Goal: Task Accomplishment & Management: Manage account settings

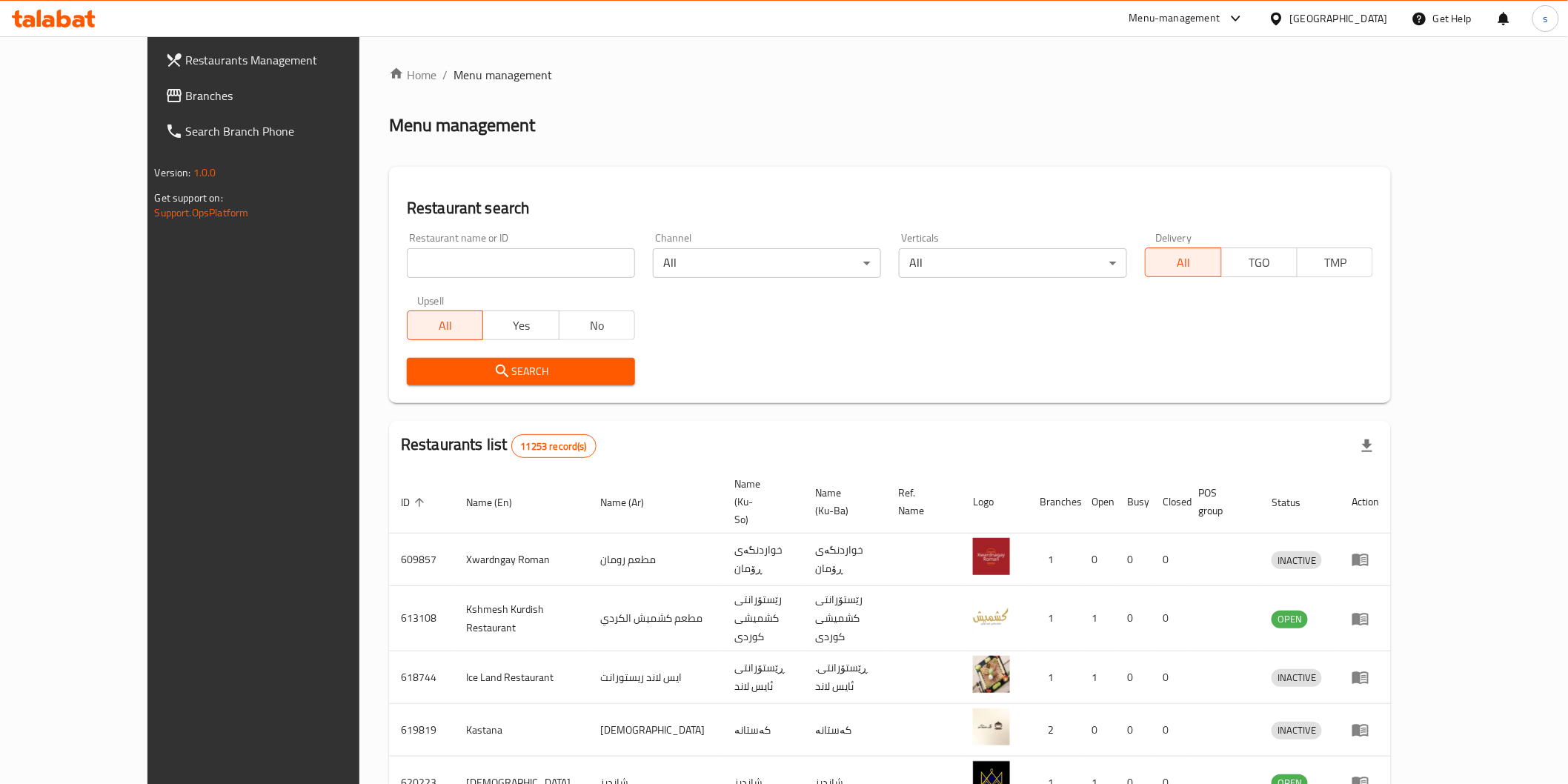
click at [186, 97] on span "Branches" at bounding box center [291, 95] width 211 height 17
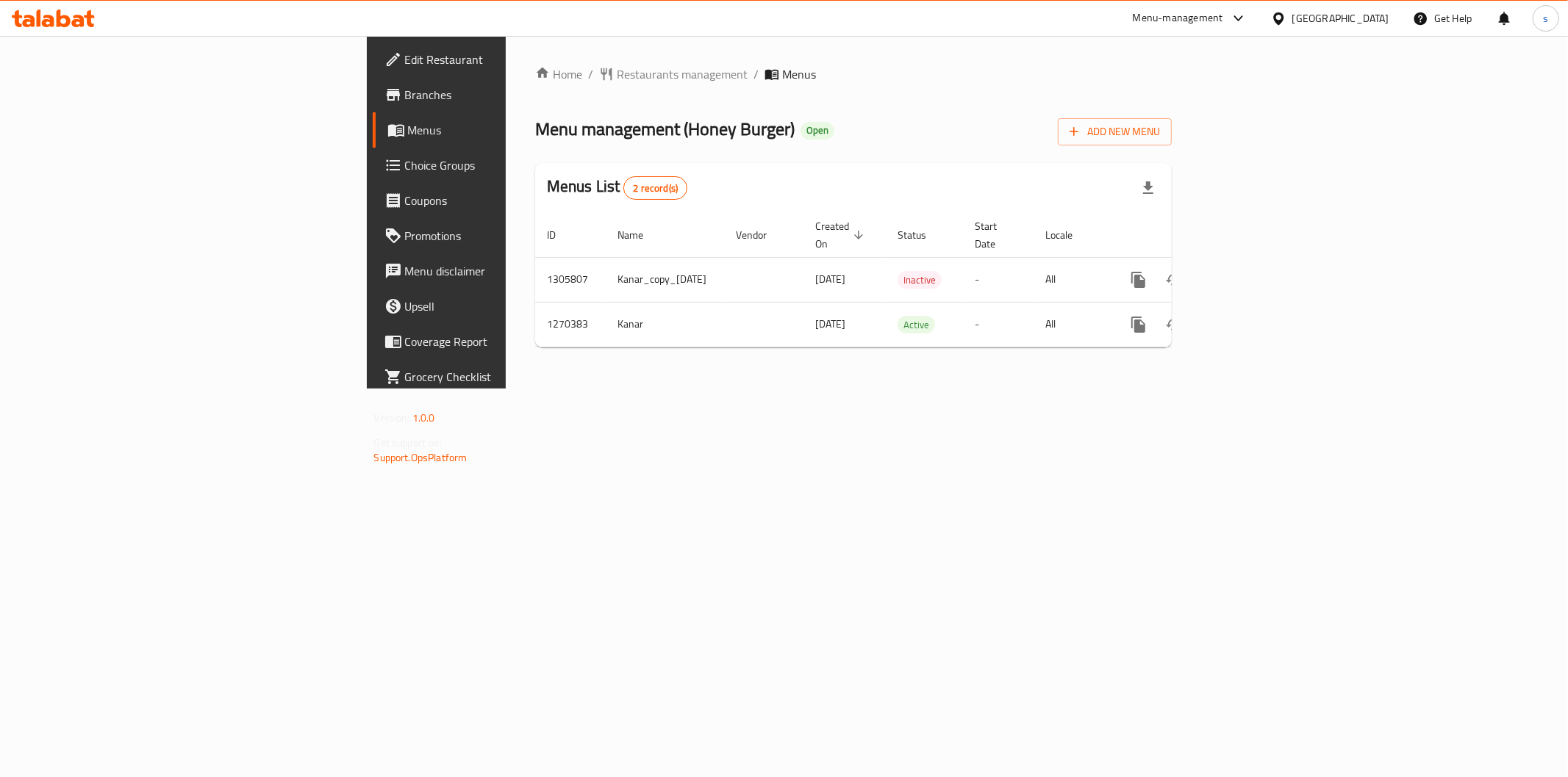
click at [405, 102] on span "Branches" at bounding box center [511, 94] width 211 height 17
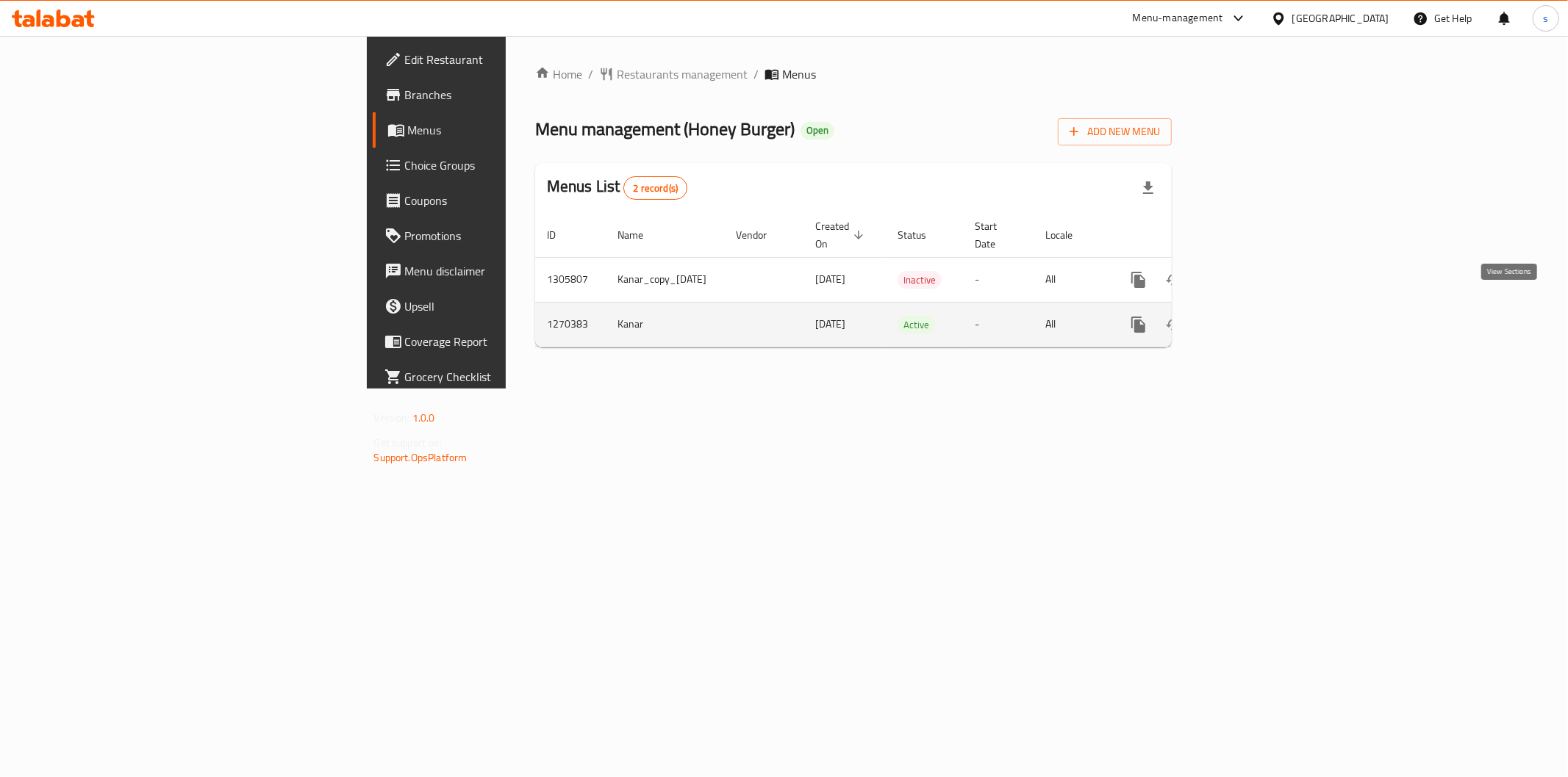
click at [1251, 318] on icon "enhanced table" at bounding box center [1244, 325] width 14 height 14
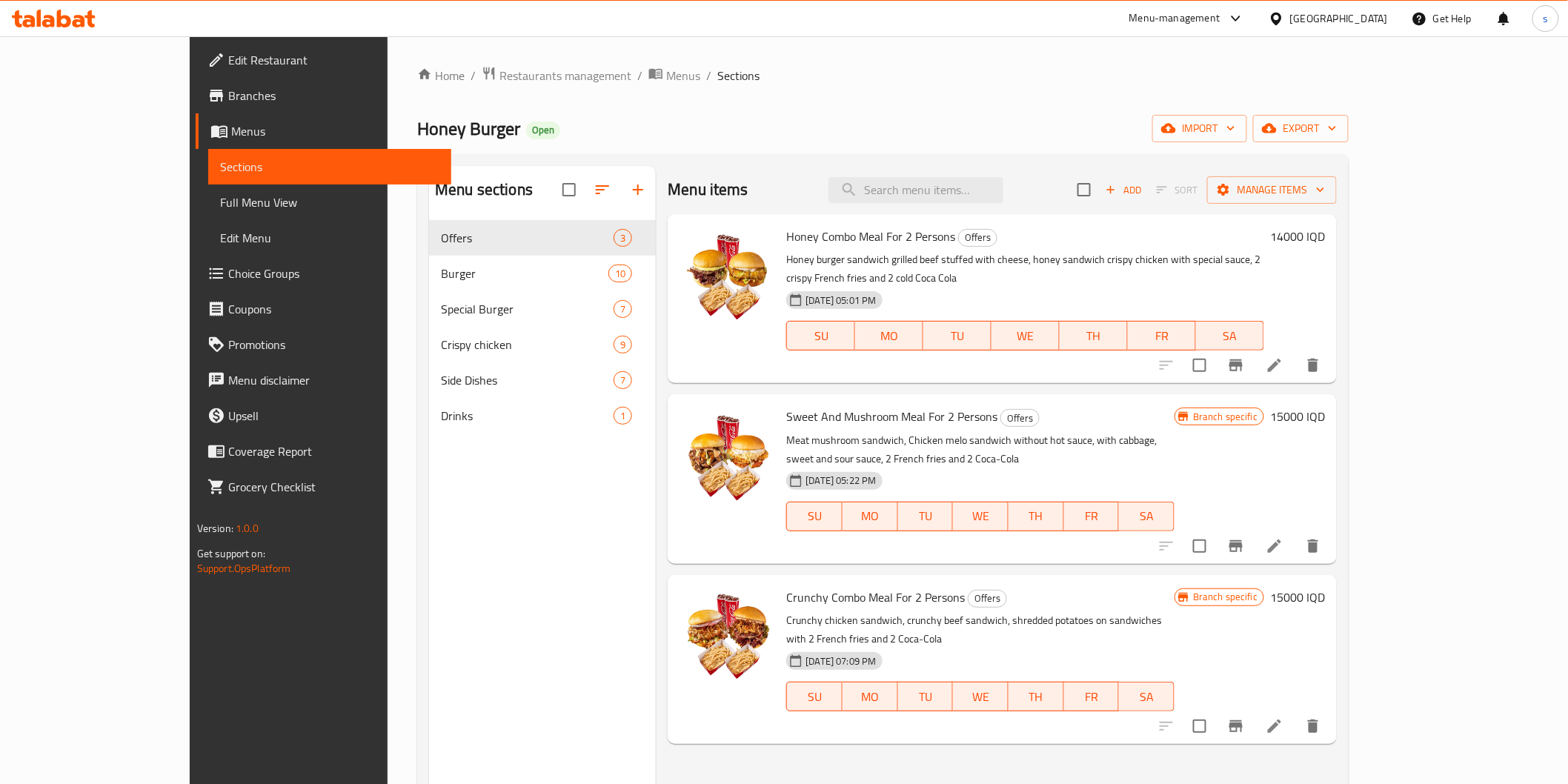
click at [220, 195] on span "Full Menu View" at bounding box center [330, 202] width 219 height 17
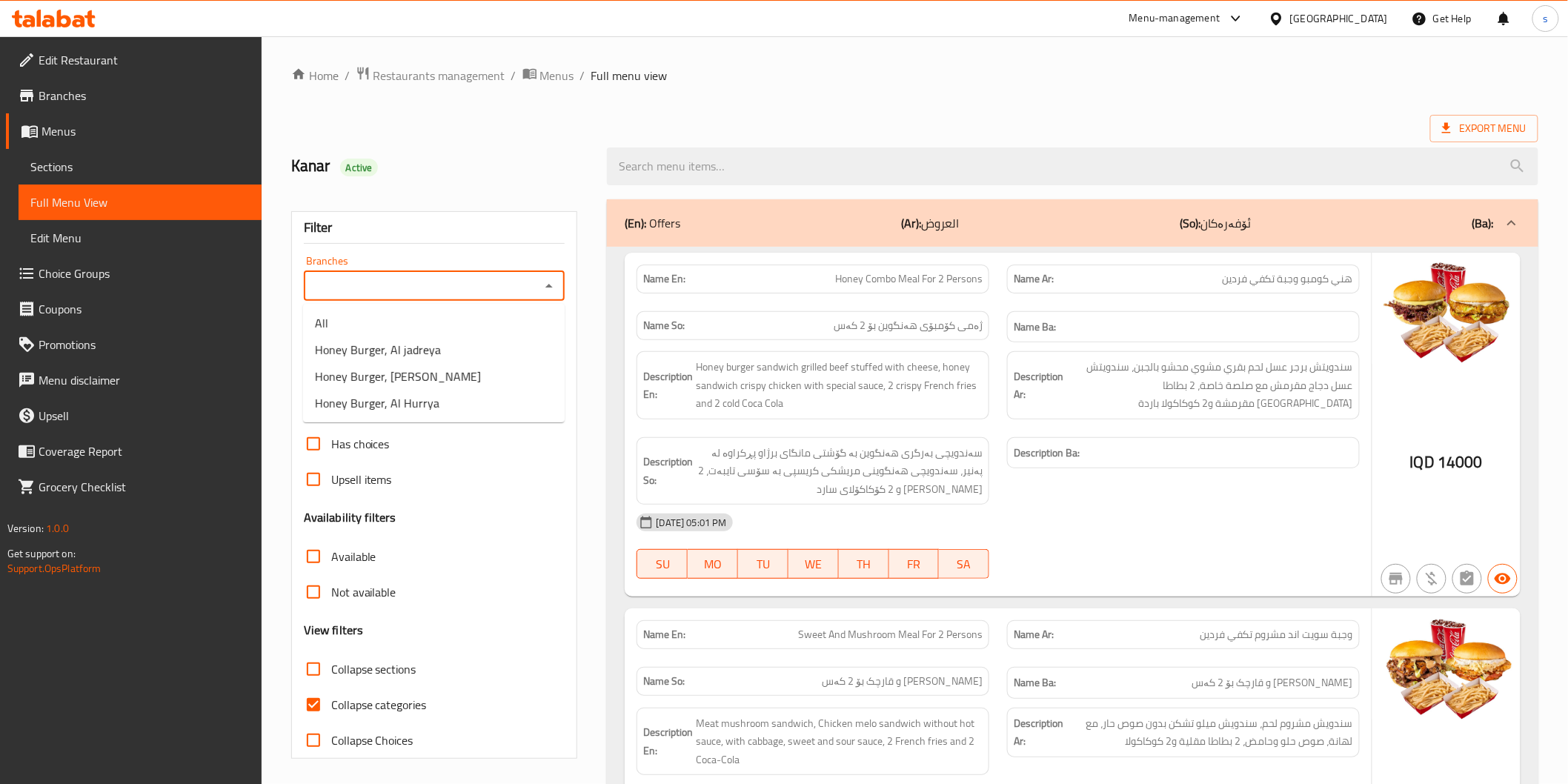
click at [528, 286] on input "Branches" at bounding box center [422, 285] width 229 height 21
click at [464, 396] on li "Honey Burger, Al Hurrya" at bounding box center [433, 403] width 261 height 27
type input "Honey Burger, Al Hurrya"
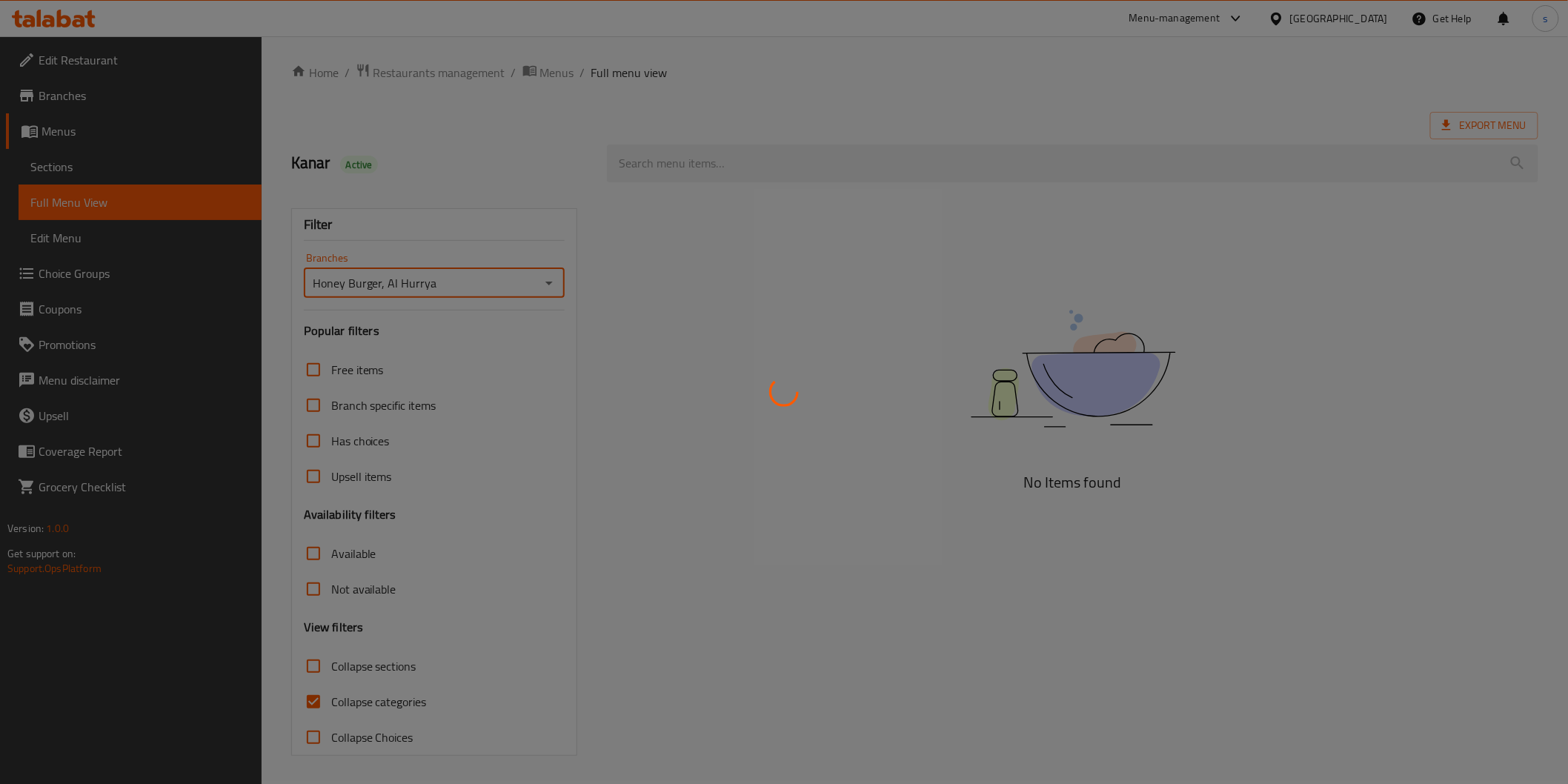
scroll to position [4, 0]
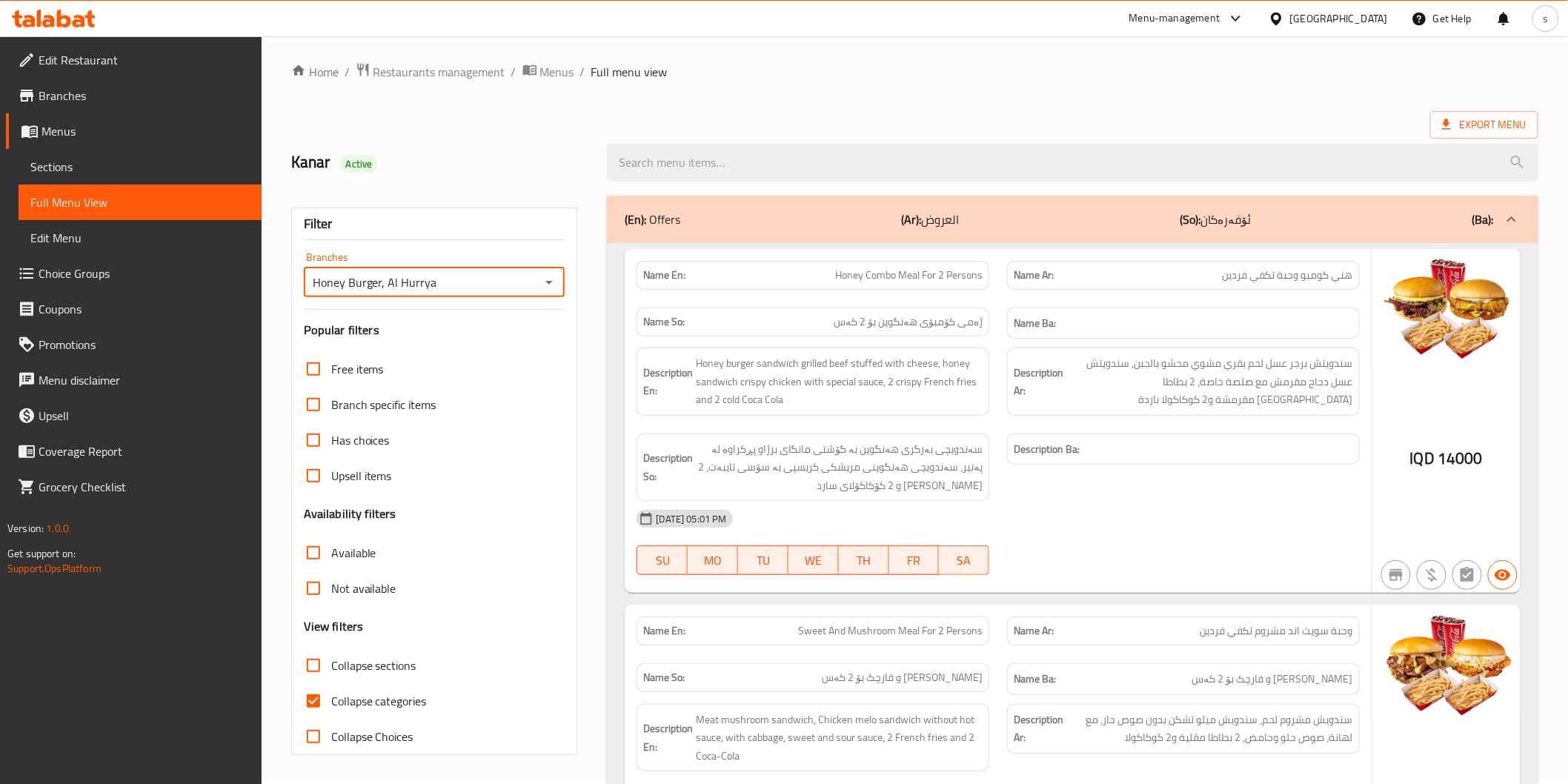
click at [413, 699] on span "Collapse categories" at bounding box center [379, 701] width 96 height 17
click at [331, 699] on input "Collapse categories" at bounding box center [313, 701] width 36 height 36
checkbox input "false"
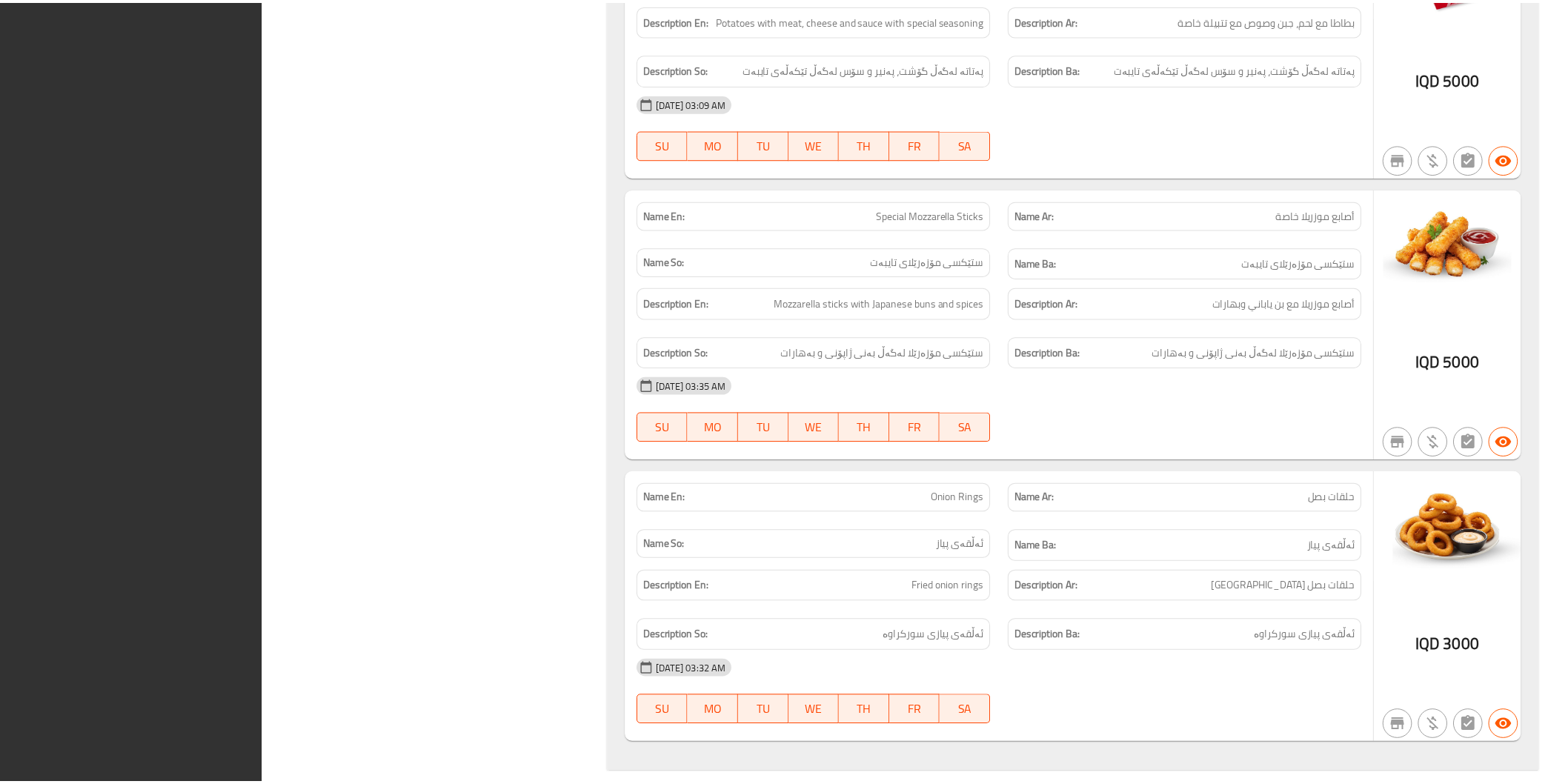
scroll to position [13600, 0]
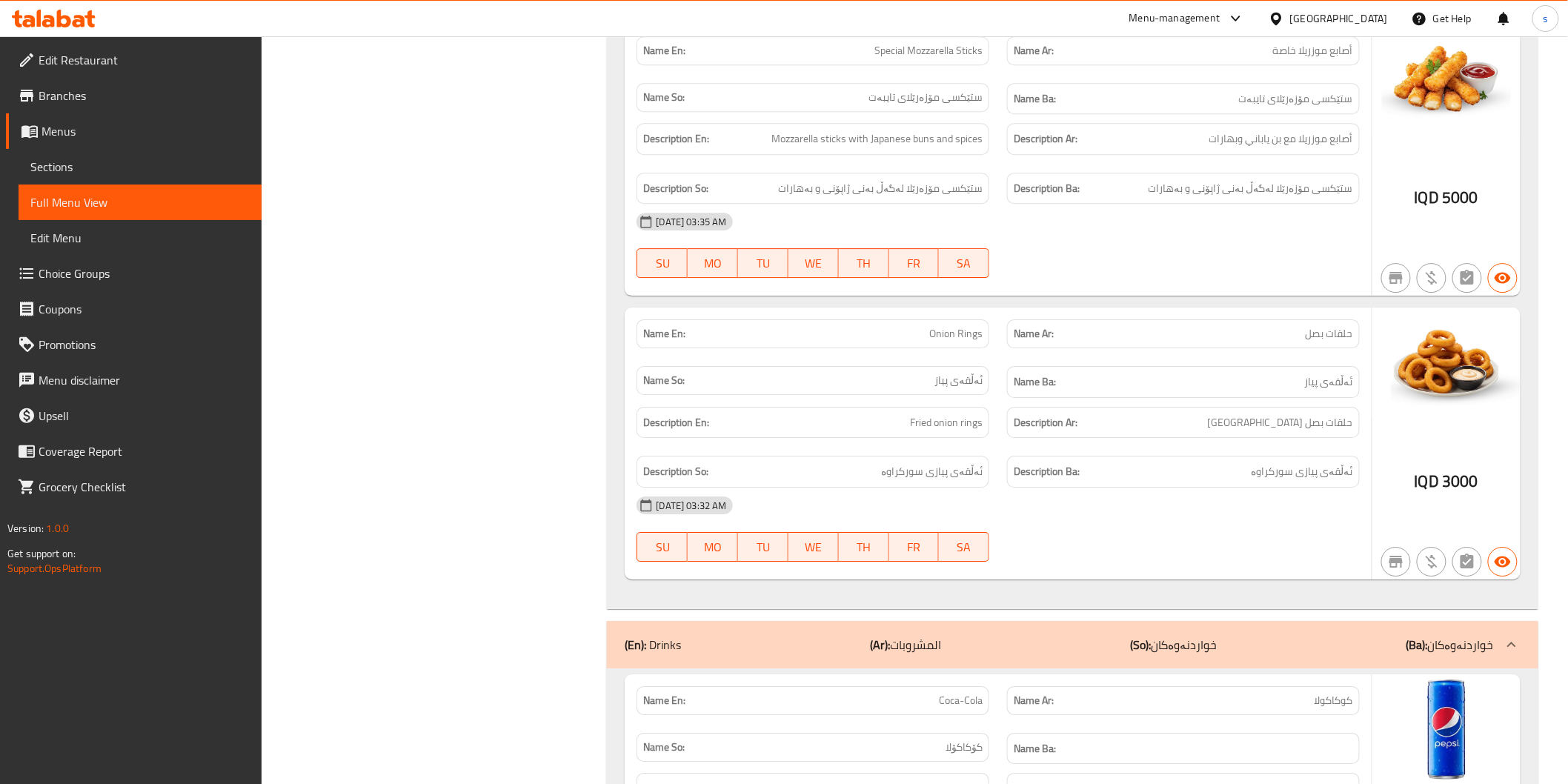
click at [58, 88] on span "Branches" at bounding box center [144, 95] width 211 height 17
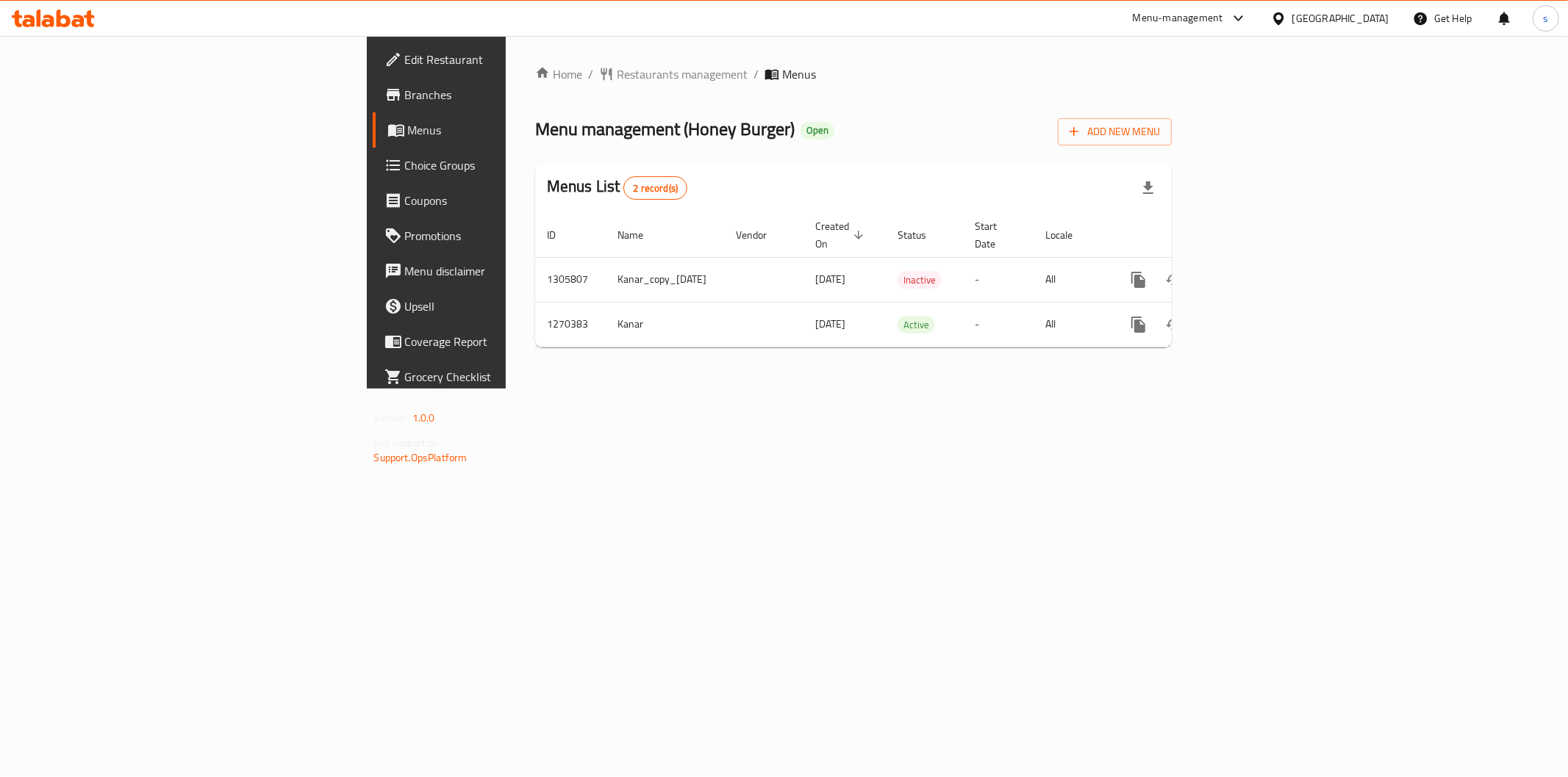
click at [405, 92] on span "Branches" at bounding box center [511, 94] width 211 height 17
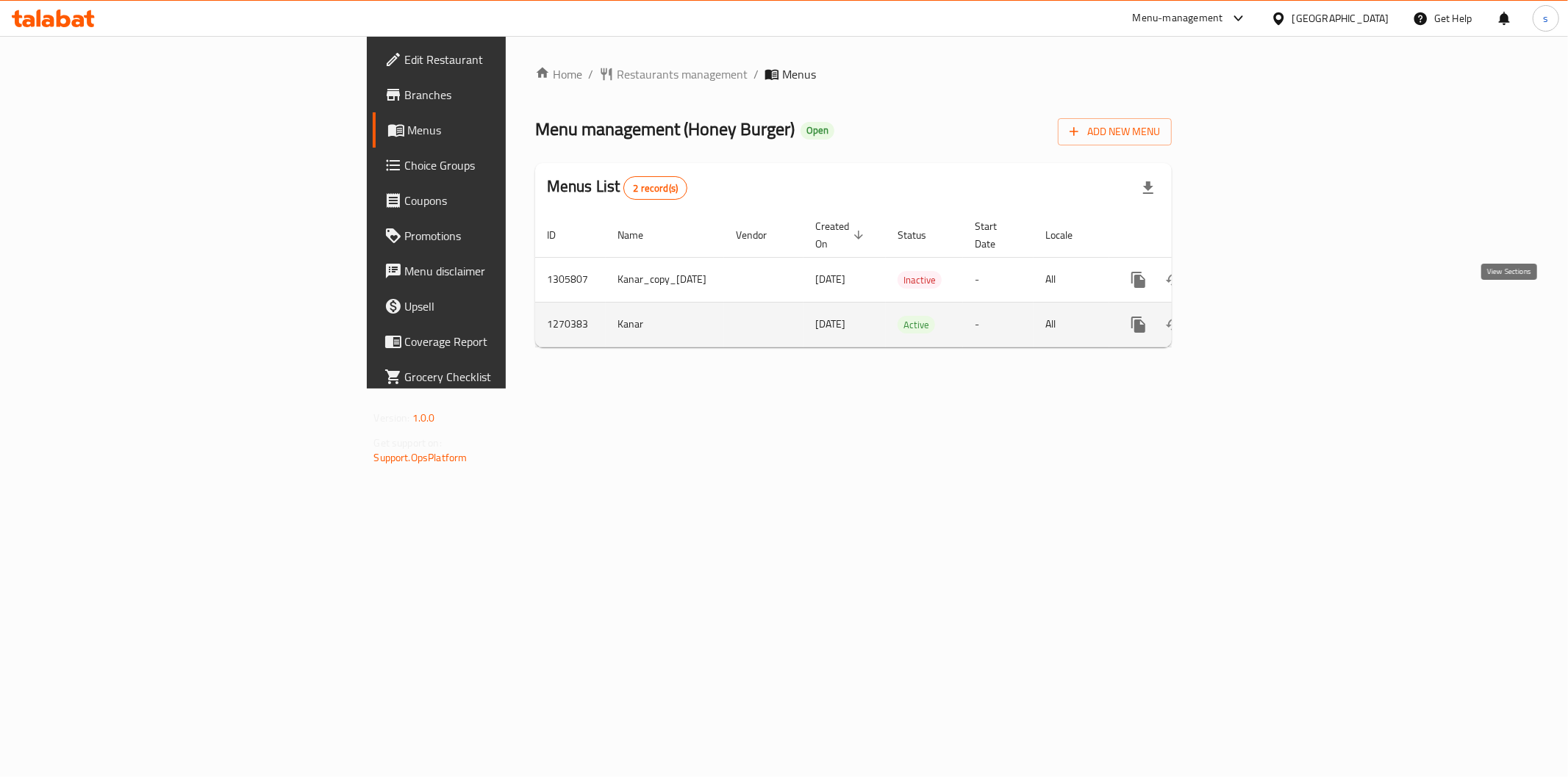
click at [1253, 316] on icon "enhanced table" at bounding box center [1243, 324] width 17 height 17
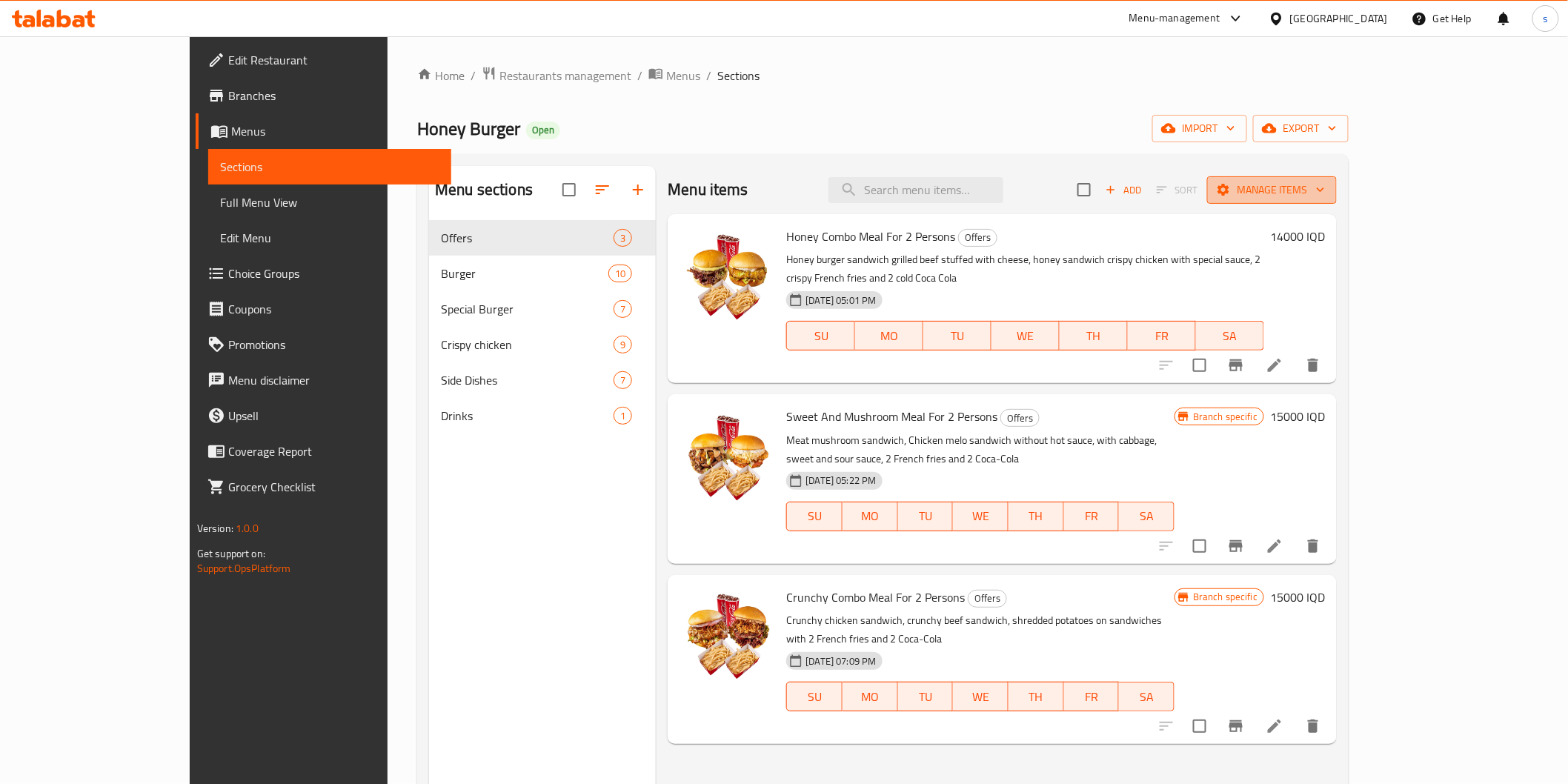
click at [1325, 194] on span "Manage items" at bounding box center [1272, 190] width 106 height 18
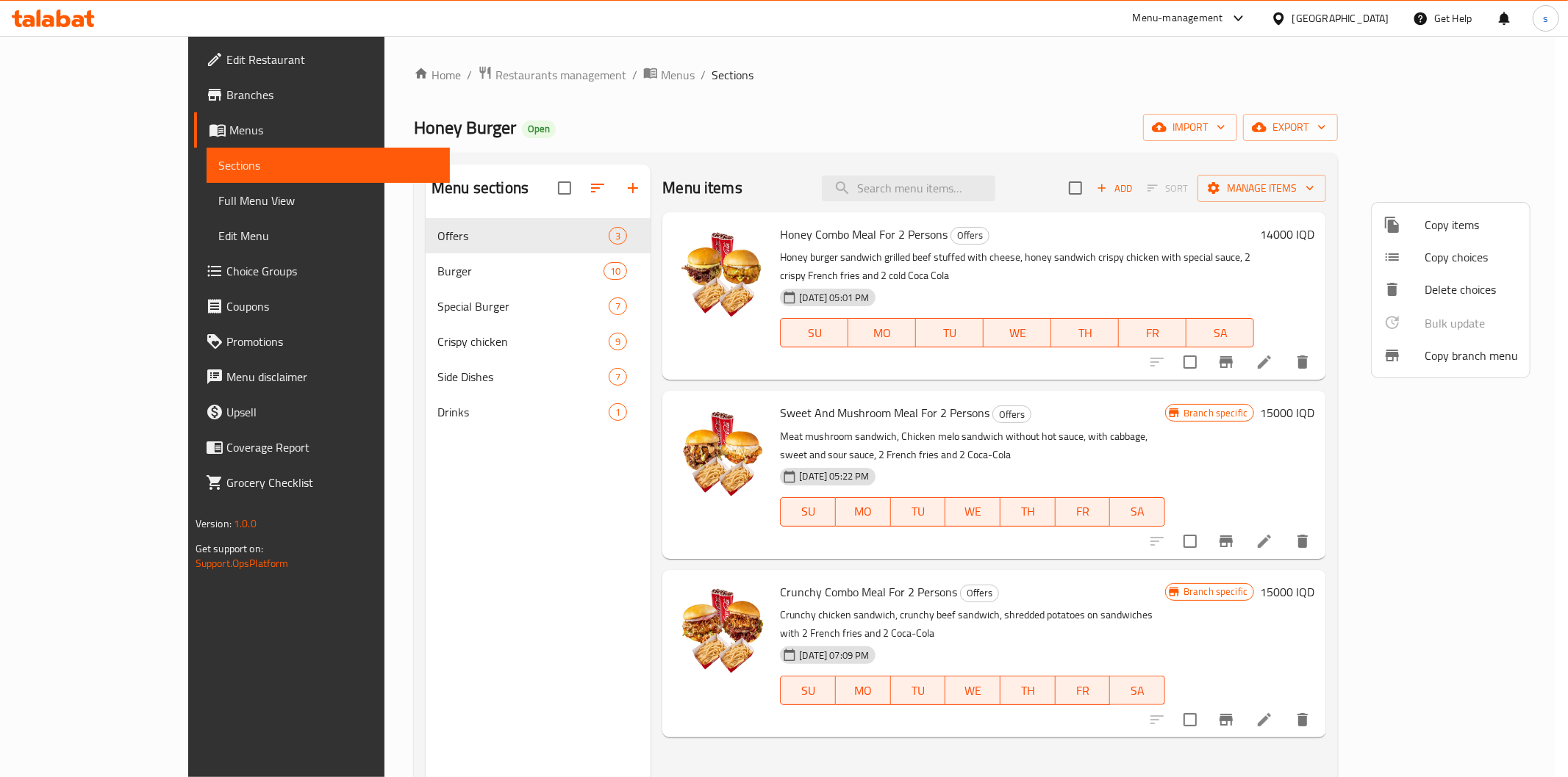
click at [1457, 354] on span "Copy branch menu" at bounding box center [1471, 355] width 93 height 17
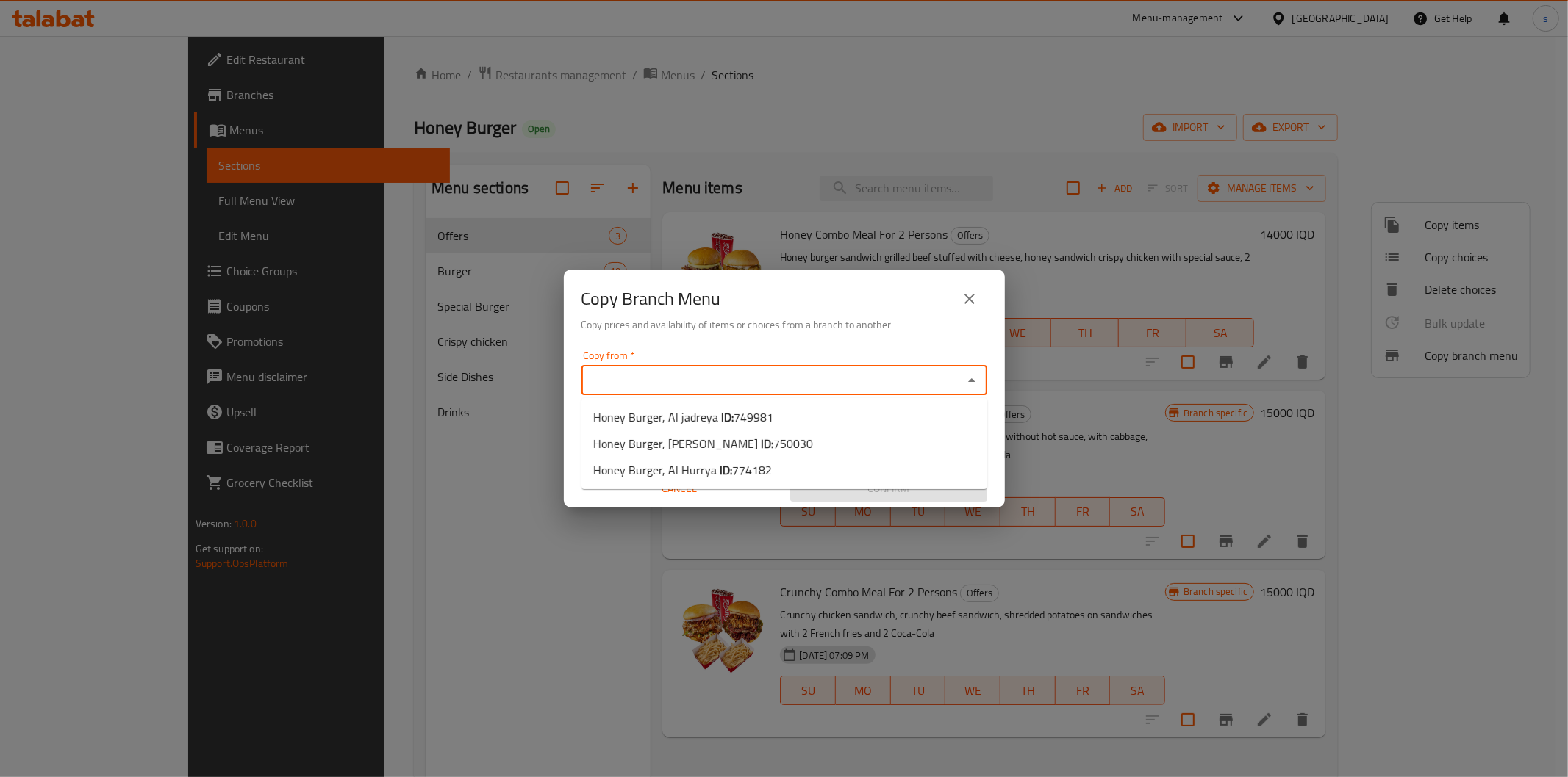
click at [677, 385] on input "Copy from   *" at bounding box center [772, 380] width 373 height 21
click at [681, 421] on span "Honey Burger, Al jadreya ID: 749981" at bounding box center [683, 417] width 180 height 17
type input "Honey Burger, Al jadreya"
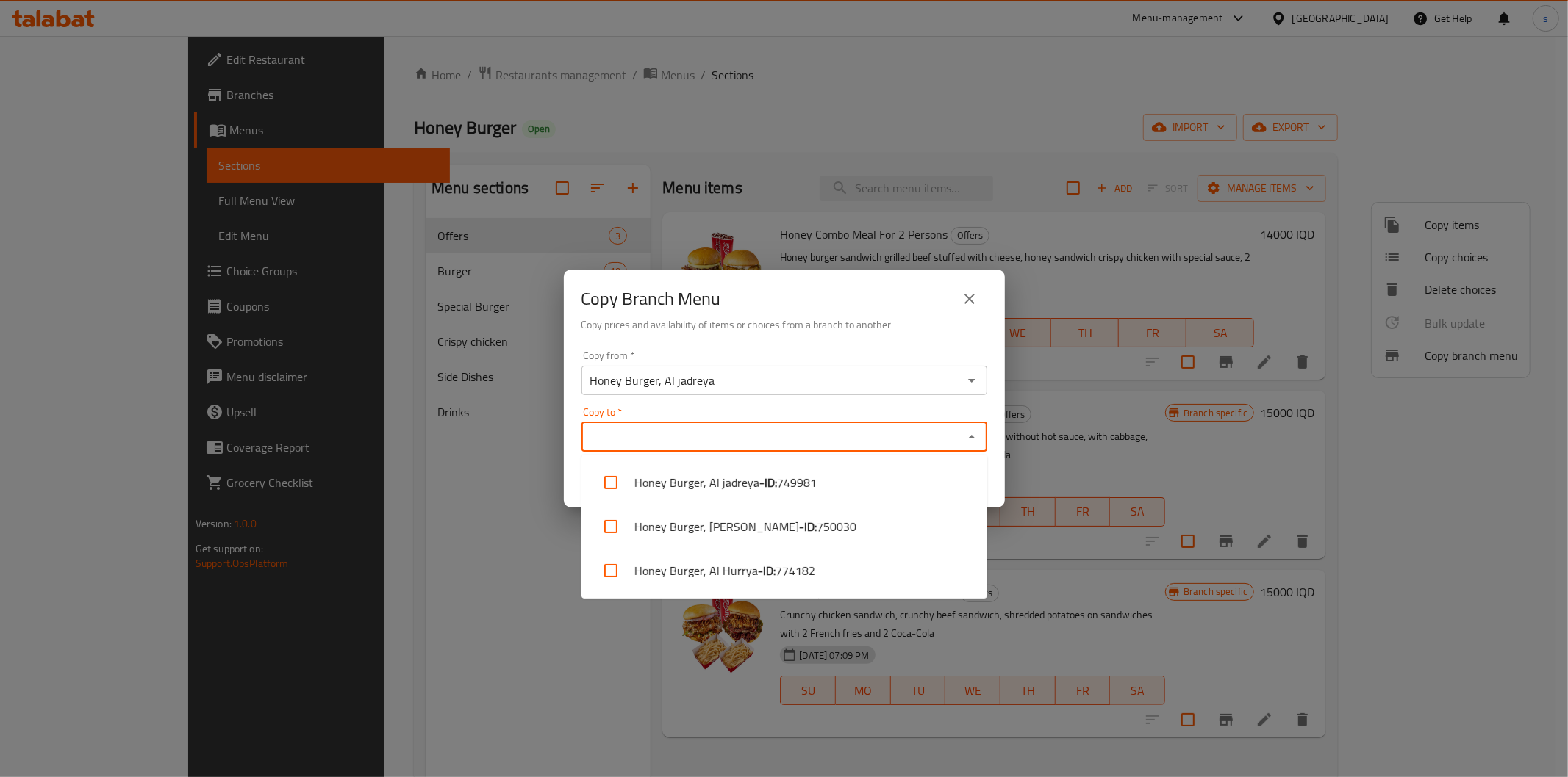
click at [682, 436] on input "Copy to   *" at bounding box center [772, 437] width 373 height 21
click at [687, 572] on li "Honey Burger, Al Hurrya - ID: 774182" at bounding box center [784, 570] width 405 height 44
checkbox input "true"
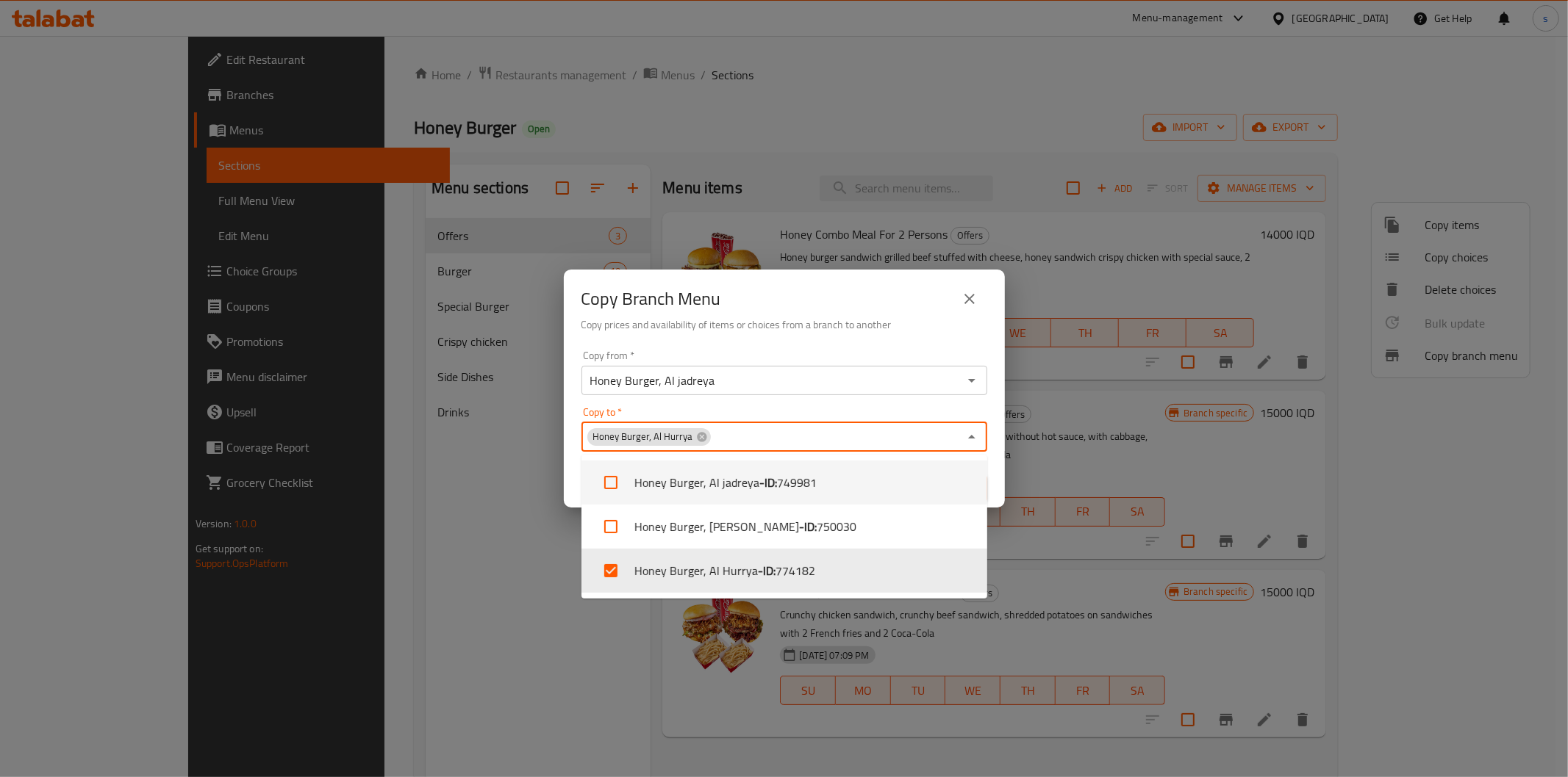
click at [570, 451] on div "Copy from   * Honey Burger, Al jadreya Copy from * Copy to   * Honey Burger, Al…" at bounding box center [784, 426] width 441 height 164
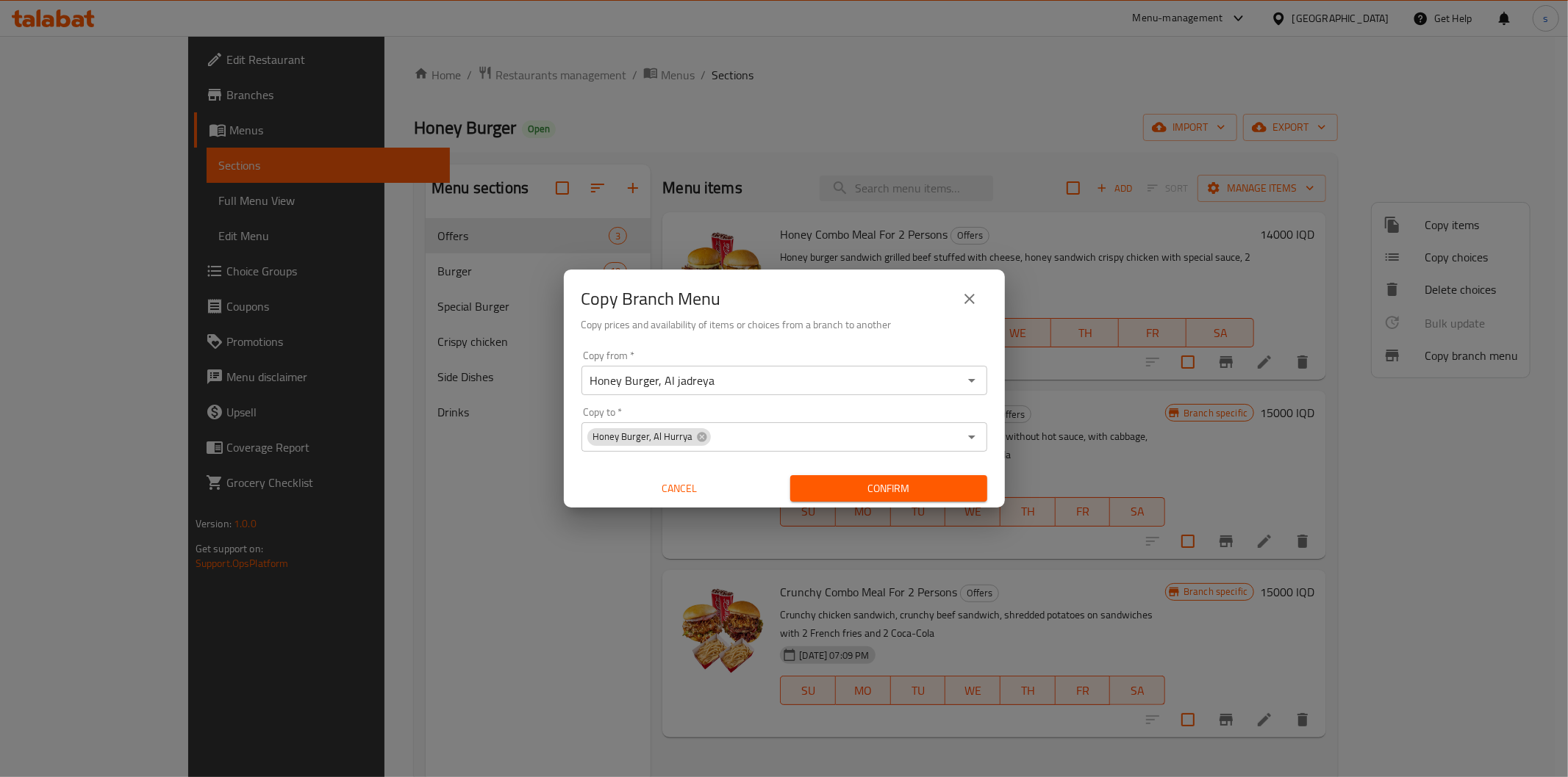
click at [882, 482] on span "Confirm" at bounding box center [888, 489] width 173 height 18
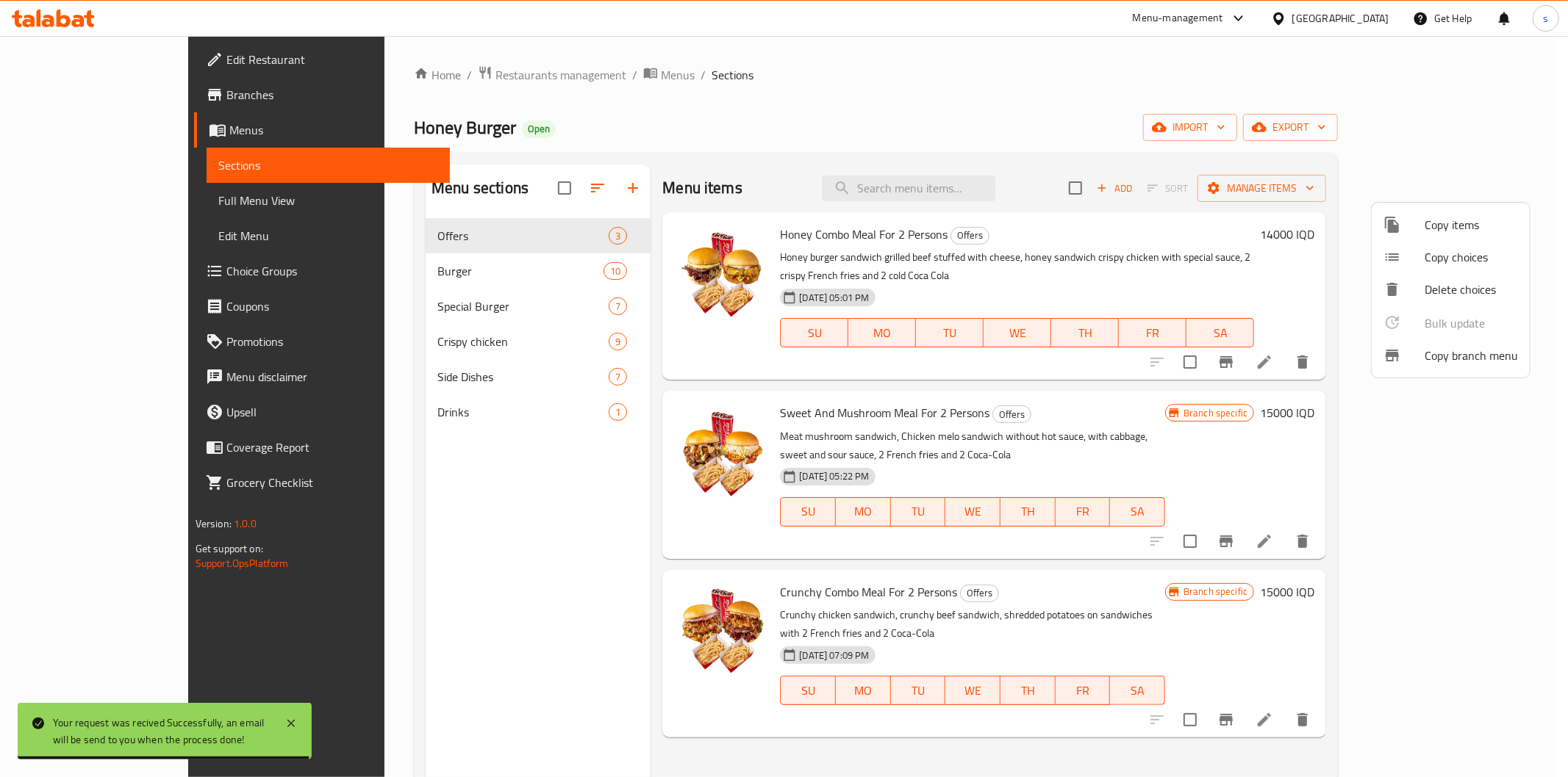
click at [487, 86] on div at bounding box center [784, 388] width 1568 height 777
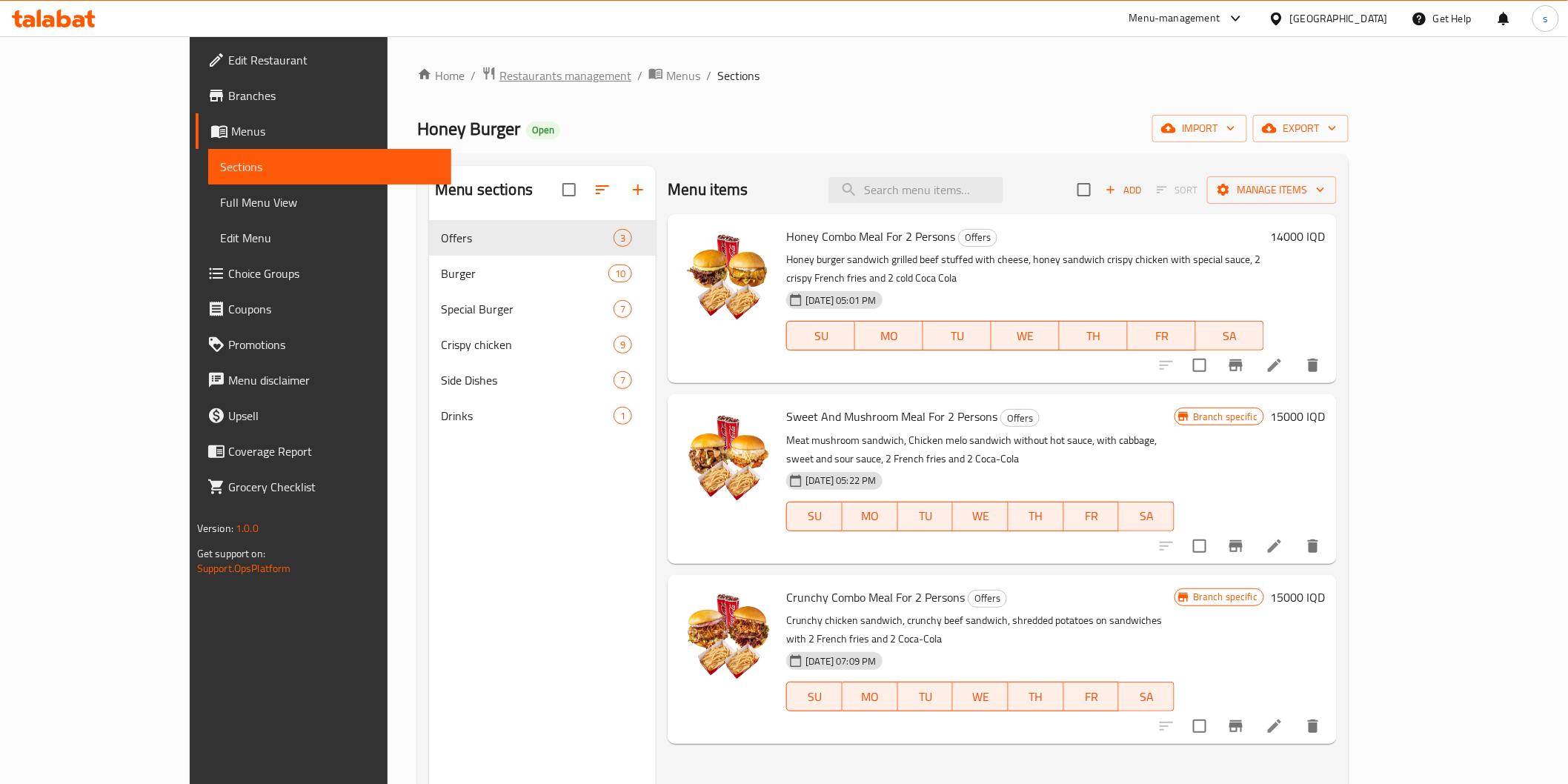
click at [499, 69] on span "Restaurants management" at bounding box center [565, 75] width 132 height 17
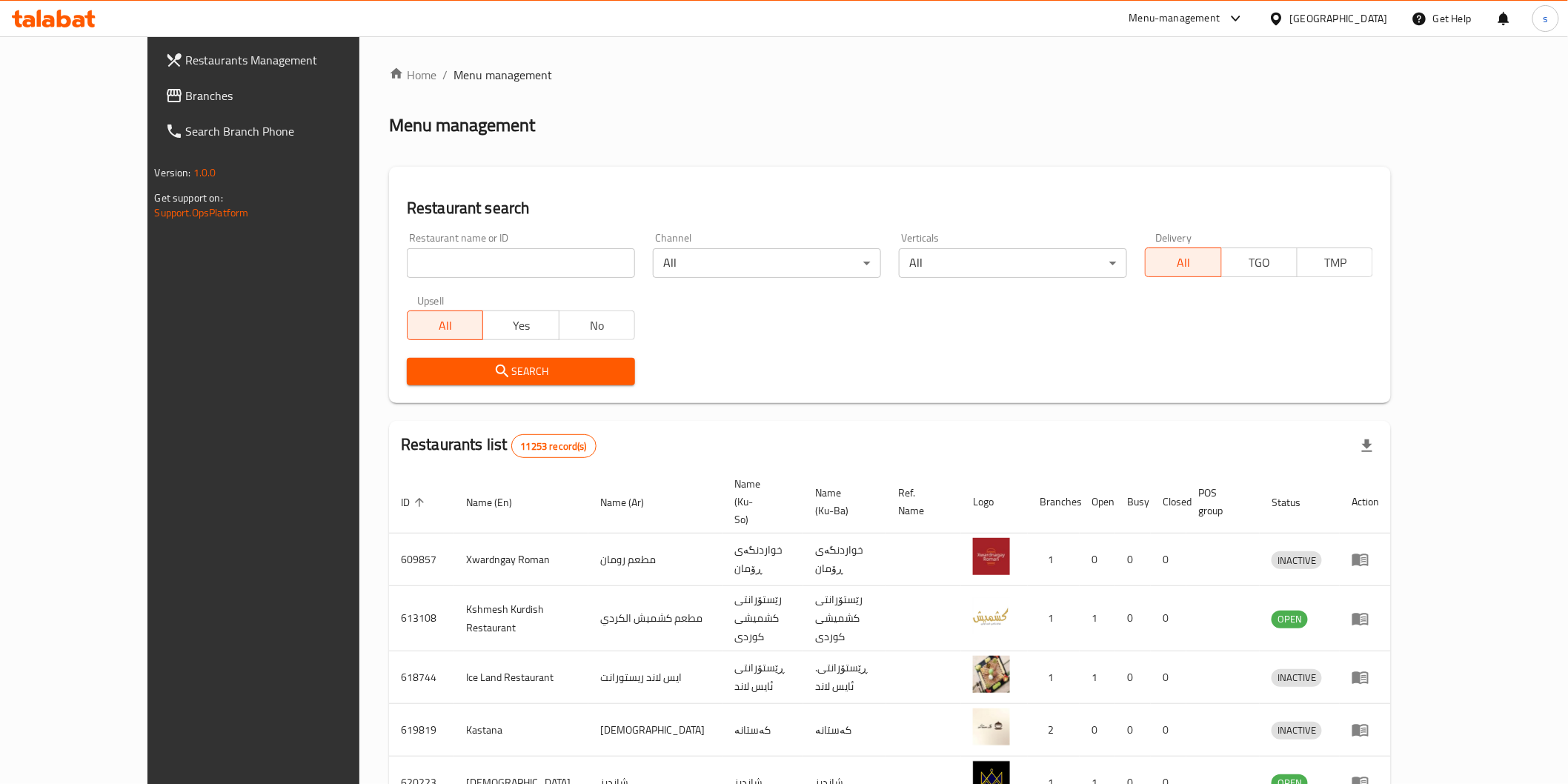
click at [459, 267] on input "search" at bounding box center [521, 263] width 229 height 29
paste input "Honey burger"
type input "Honey burger"
click button "Search" at bounding box center [521, 371] width 229 height 27
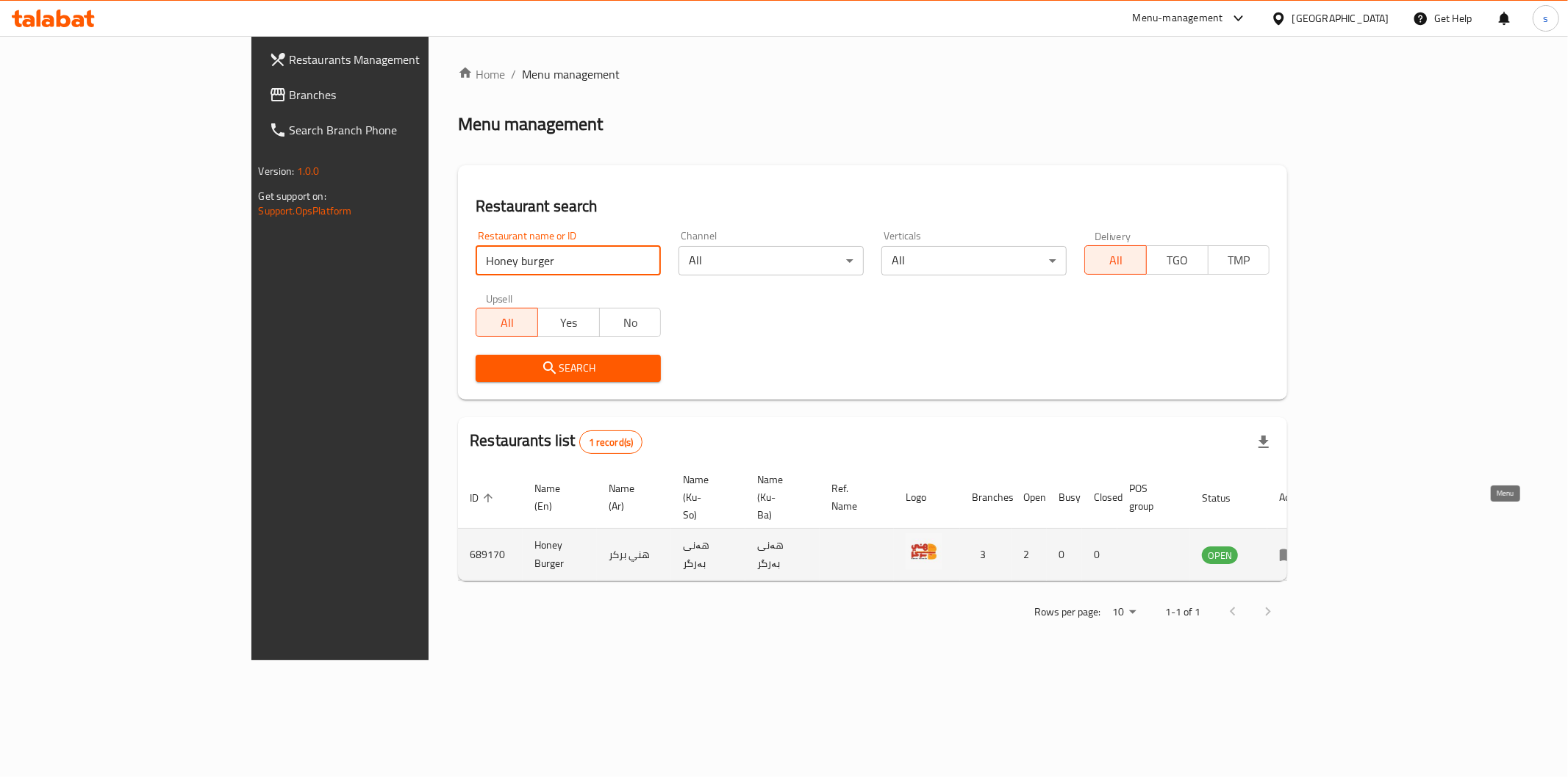
click at [1293, 552] on icon "enhanced table" at bounding box center [1291, 555] width 5 height 5
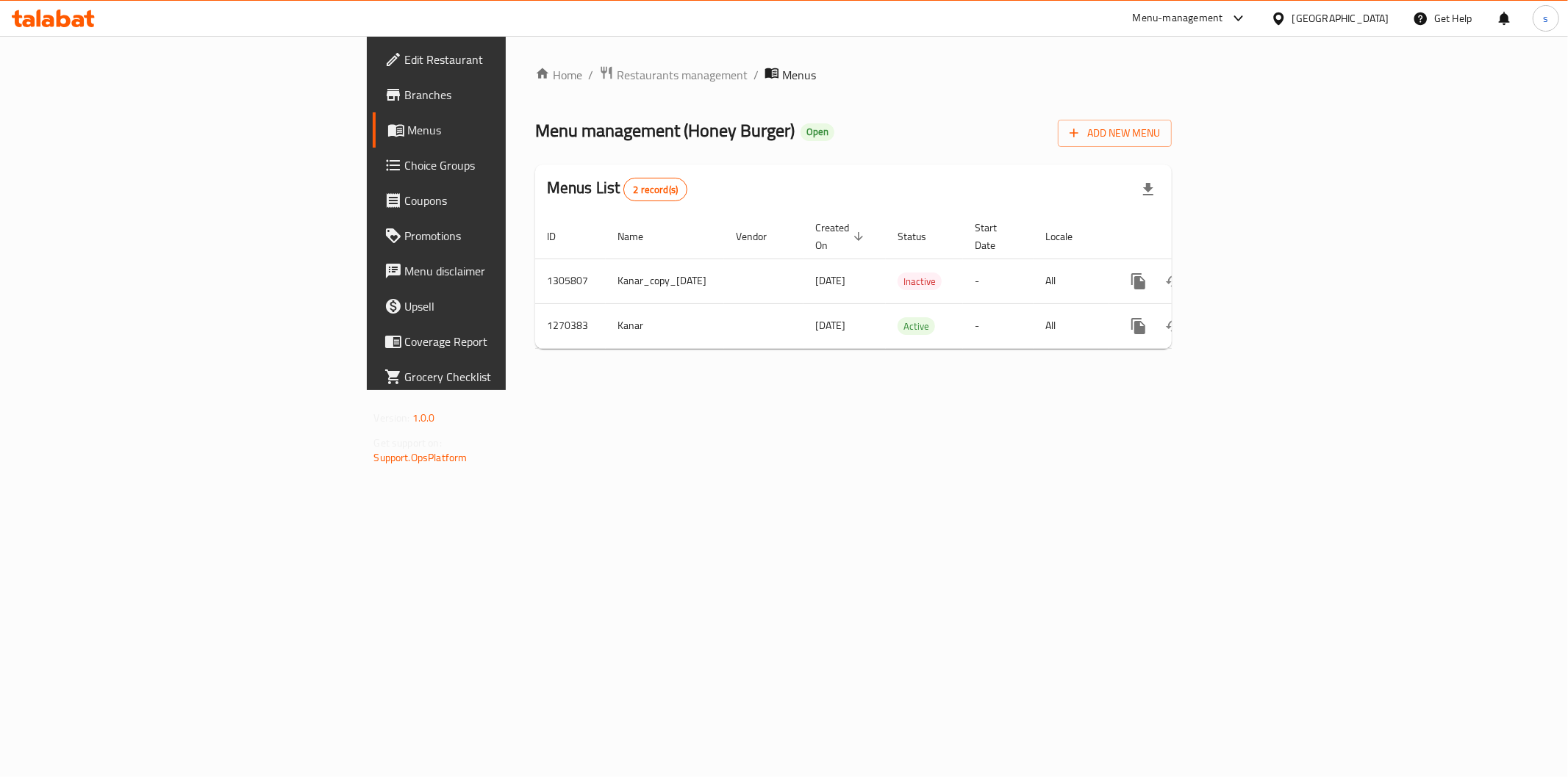
click at [405, 91] on span "Branches" at bounding box center [511, 94] width 211 height 17
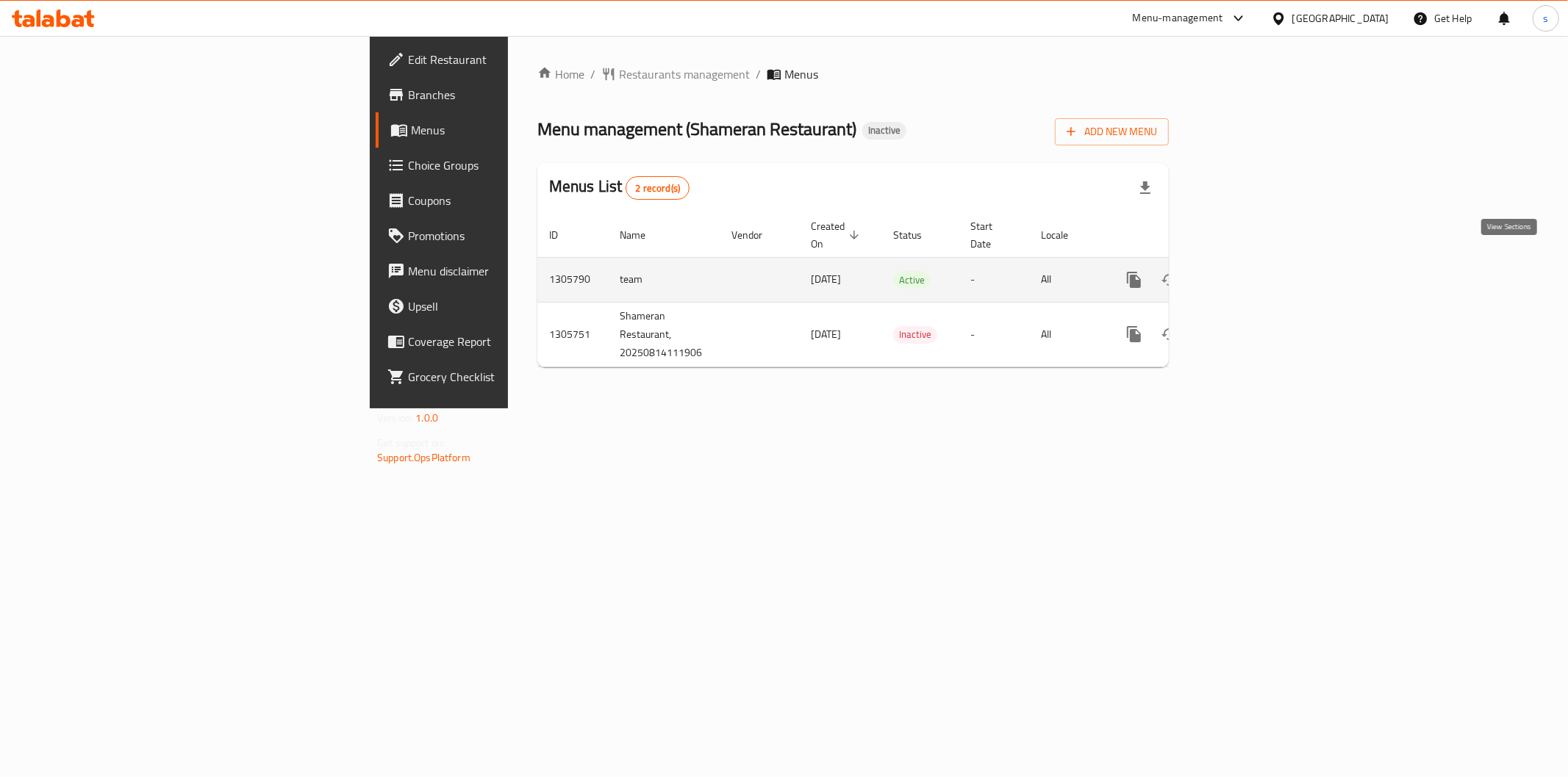
click at [1258, 263] on link "enhanced table" at bounding box center [1240, 279] width 35 height 35
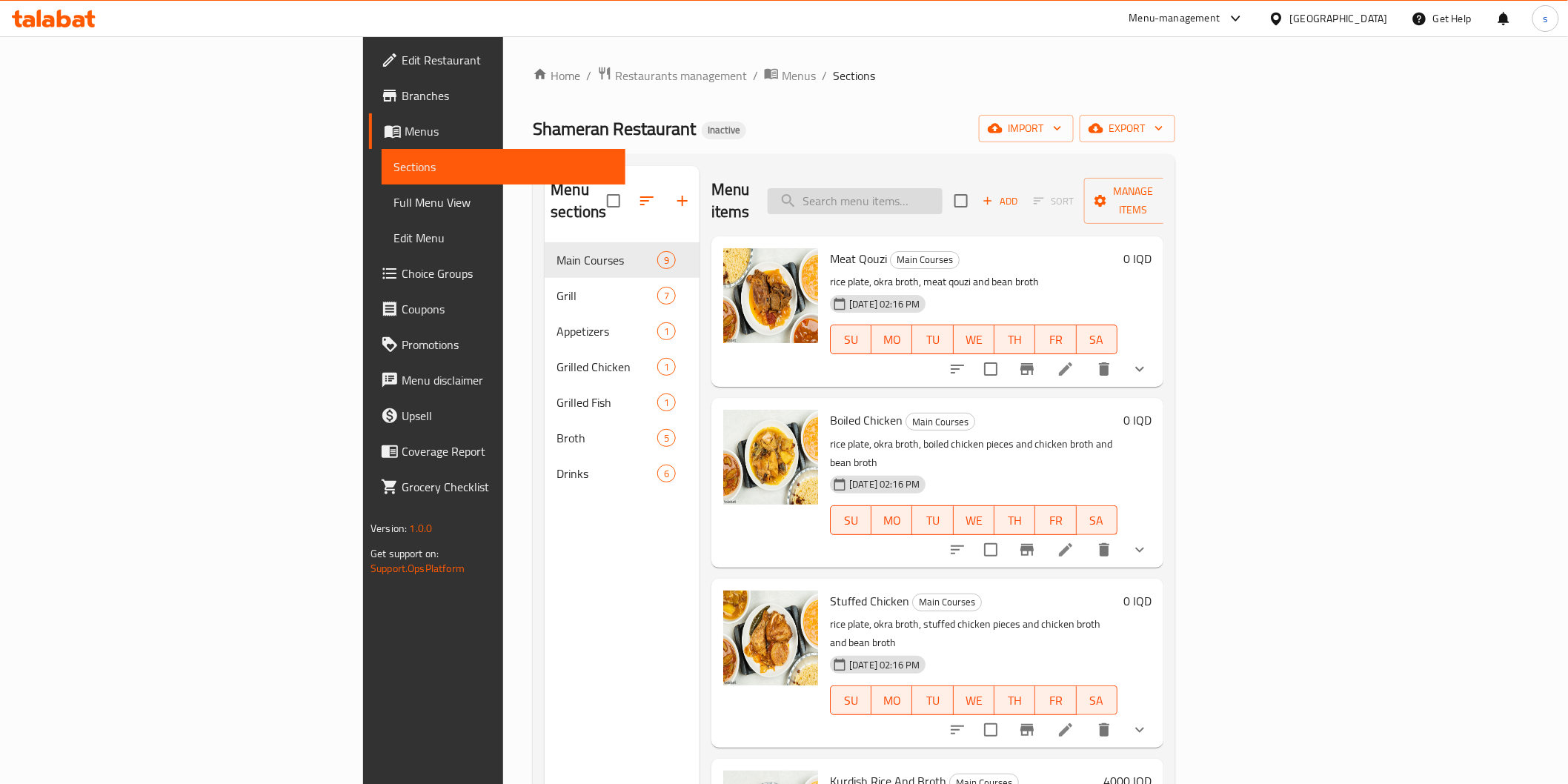
click at [943, 188] on input "search" at bounding box center [855, 201] width 175 height 26
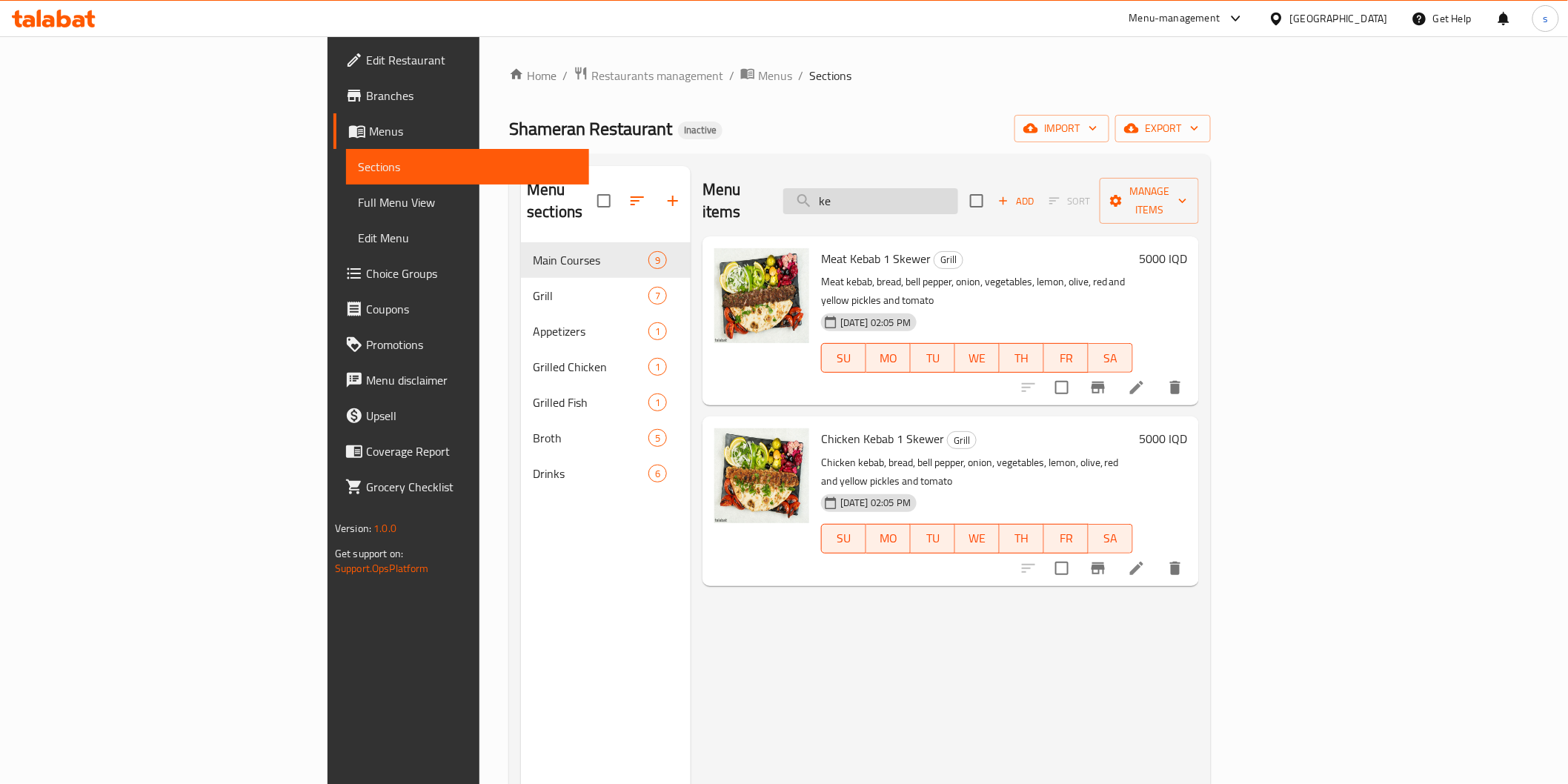
type input "k"
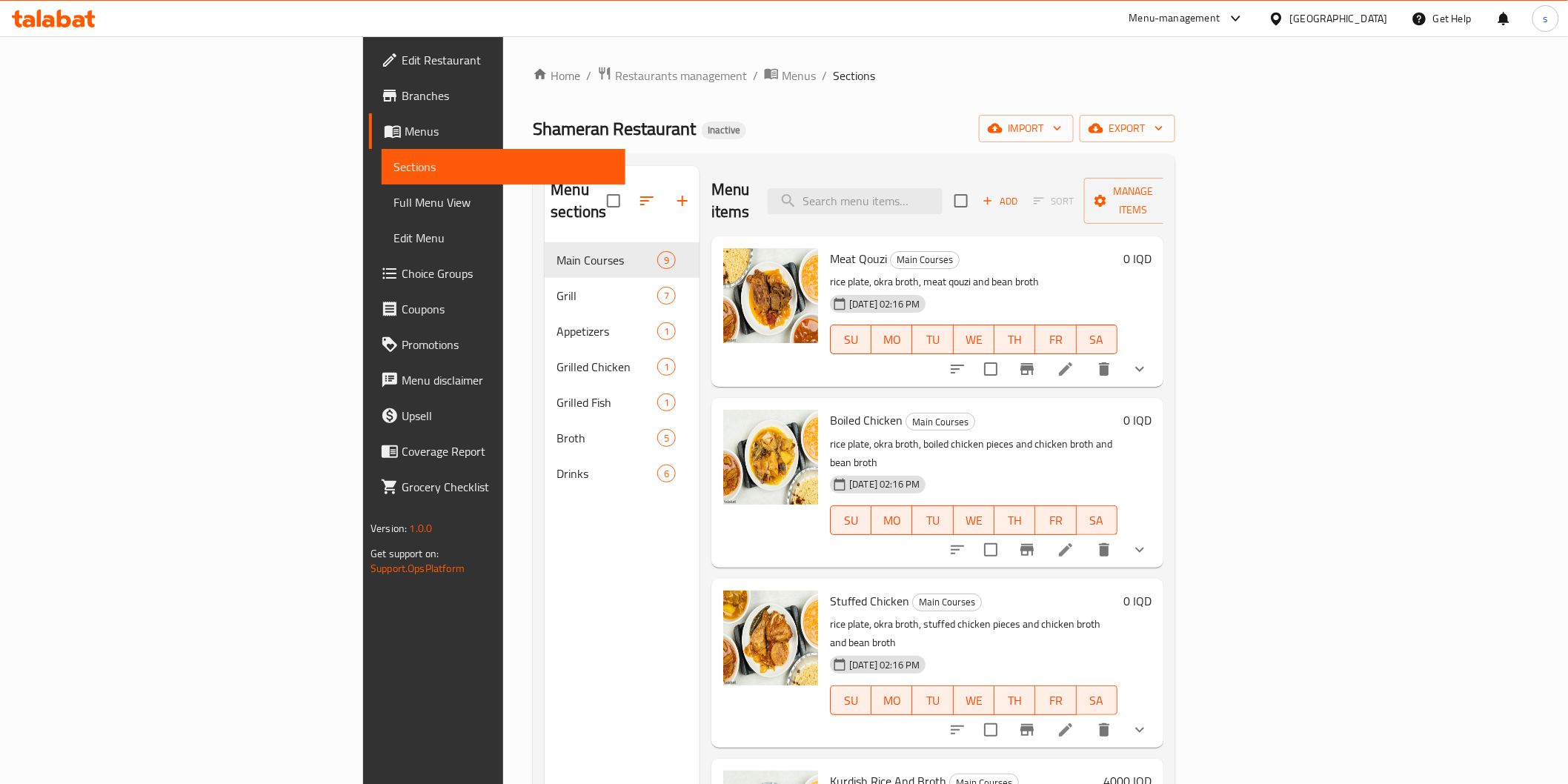
click at [393, 197] on span "Full Menu View" at bounding box center [503, 202] width 219 height 17
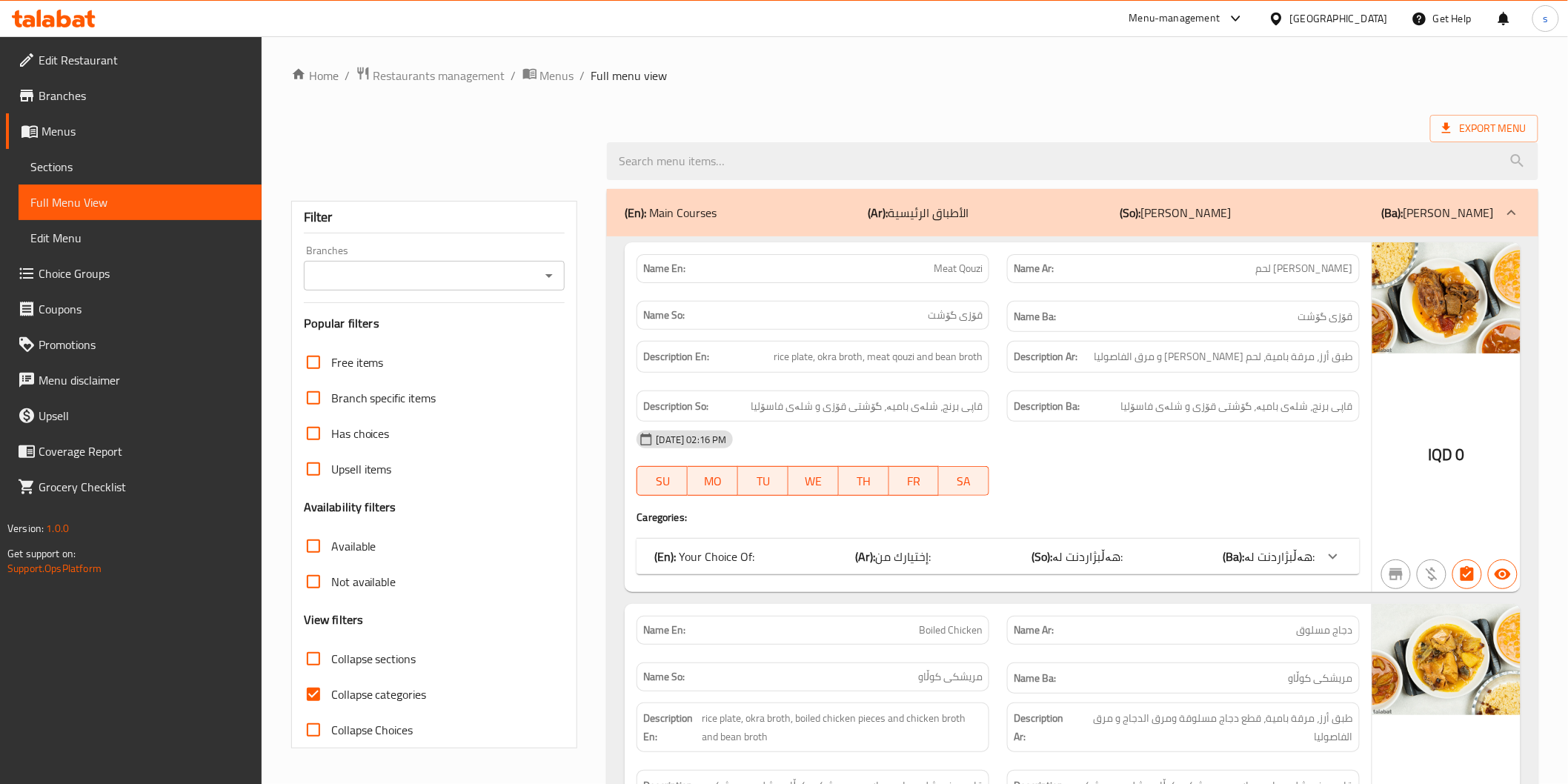
click at [404, 289] on div "Branches" at bounding box center [434, 275] width 261 height 29
click at [421, 273] on input "Branches" at bounding box center [422, 275] width 229 height 21
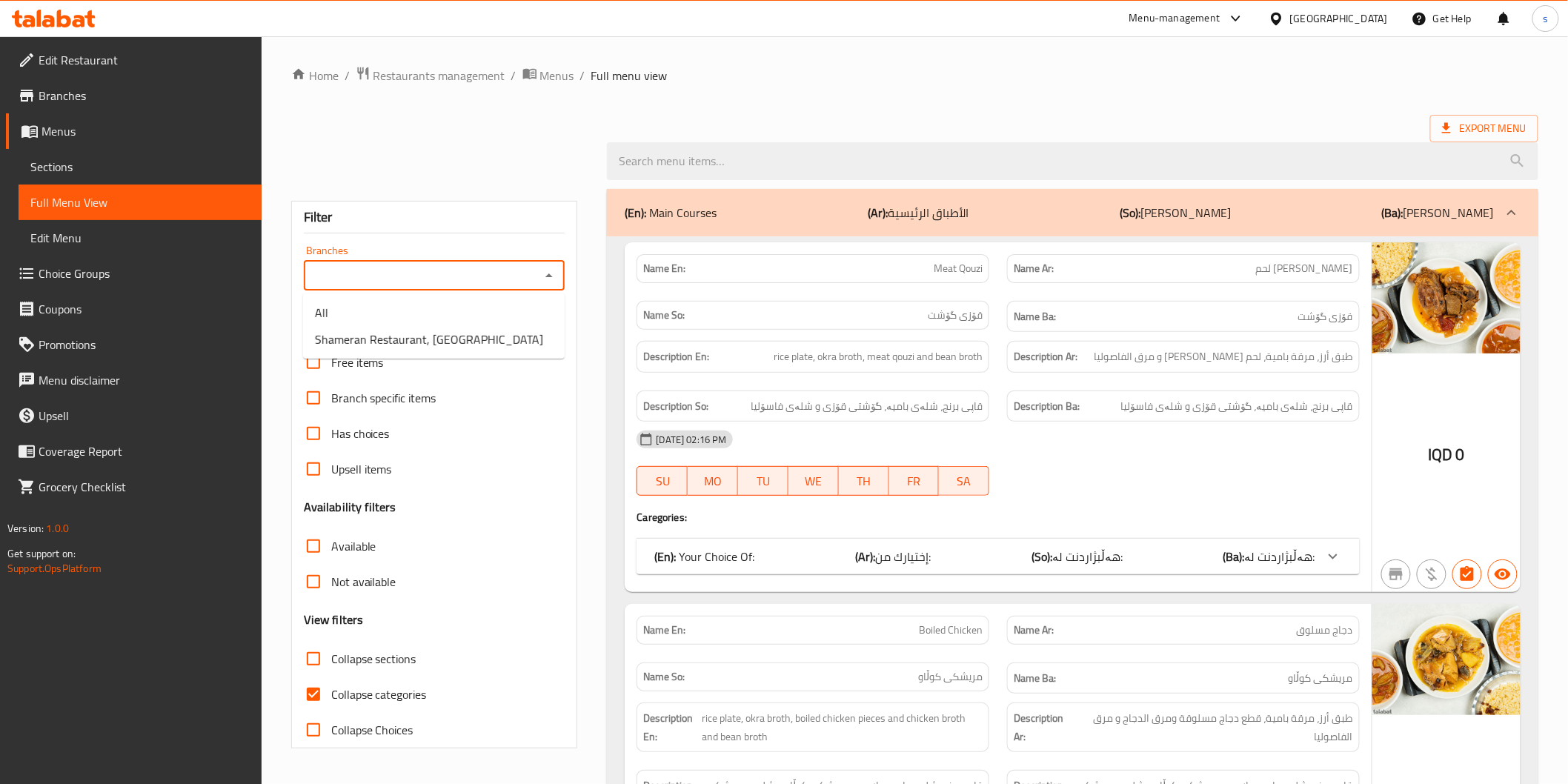
click at [553, 275] on icon "Close" at bounding box center [549, 275] width 17 height 17
click at [553, 275] on icon "Open" at bounding box center [549, 275] width 17 height 17
click at [527, 331] on li "Shameran Restaurant, [GEOGRAPHIC_DATA]" at bounding box center [433, 339] width 261 height 27
type input "Shameran Restaurant, [GEOGRAPHIC_DATA]"
click at [398, 695] on span "Collapse categories" at bounding box center [379, 694] width 96 height 17
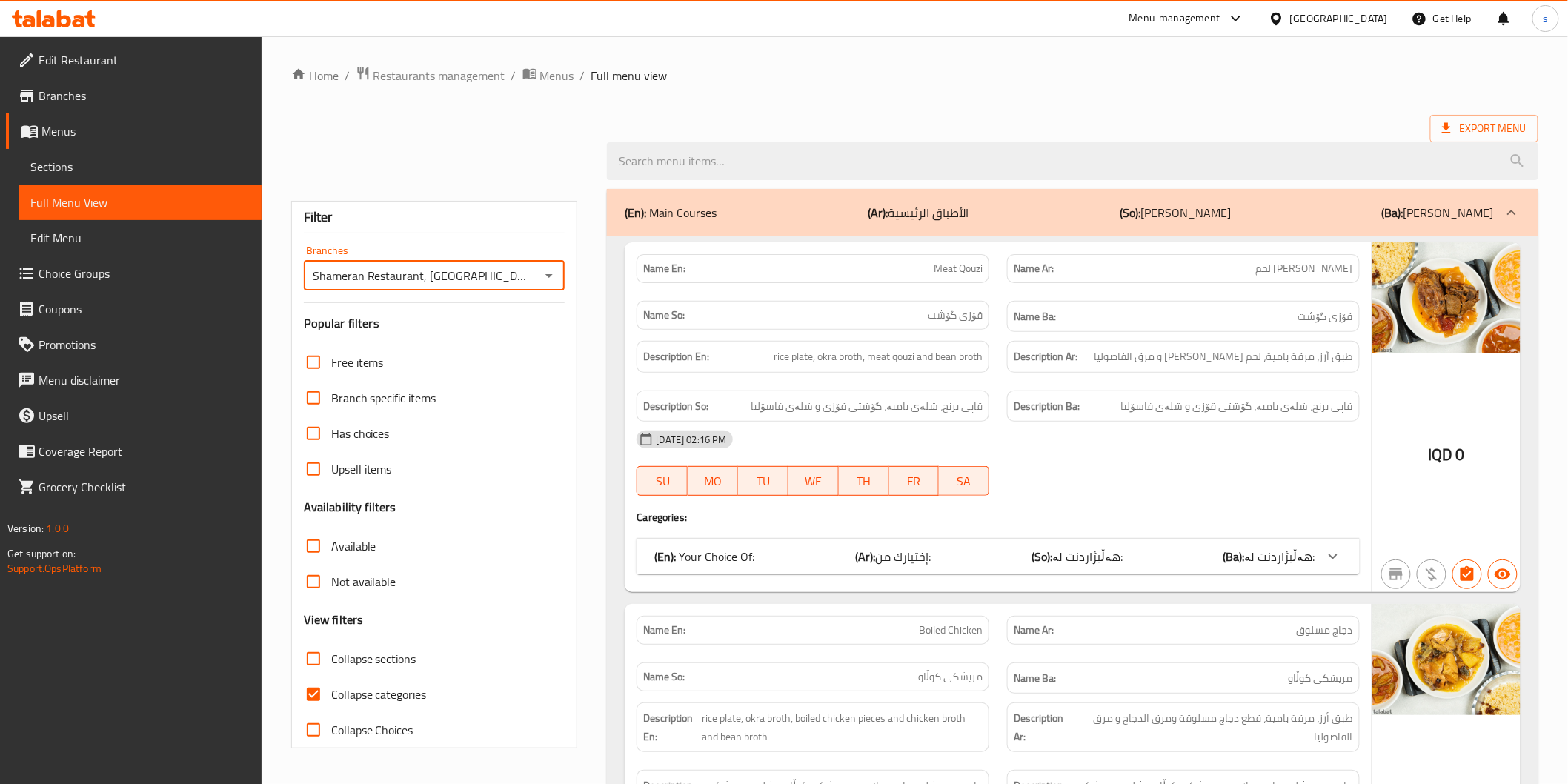
click at [331, 695] on input "Collapse categories" at bounding box center [313, 694] width 36 height 36
checkbox input "false"
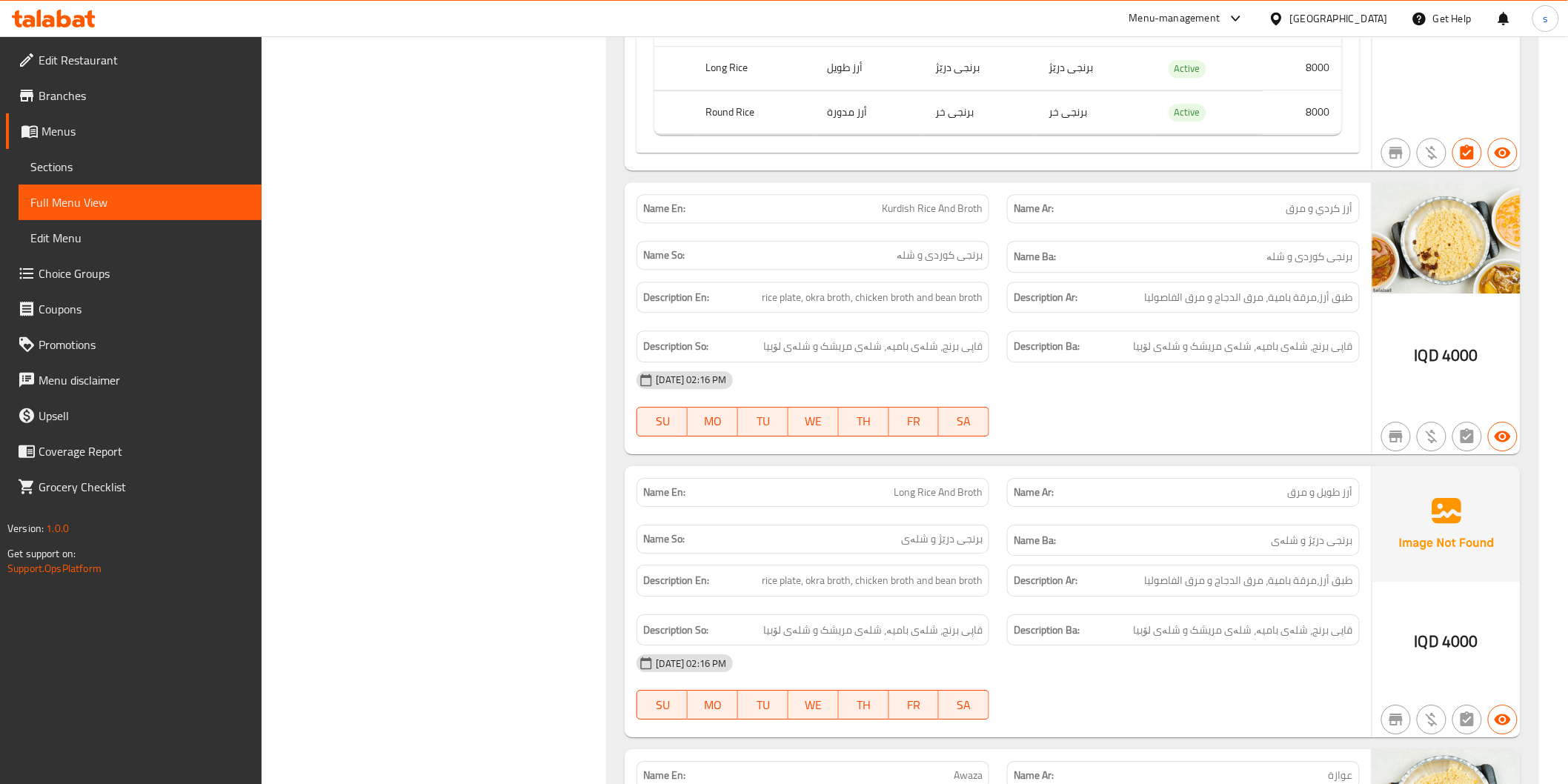
scroll to position [1730, 0]
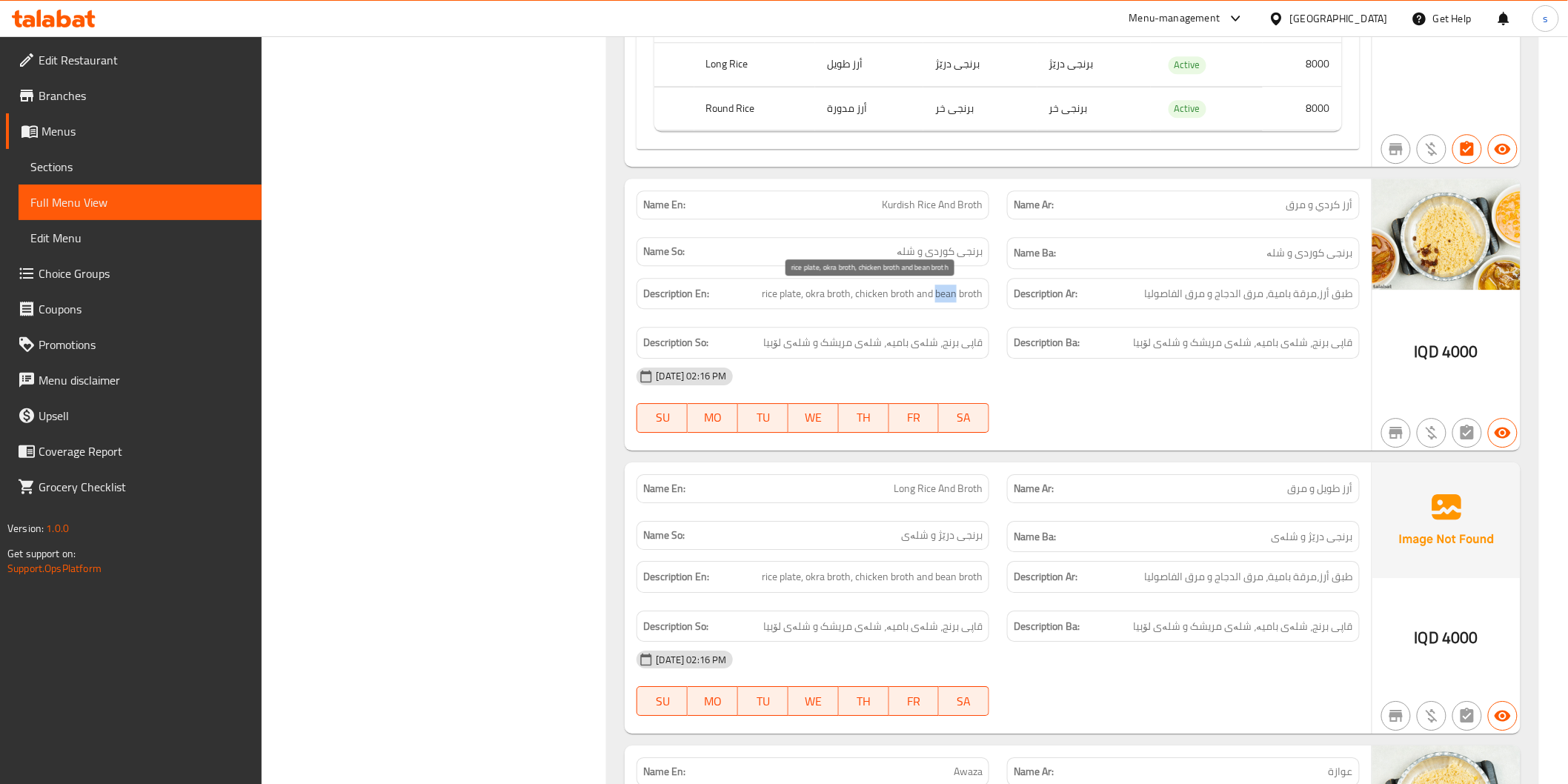
drag, startPoint x: 935, startPoint y: 294, endPoint x: 956, endPoint y: 297, distance: 21.2
click at [956, 297] on span "rice plate, okra broth, chicken broth and bean broth" at bounding box center [872, 294] width 221 height 18
copy span "bean"
drag, startPoint x: 1162, startPoint y: 338, endPoint x: 1122, endPoint y: 334, distance: 40.2
click at [1122, 334] on div "Description Ba: قاپی برنج، شلەی بامیە، شلەی مریشک و شلەی لۆبیا" at bounding box center [1183, 342] width 353 height 32
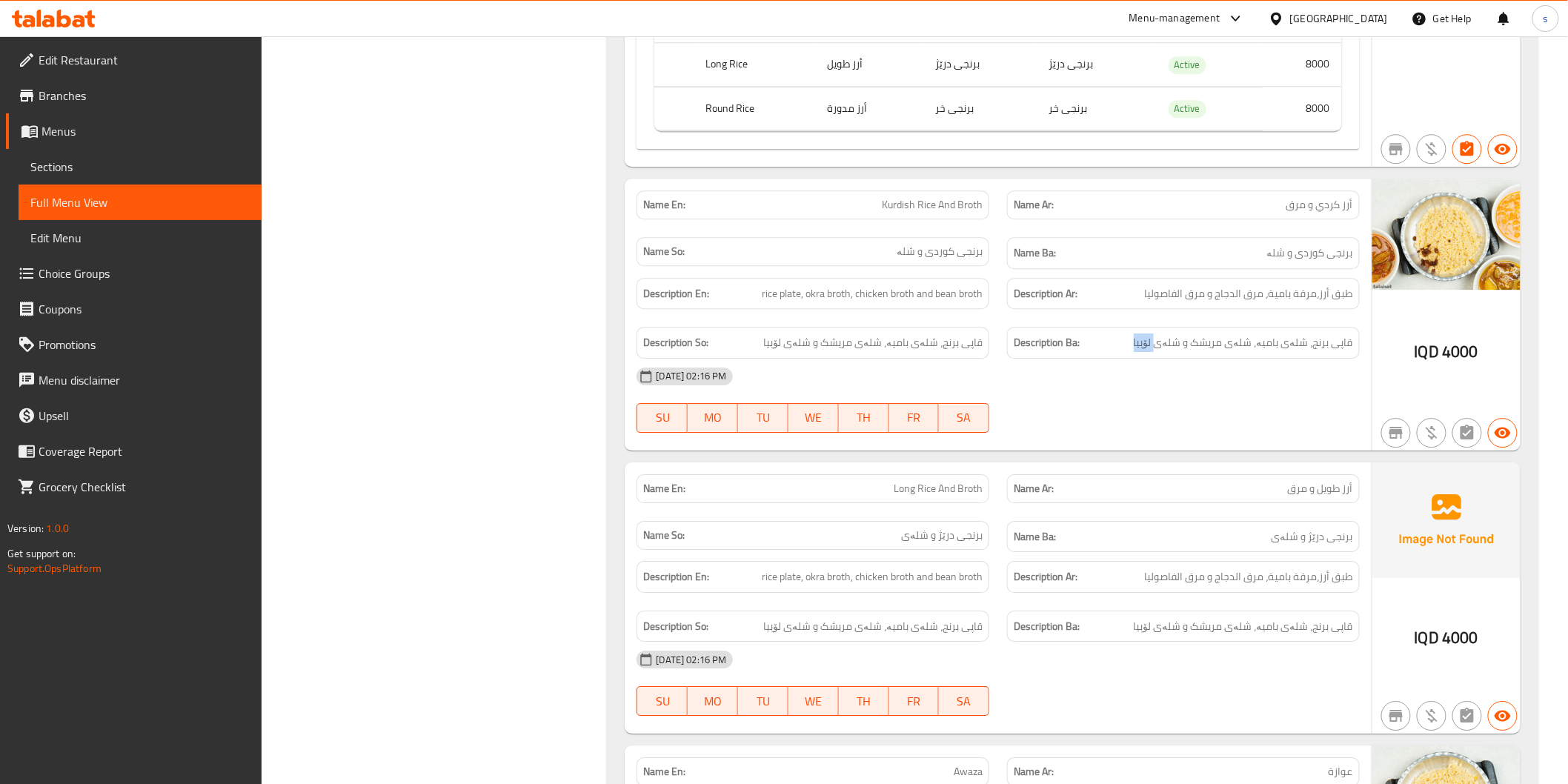
copy span "لۆبیا"
click at [1196, 394] on div "[DATE] 02:16 PM" at bounding box center [997, 376] width 741 height 36
click at [924, 293] on span "rice plate, okra broth, chicken broth and bean broth" at bounding box center [872, 294] width 221 height 18
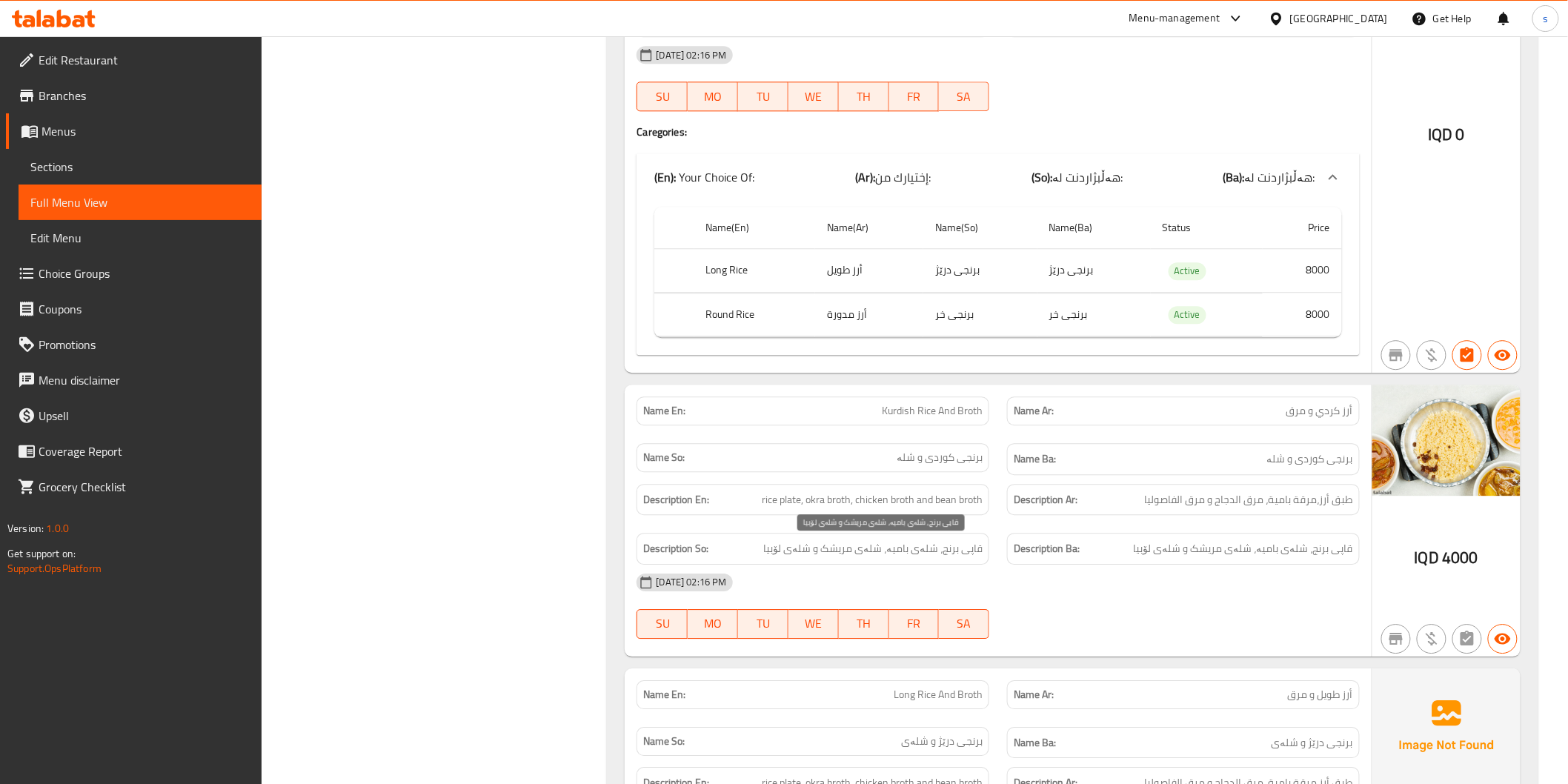
scroll to position [1483, 0]
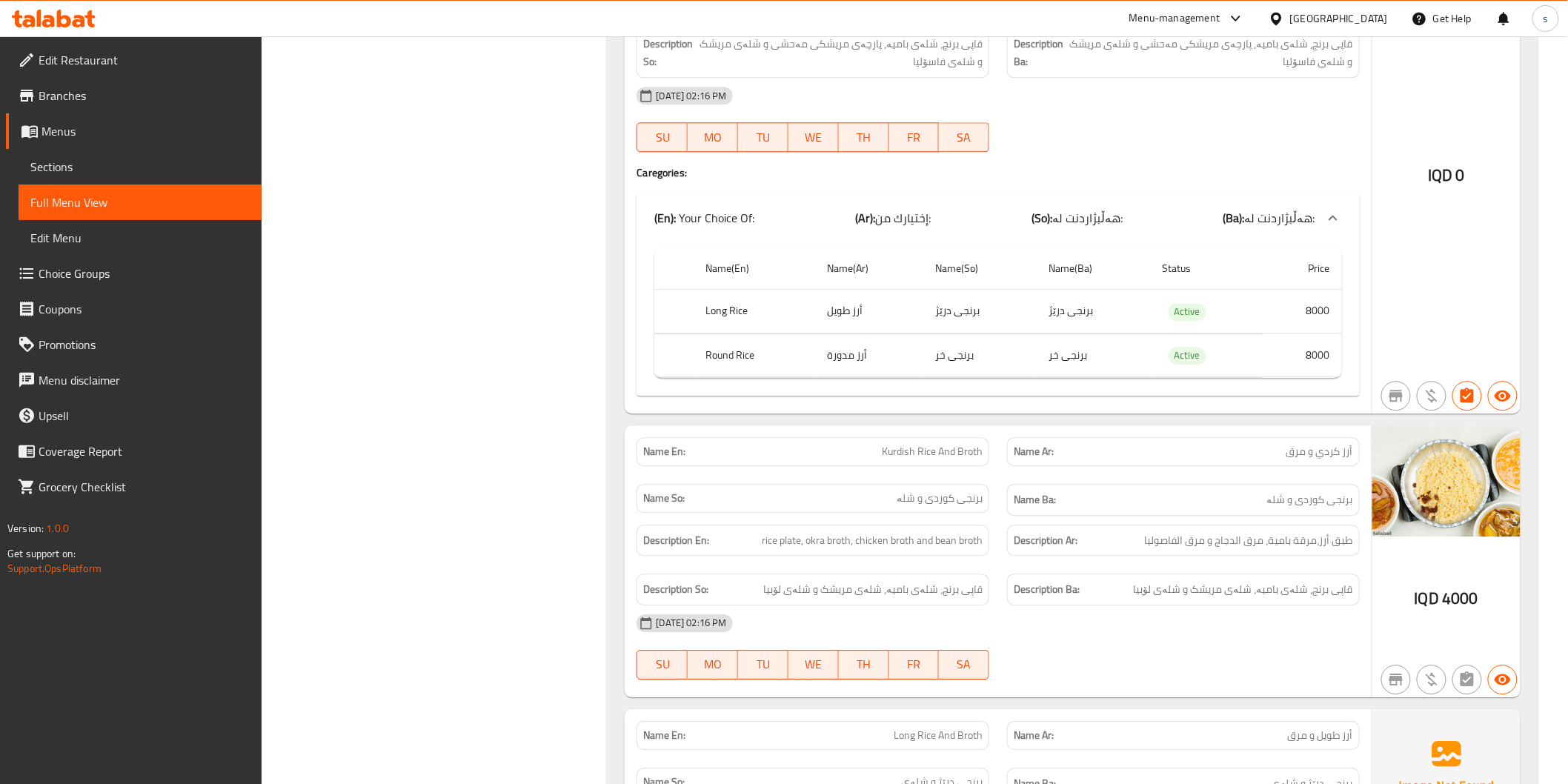
click at [1008, 139] on div "14-08-2025 02:16 PM SU MO TU WE TH FR SA" at bounding box center [997, 119] width 741 height 83
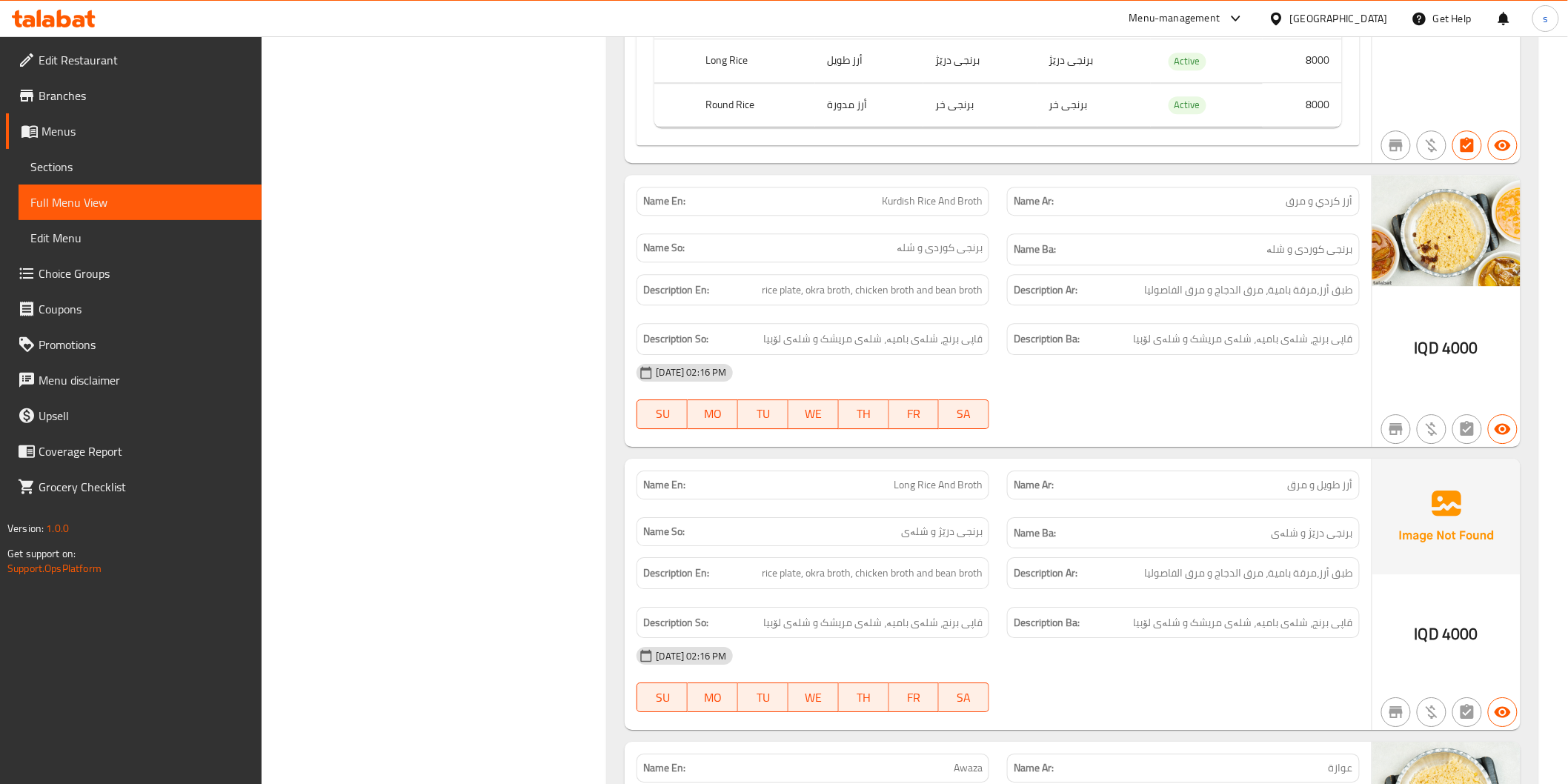
scroll to position [1730, 0]
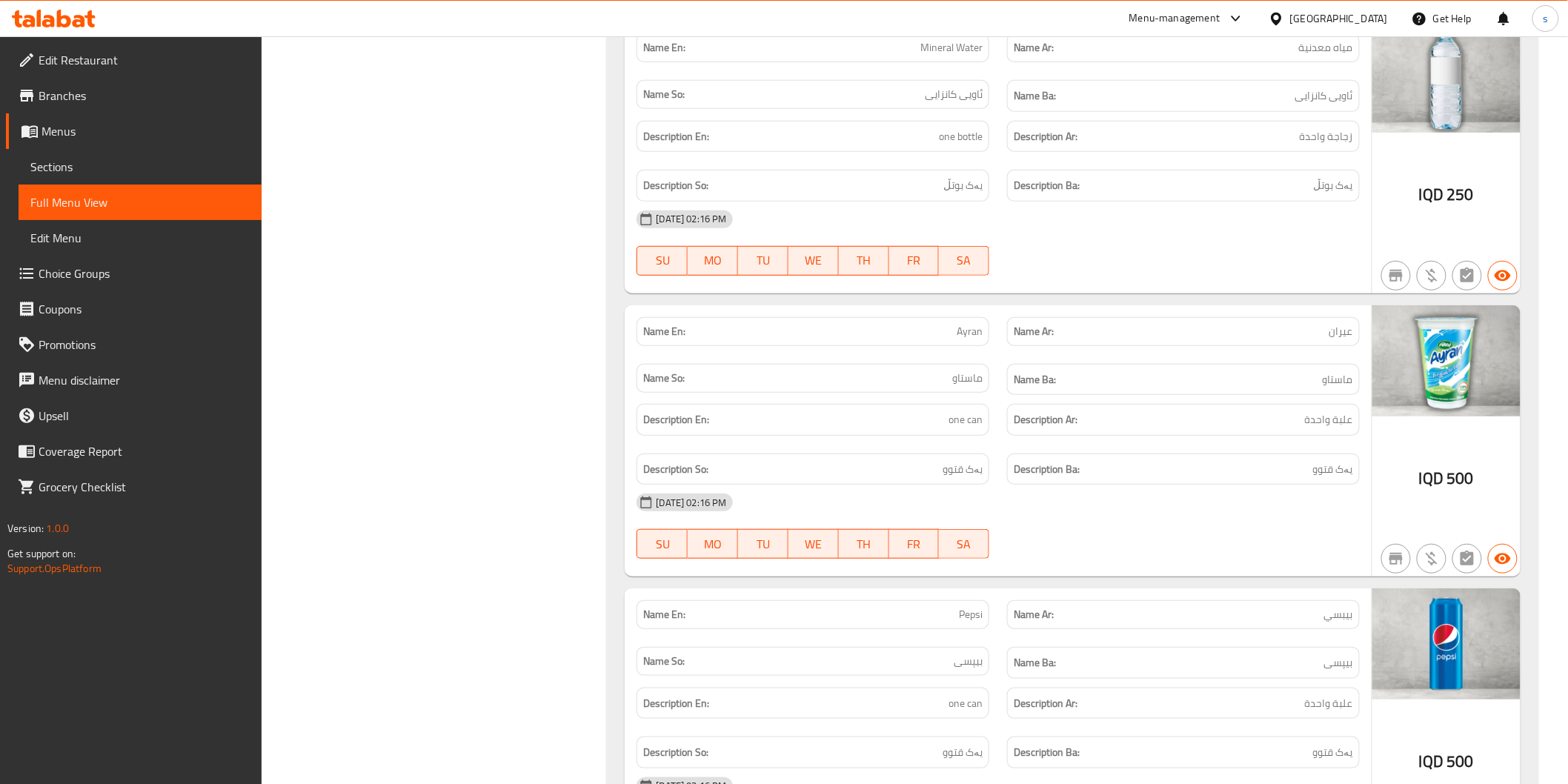
scroll to position [9720, 0]
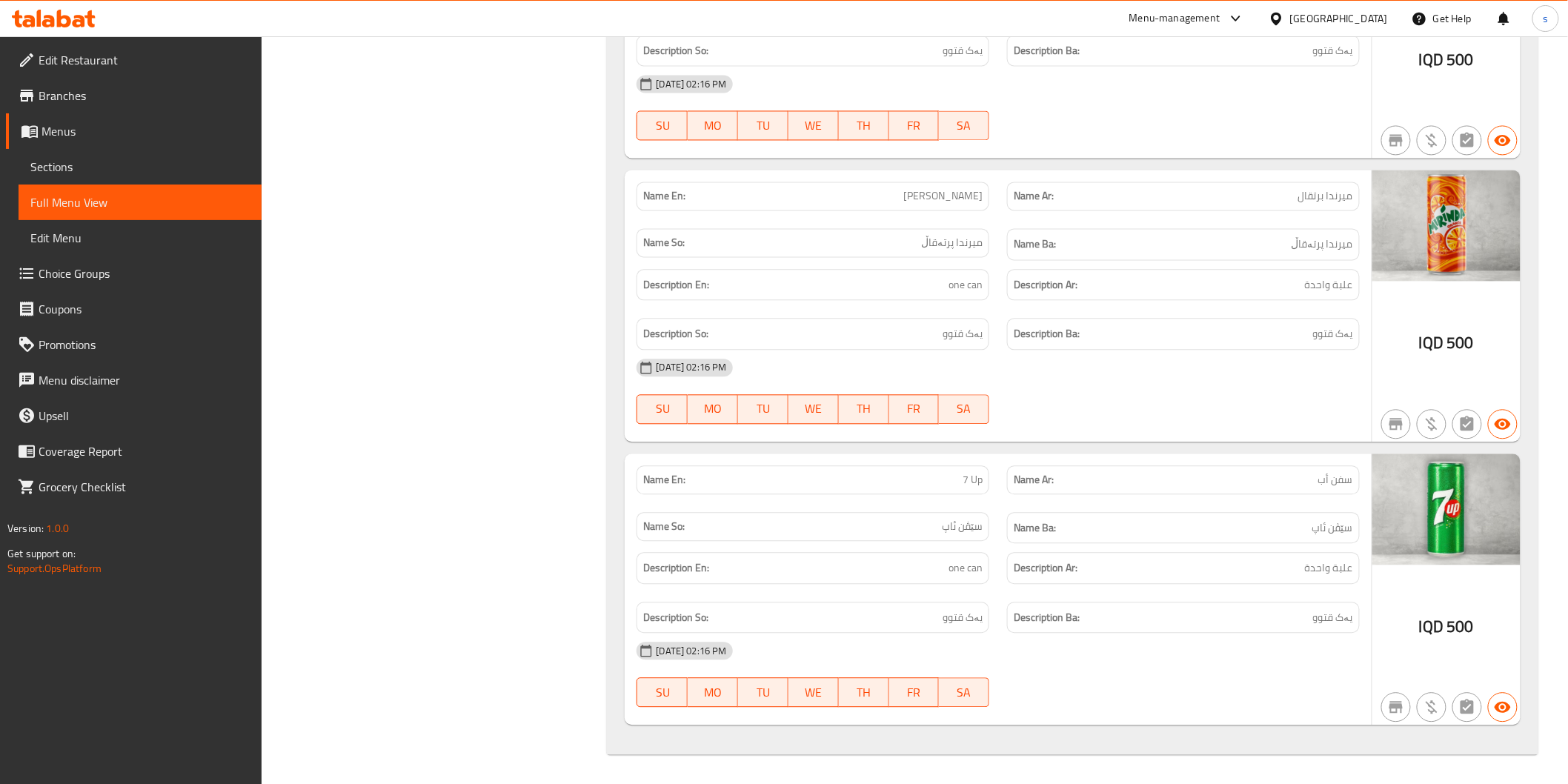
scroll to position [10636, 0]
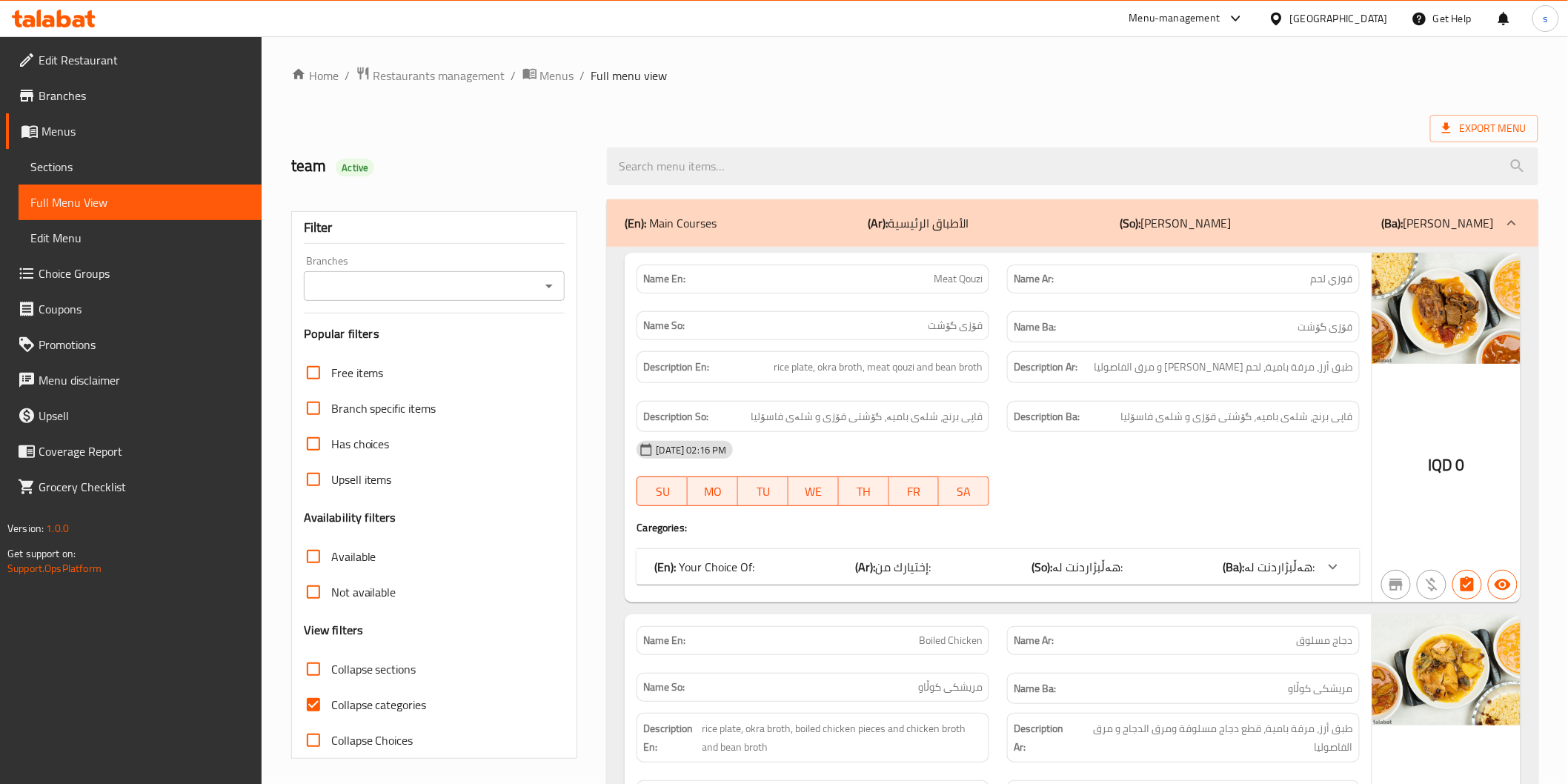
click at [515, 285] on input "Branches" at bounding box center [422, 285] width 229 height 21
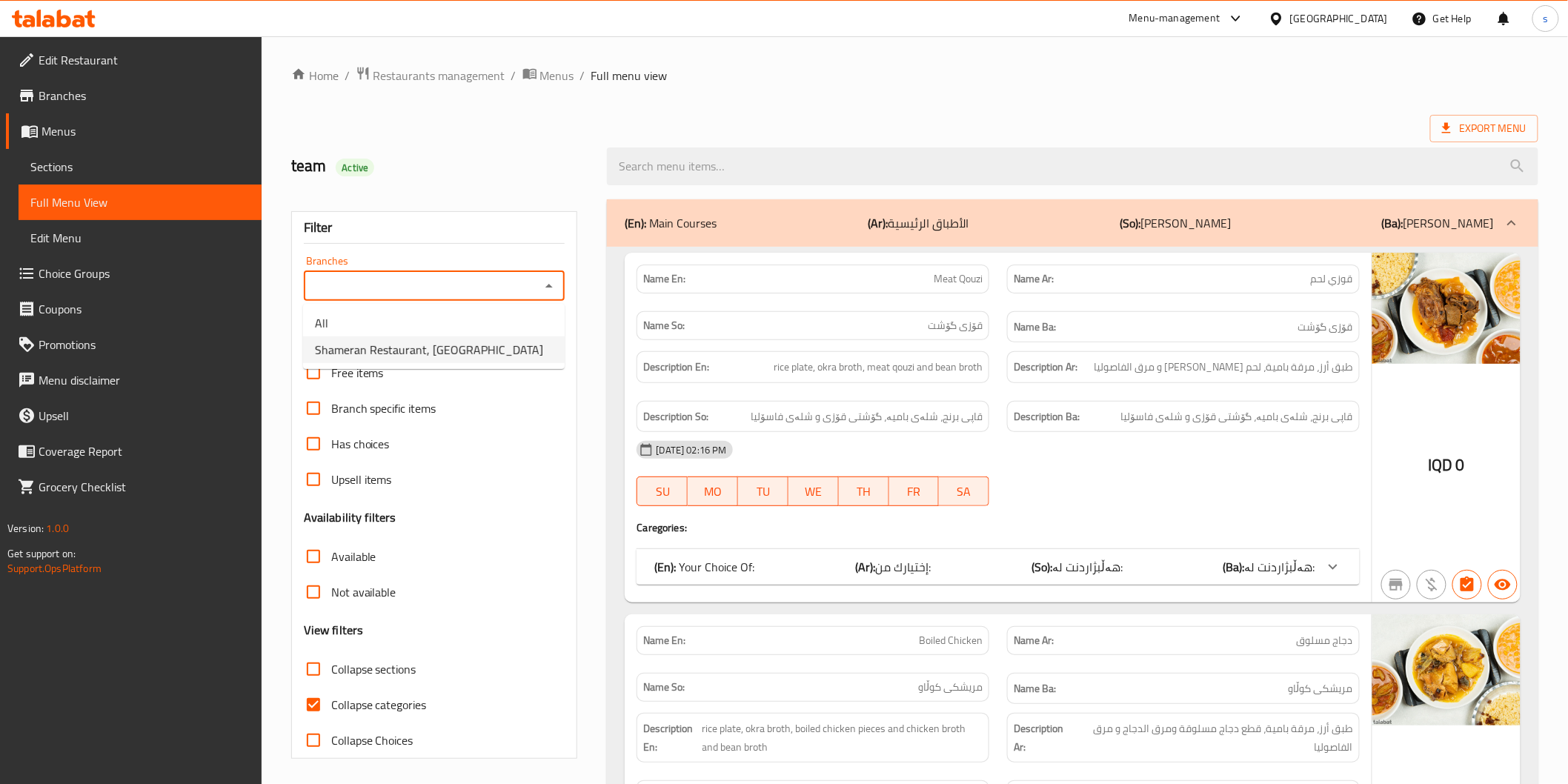
click at [502, 343] on li "Shameran Restaurant, [GEOGRAPHIC_DATA]" at bounding box center [433, 349] width 261 height 27
type input "Shameran Restaurant, [GEOGRAPHIC_DATA]"
click at [415, 289] on input "Branches" at bounding box center [422, 285] width 229 height 21
click at [421, 349] on span "Shameran Restaurant, [GEOGRAPHIC_DATA]" at bounding box center [429, 349] width 229 height 17
type input "Shameran Restaurant, [GEOGRAPHIC_DATA]"
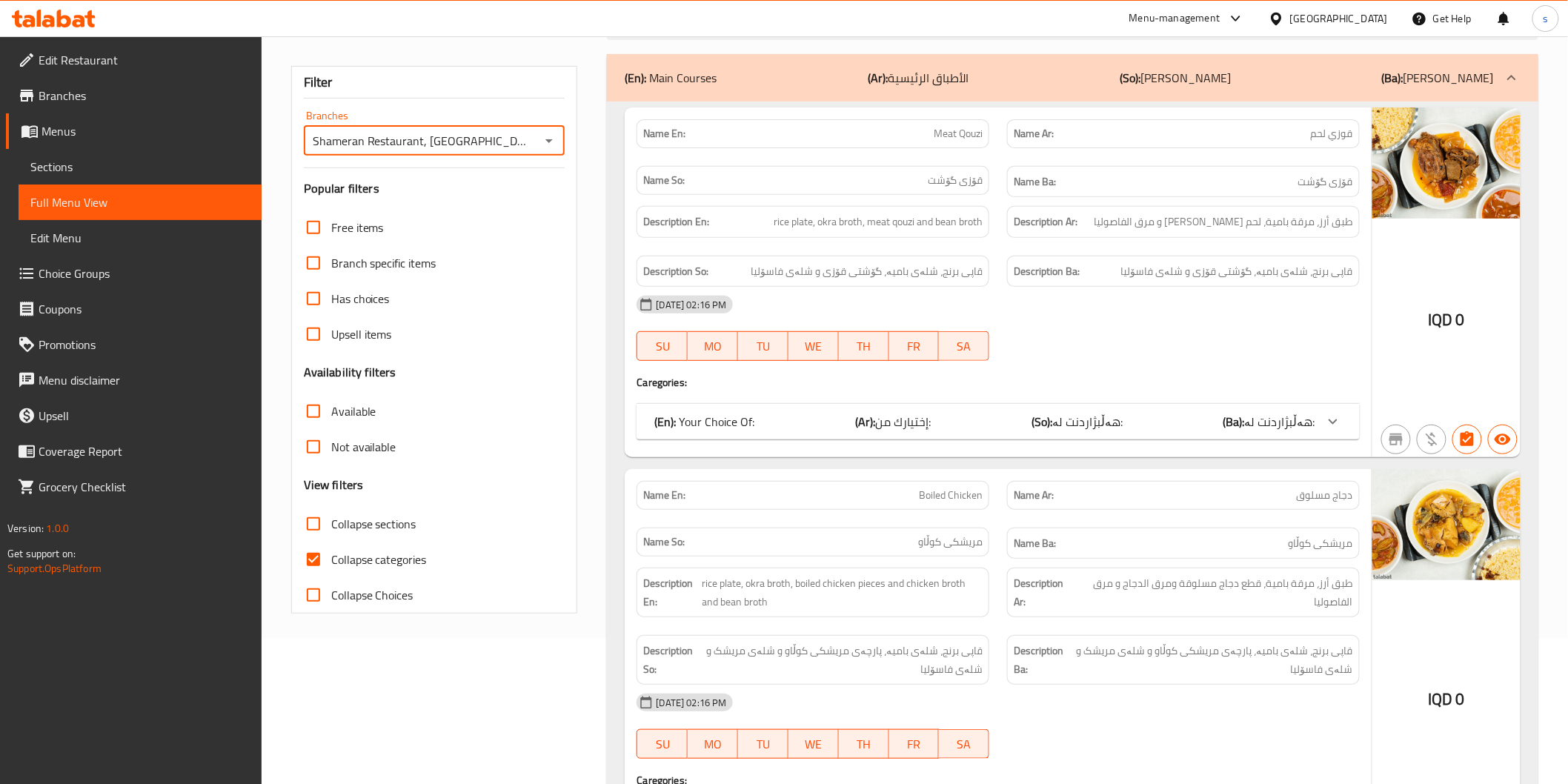
scroll to position [247, 0]
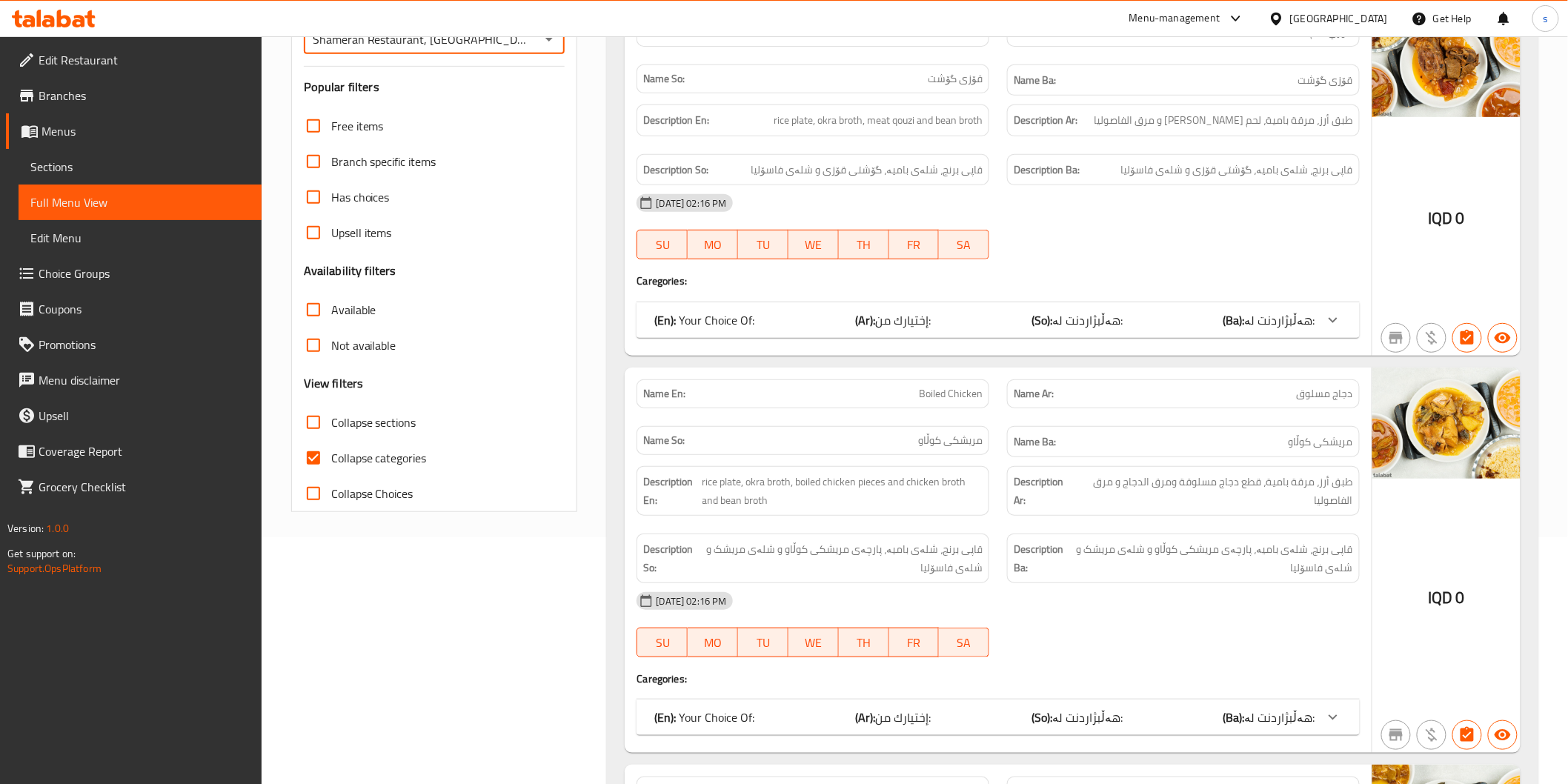
click at [411, 462] on span "Collapse categories" at bounding box center [379, 457] width 96 height 17
click at [331, 462] on input "Collapse categories" at bounding box center [313, 457] width 36 height 36
checkbox input "false"
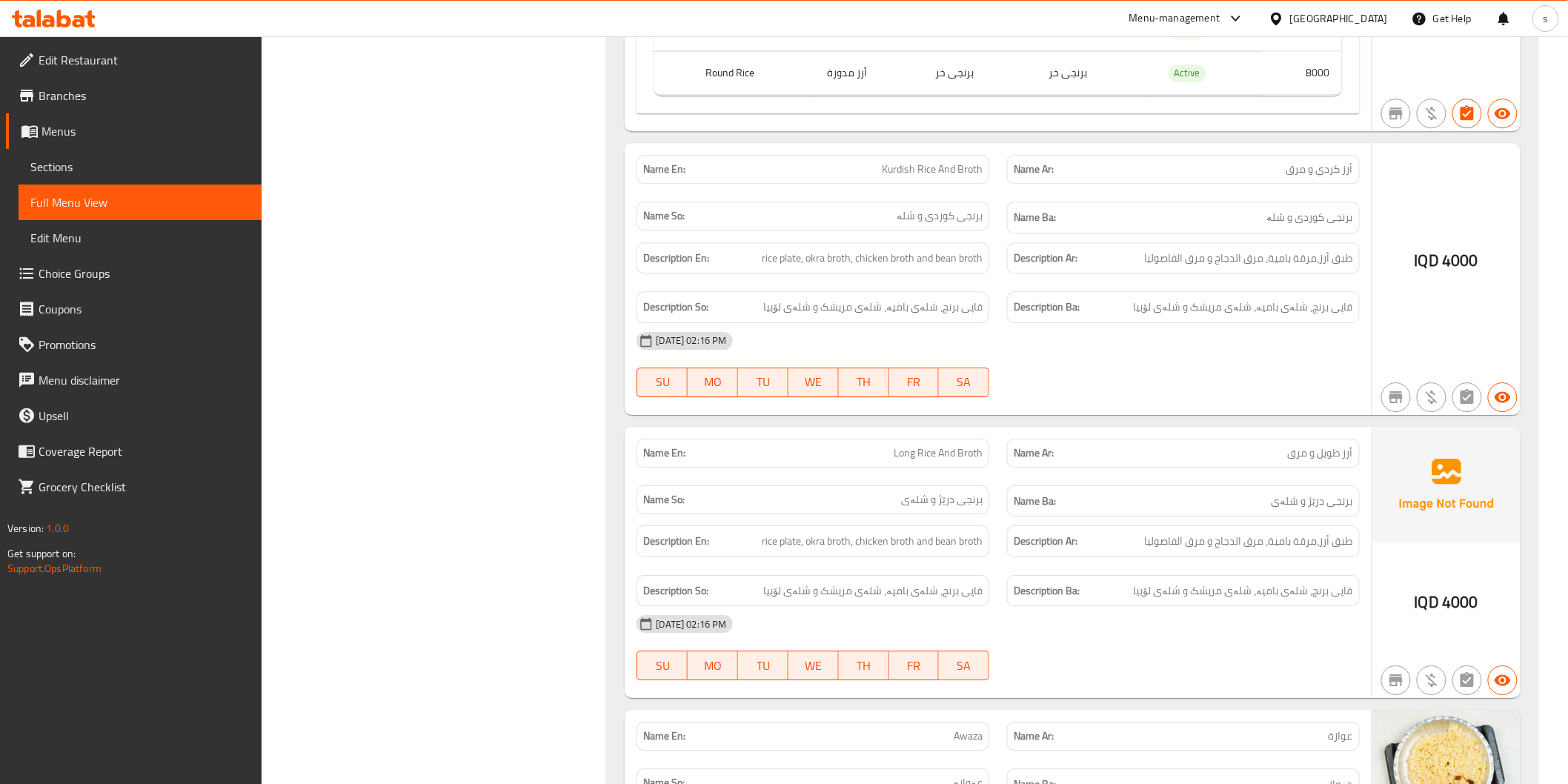
scroll to position [1751, 0]
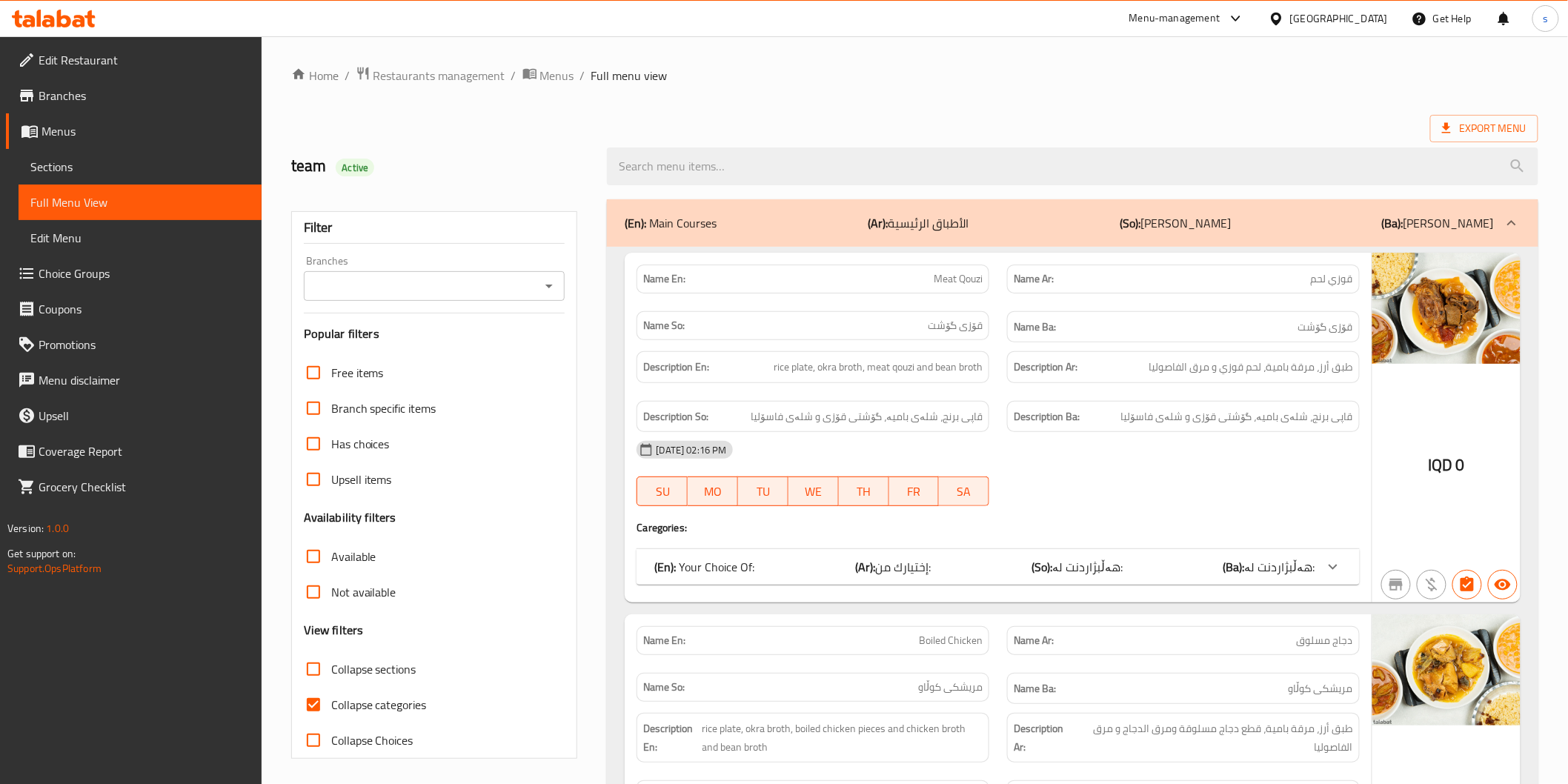
click at [411, 705] on span "Collapse categories" at bounding box center [379, 704] width 96 height 17
click at [331, 705] on input "Collapse categories" at bounding box center [313, 704] width 36 height 36
checkbox input "false"
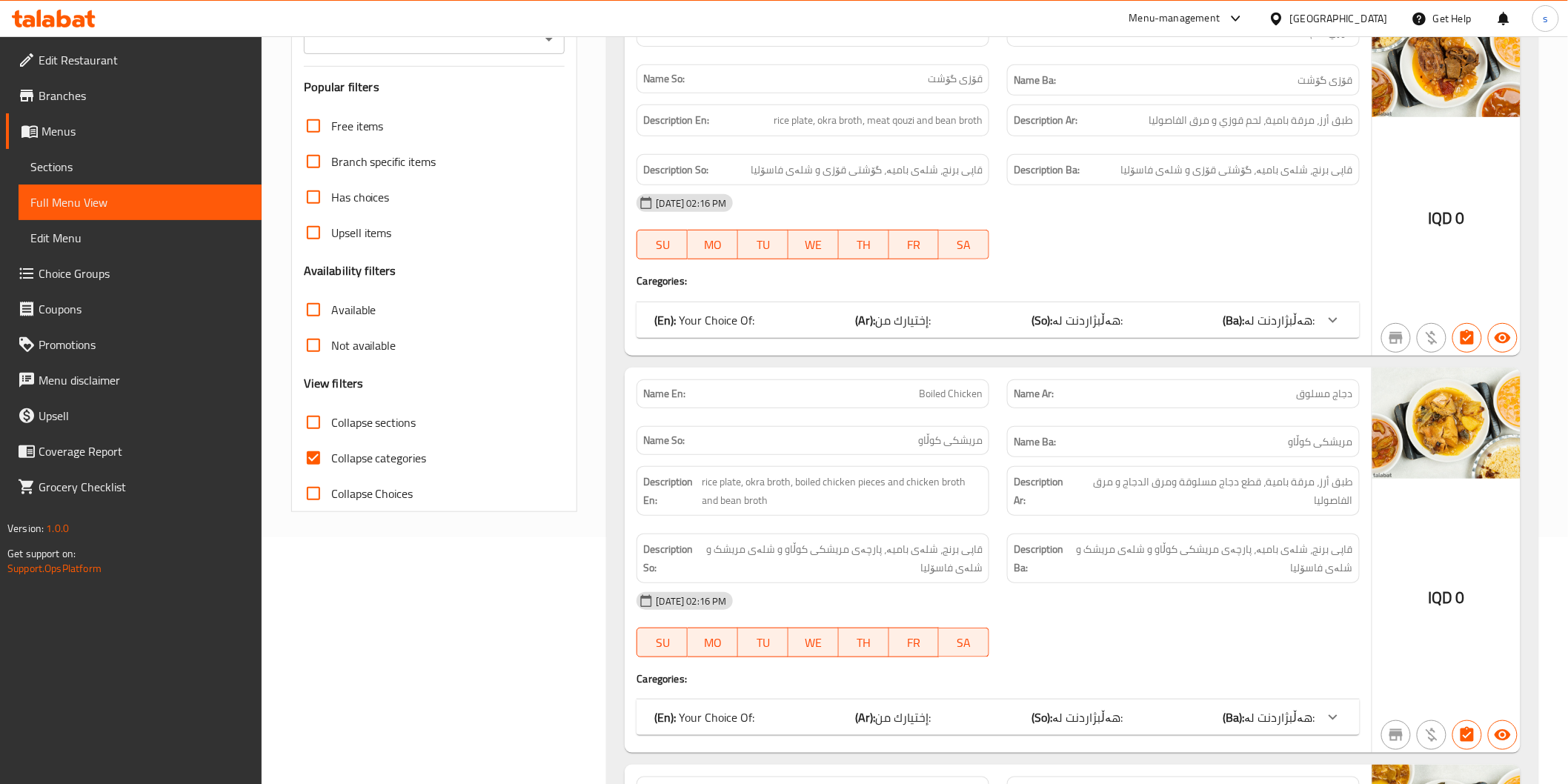
click at [364, 463] on span "Collapse categories" at bounding box center [379, 457] width 96 height 17
click at [331, 463] on input "Collapse categories" at bounding box center [313, 457] width 36 height 36
checkbox input "false"
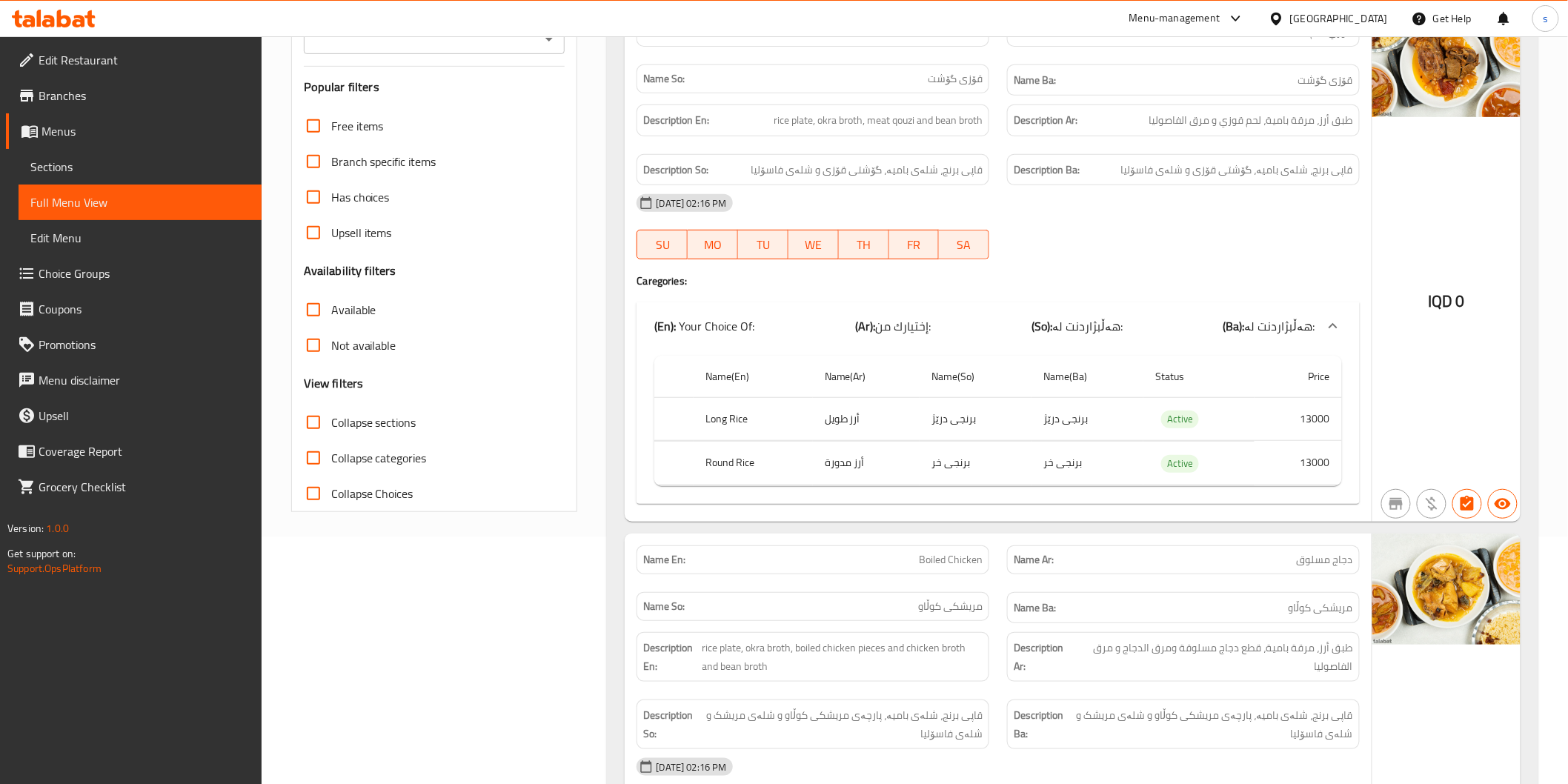
scroll to position [0, 0]
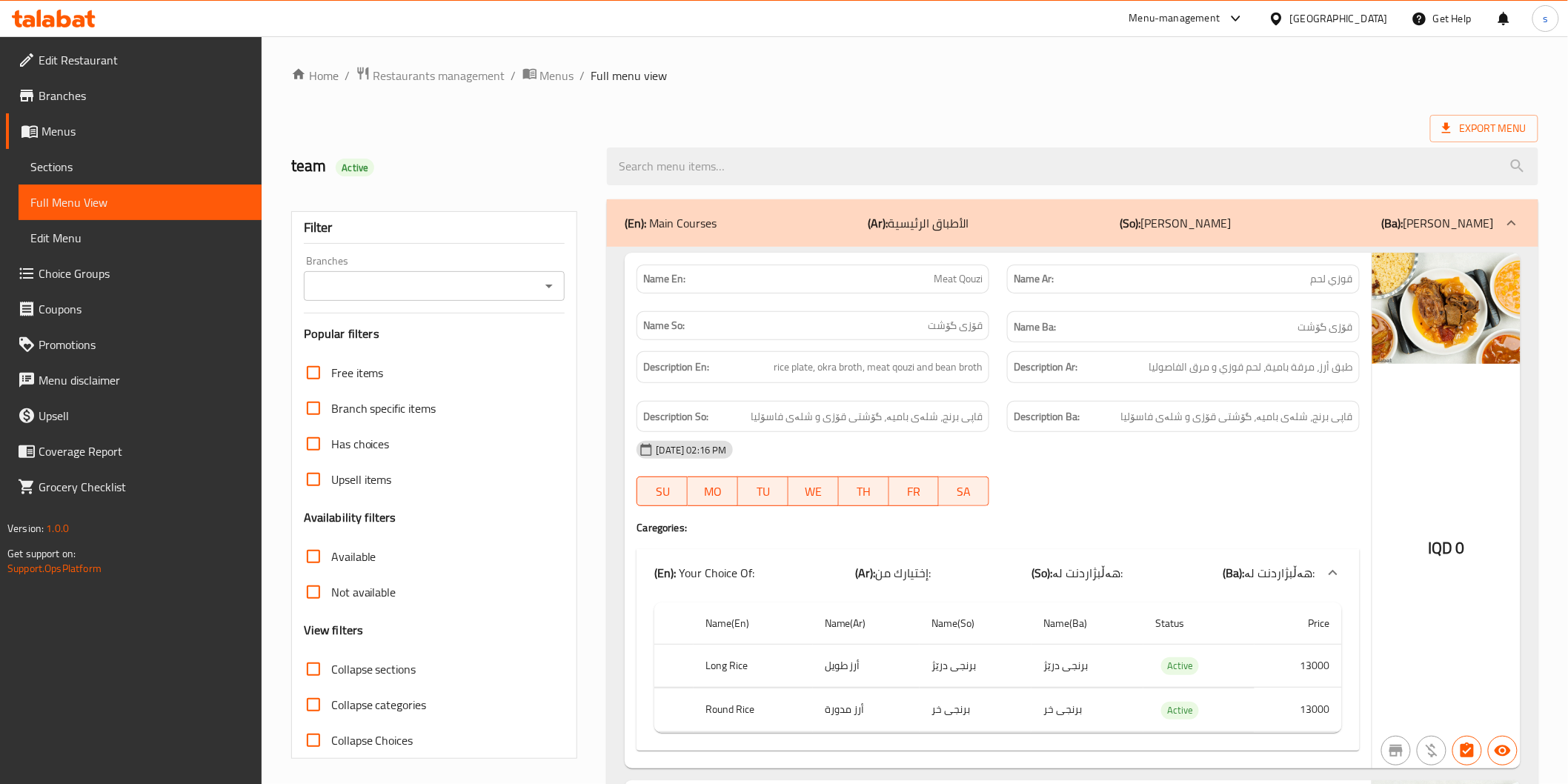
click at [435, 287] on input "Branches" at bounding box center [422, 285] width 229 height 21
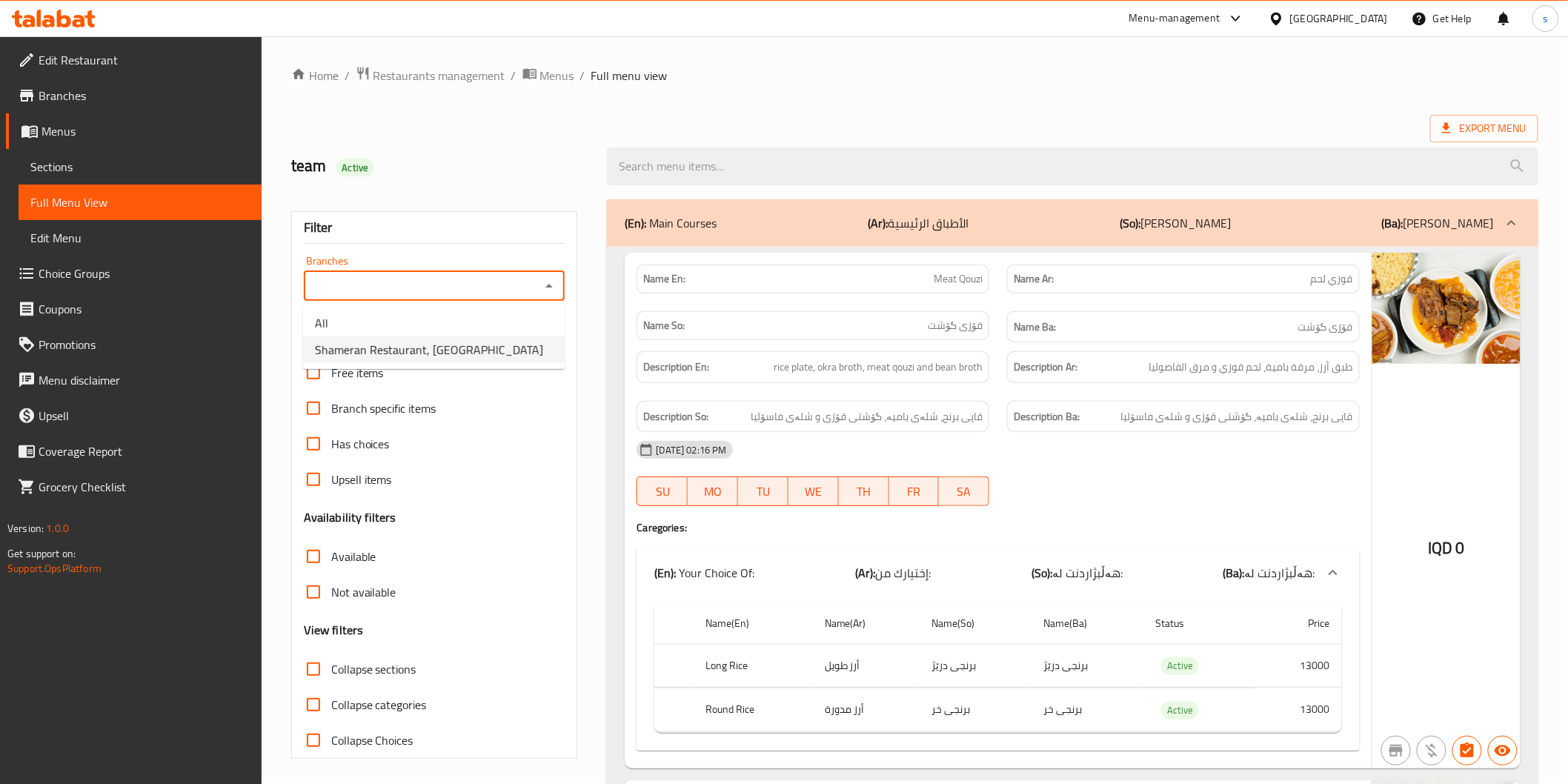
click at [440, 359] on span "Shameran Restaurant, [GEOGRAPHIC_DATA]" at bounding box center [429, 349] width 229 height 17
type input "Shameran Restaurant, [GEOGRAPHIC_DATA]"
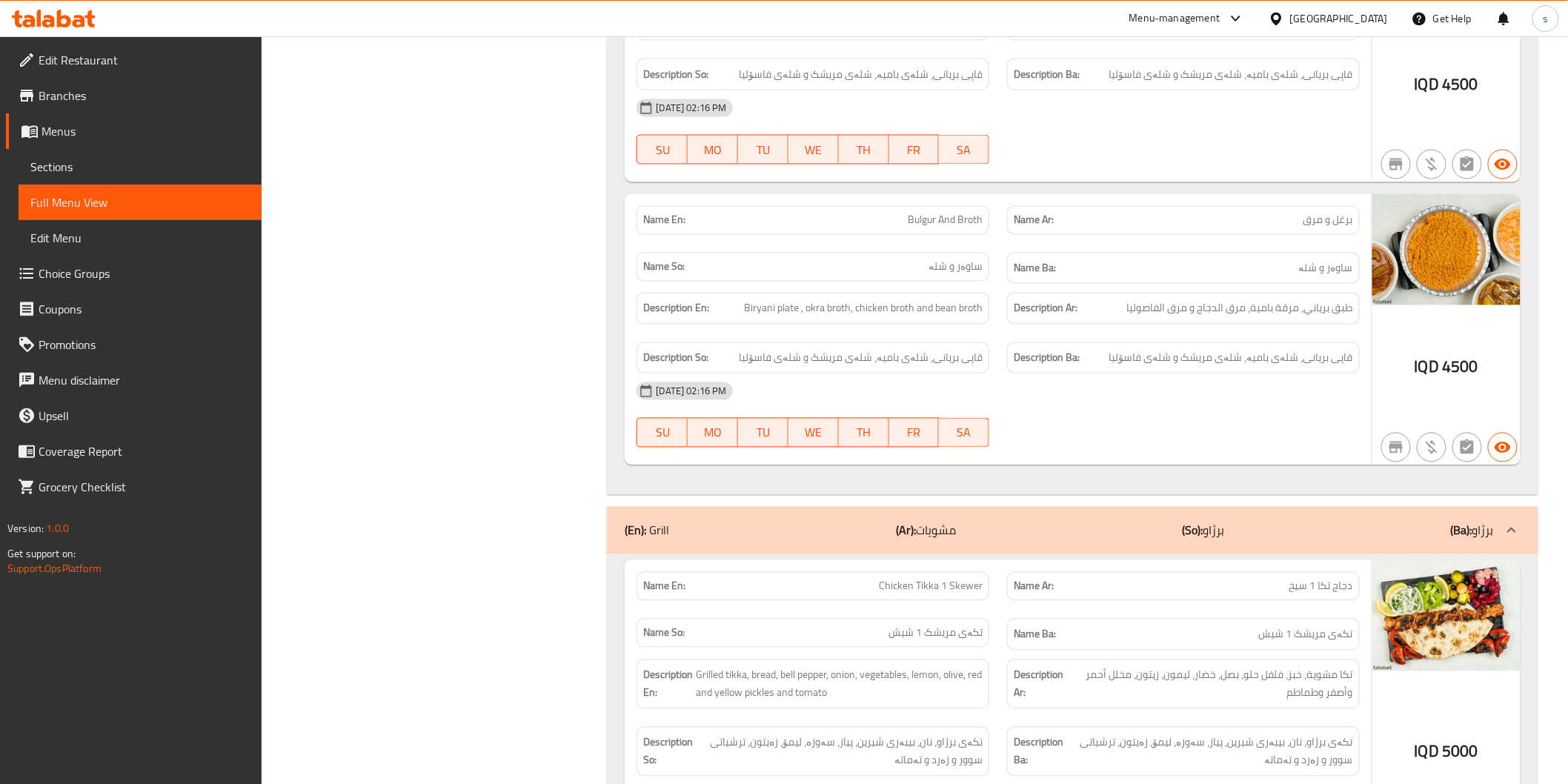
scroll to position [3377, 0]
drag, startPoint x: 808, startPoint y: 361, endPoint x: 746, endPoint y: 361, distance: 62.0
click at [746, 361] on h6 "Description So: قاپی بریانی، شلەی بامیە، شلەی مریشک و شلەی فاسۆلیا" at bounding box center [812, 358] width 339 height 18
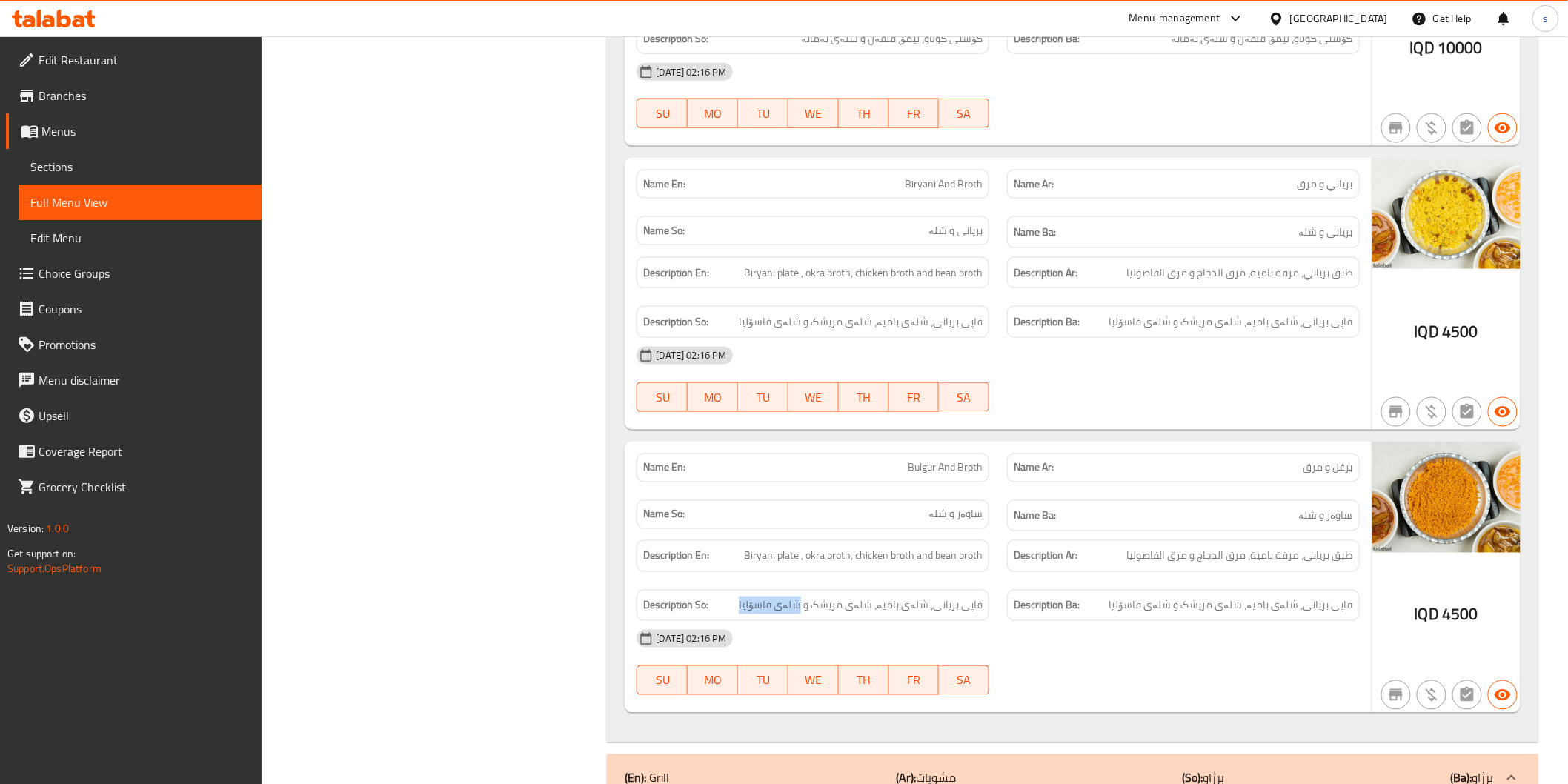
scroll to position [3048, 0]
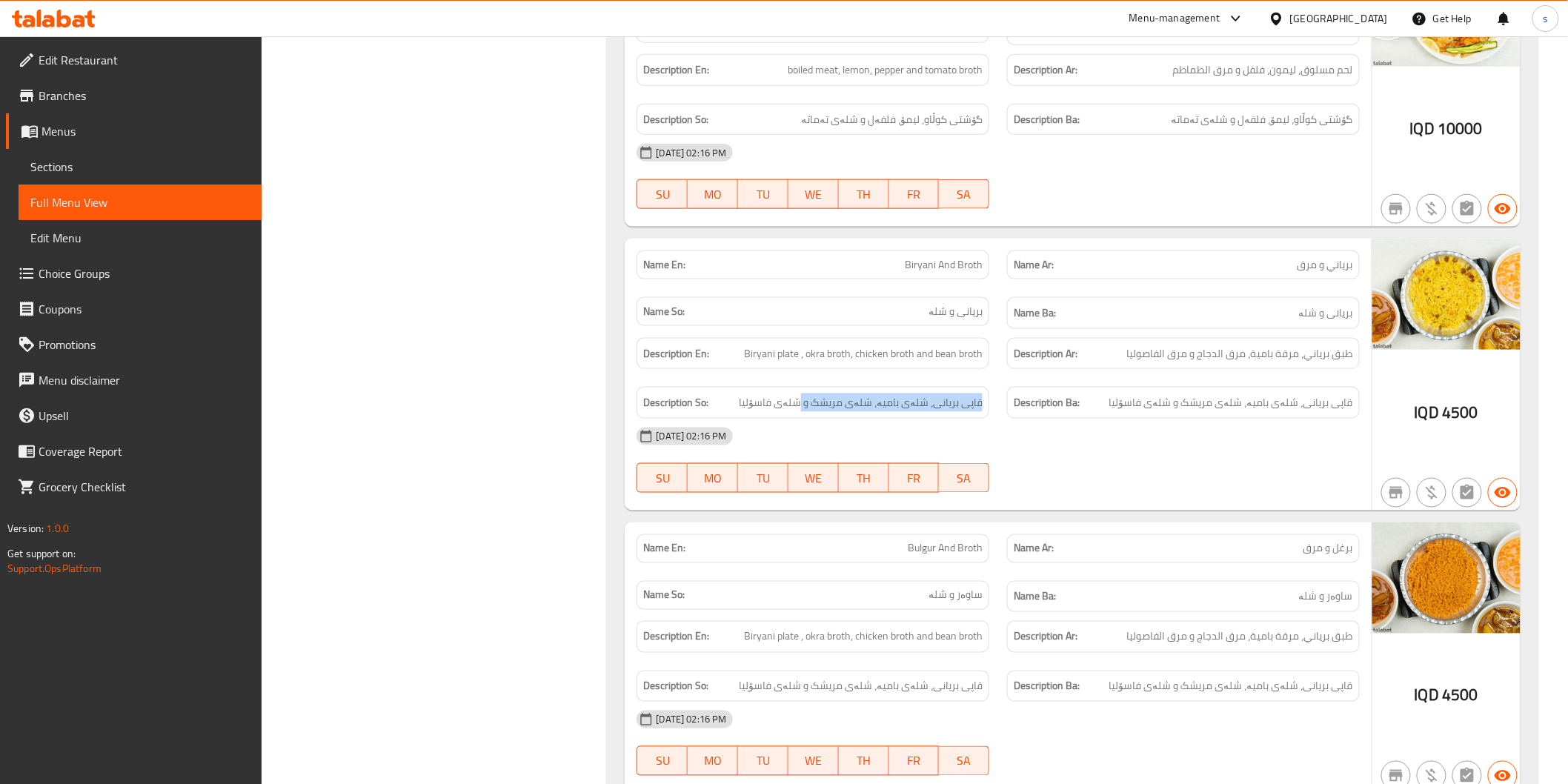
drag, startPoint x: 809, startPoint y: 401, endPoint x: 728, endPoint y: 406, distance: 81.2
click at [728, 406] on h6 "Description So: قاپی بریانی، شلەی بامیە، شلەی مریشک و شلەی فاسۆلیا" at bounding box center [812, 403] width 339 height 18
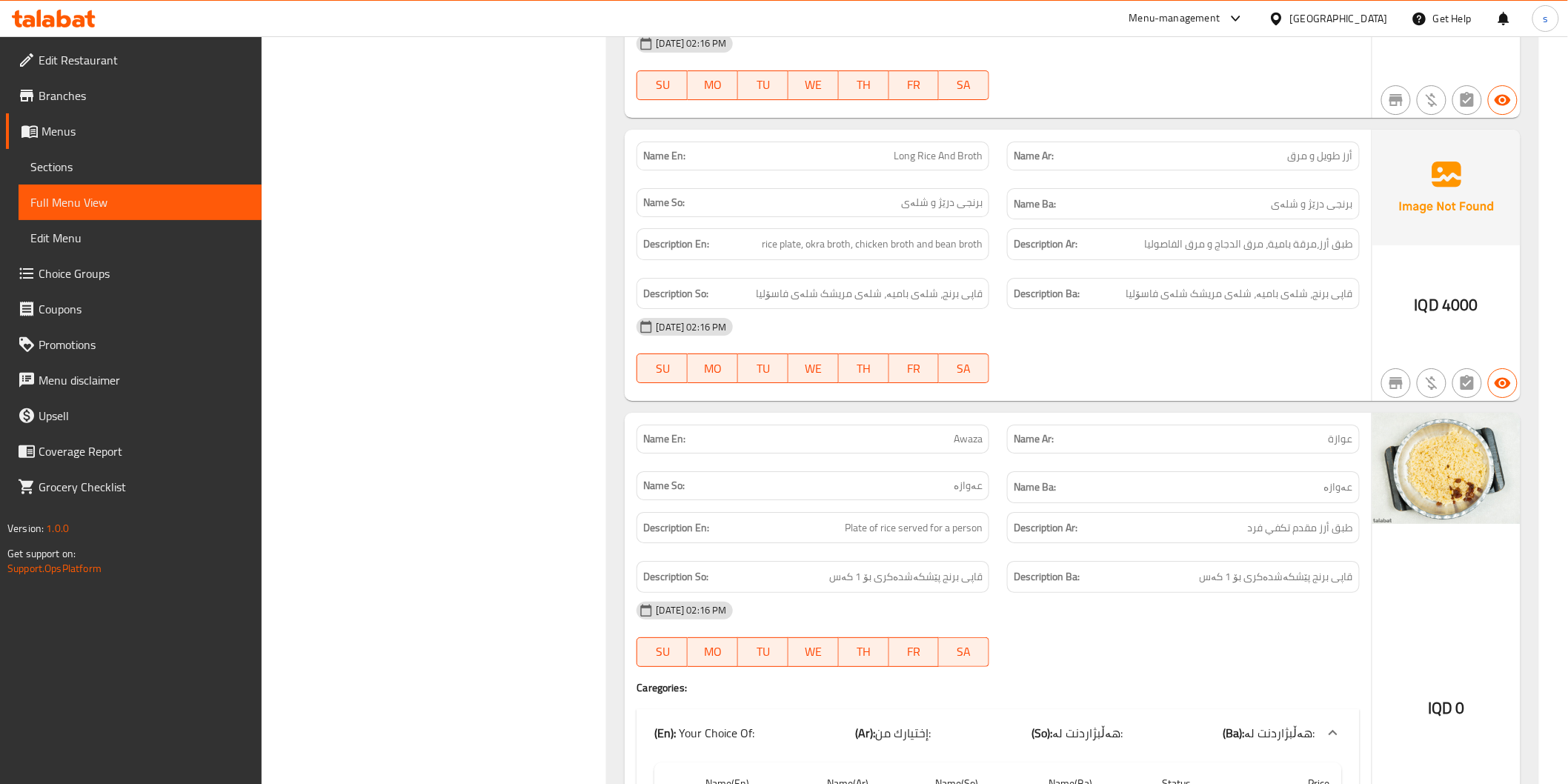
scroll to position [2059, 0]
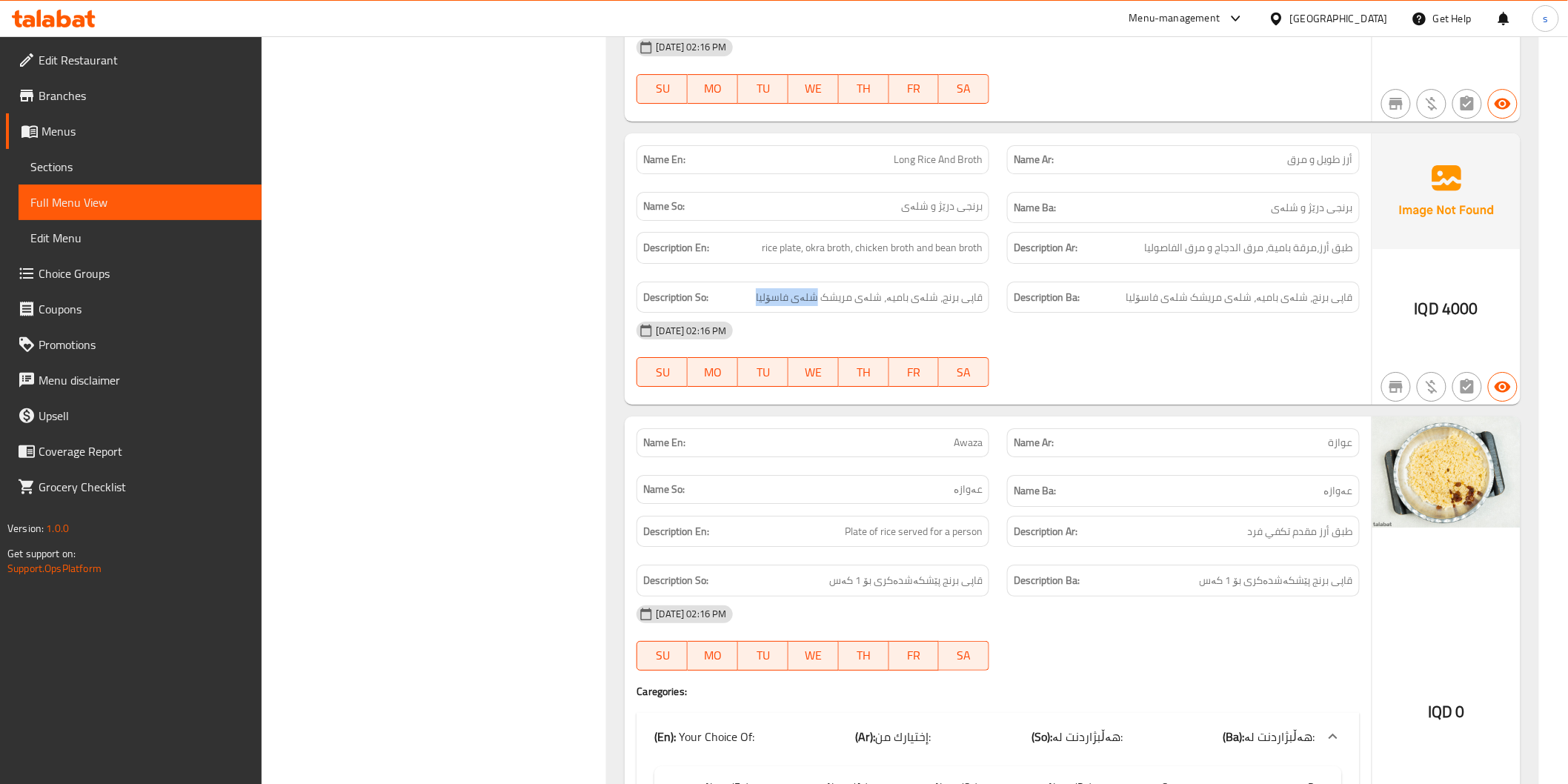
drag, startPoint x: 825, startPoint y: 302, endPoint x: 764, endPoint y: 306, distance: 61.1
click at [764, 306] on h6 "Description So: قاپی برنج، شلەی بامیە، شلەی مریشک شلەی فاسۆلیا" at bounding box center [812, 297] width 339 height 18
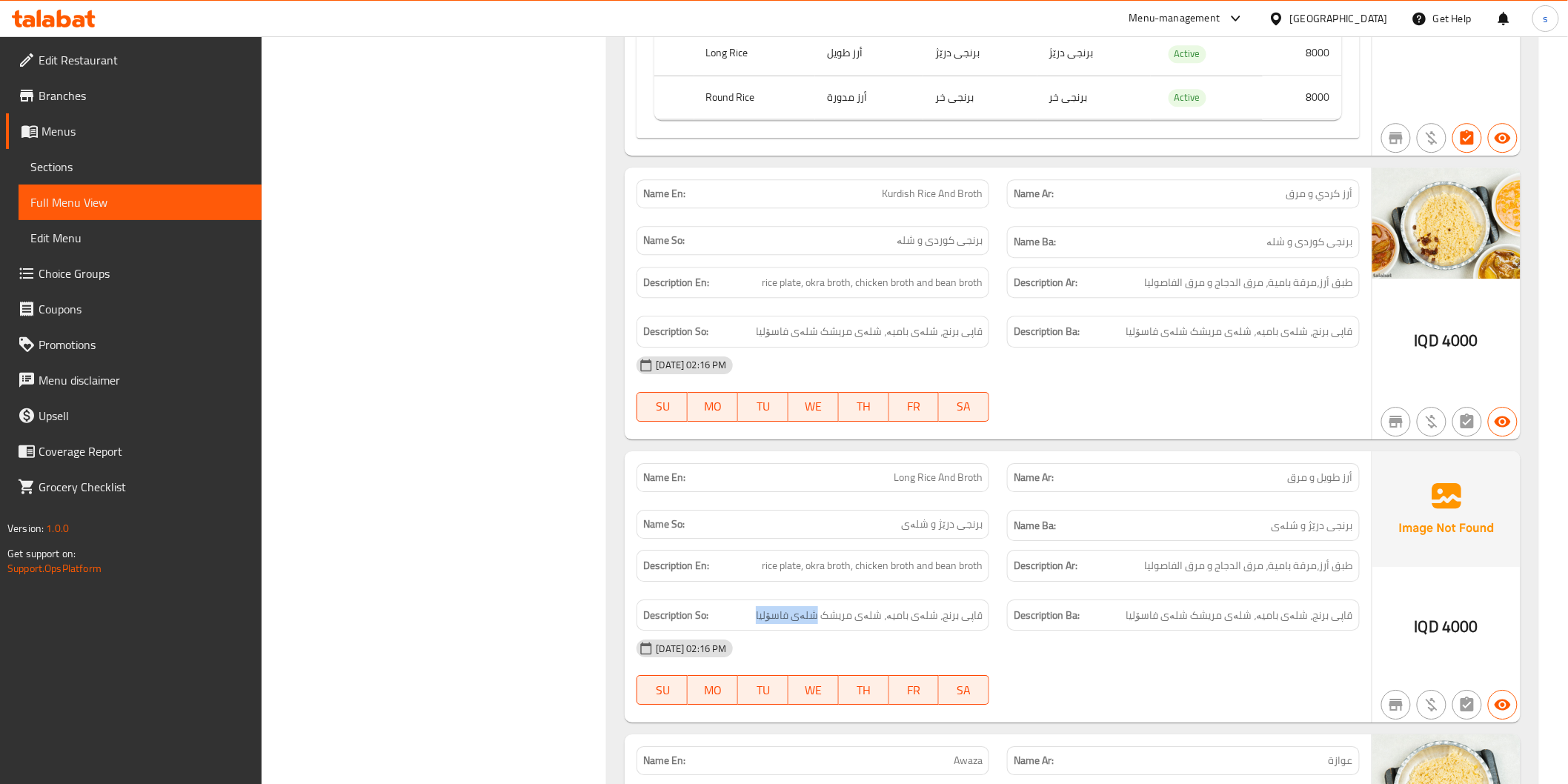
scroll to position [1730, 0]
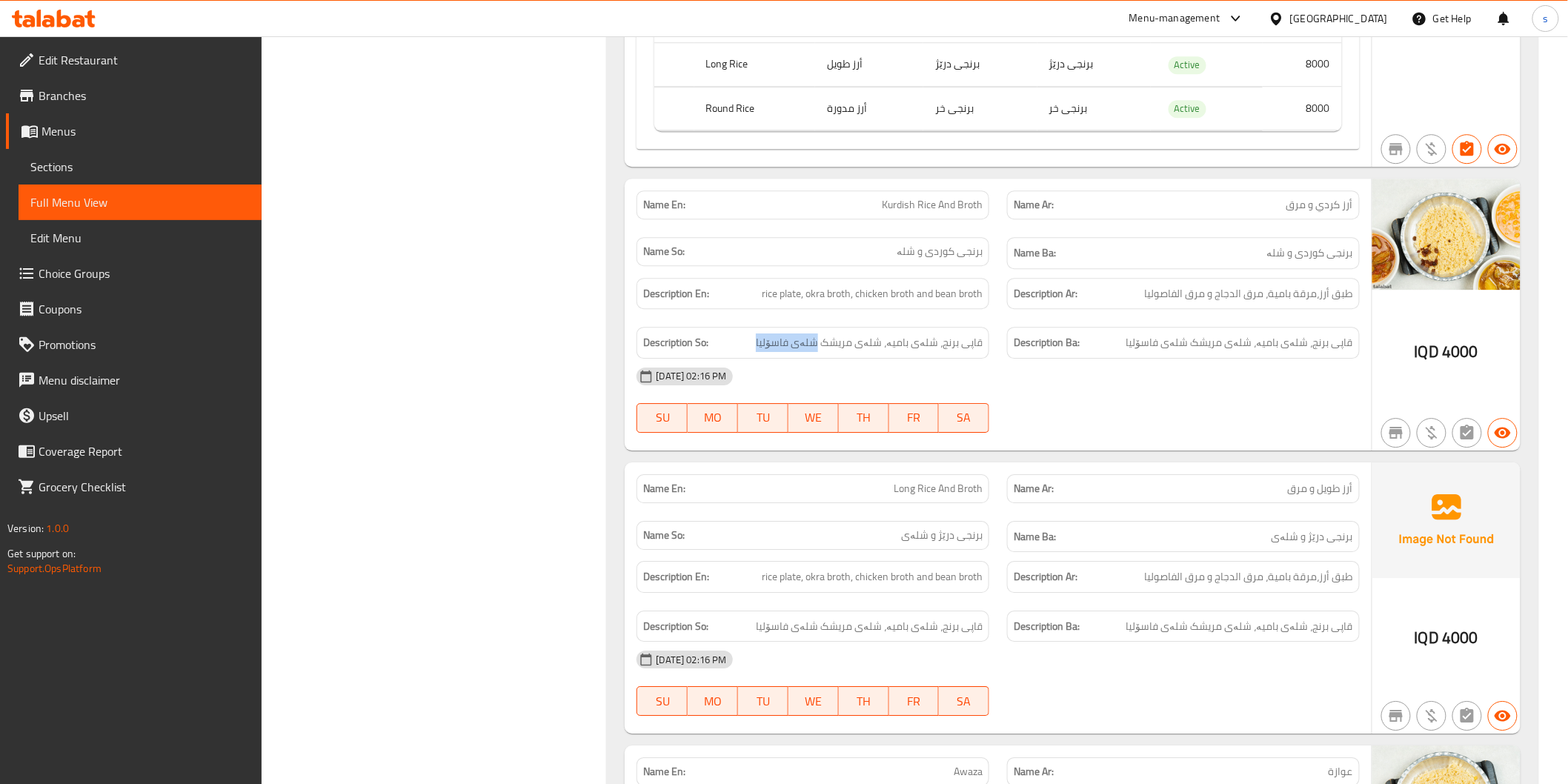
drag, startPoint x: 821, startPoint y: 344, endPoint x: 749, endPoint y: 349, distance: 72.2
click at [749, 349] on h6 "Description So: قاپی برنج، شلەی بامیە، شلەی مریشک شلەی فاسۆلیا" at bounding box center [812, 343] width 339 height 18
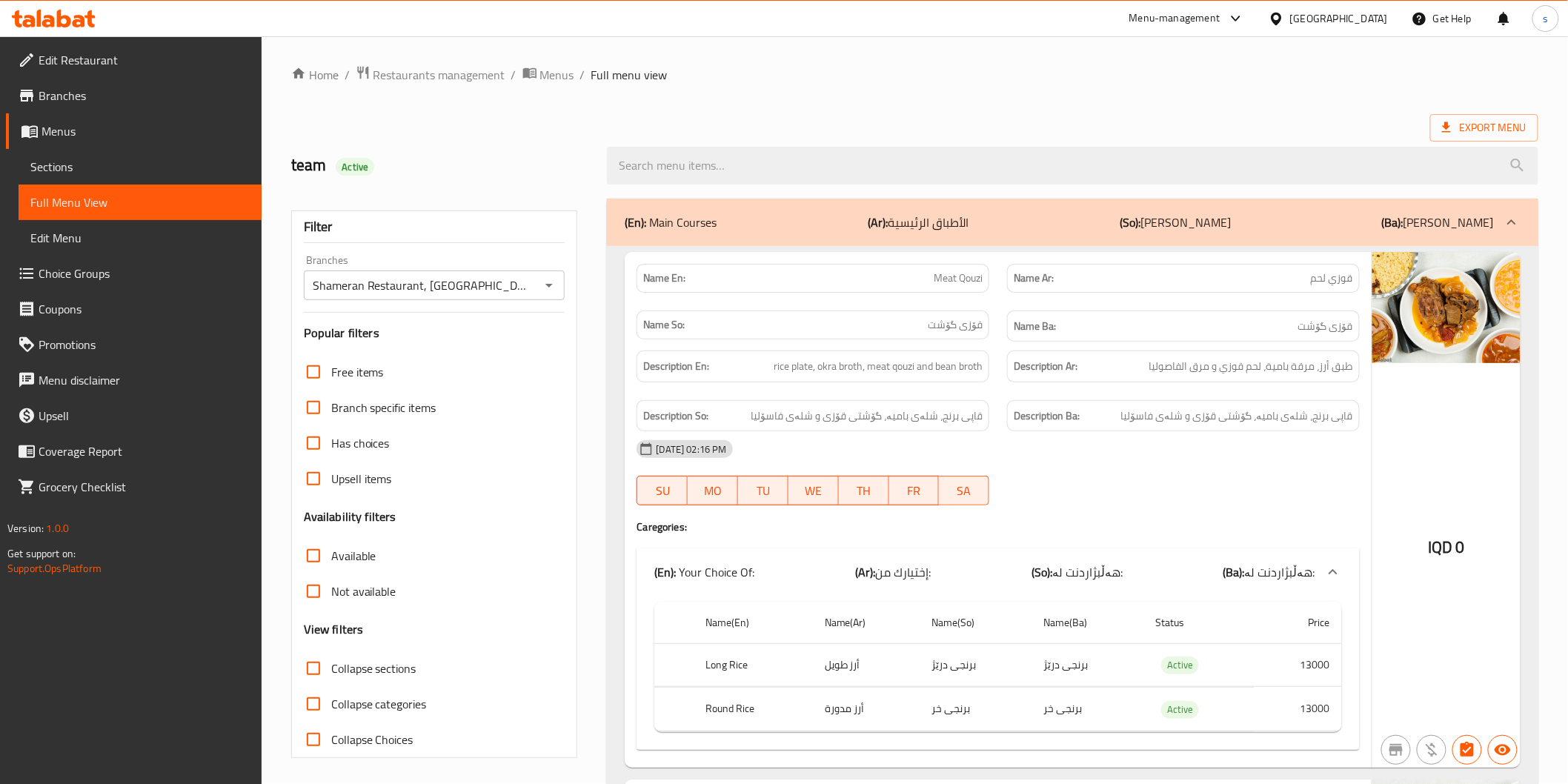
scroll to position [0, 0]
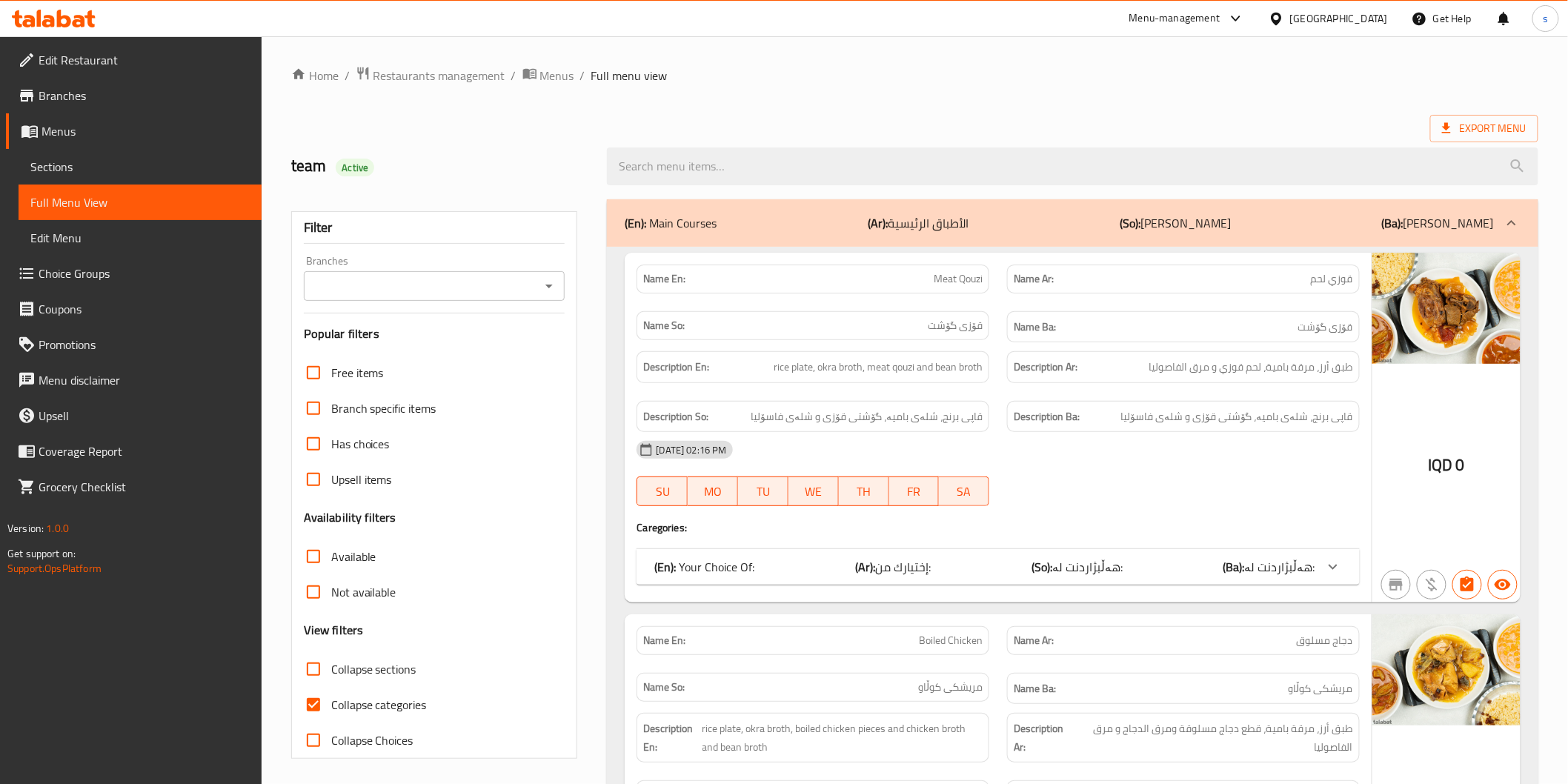
click at [455, 283] on input "Branches" at bounding box center [422, 285] width 229 height 21
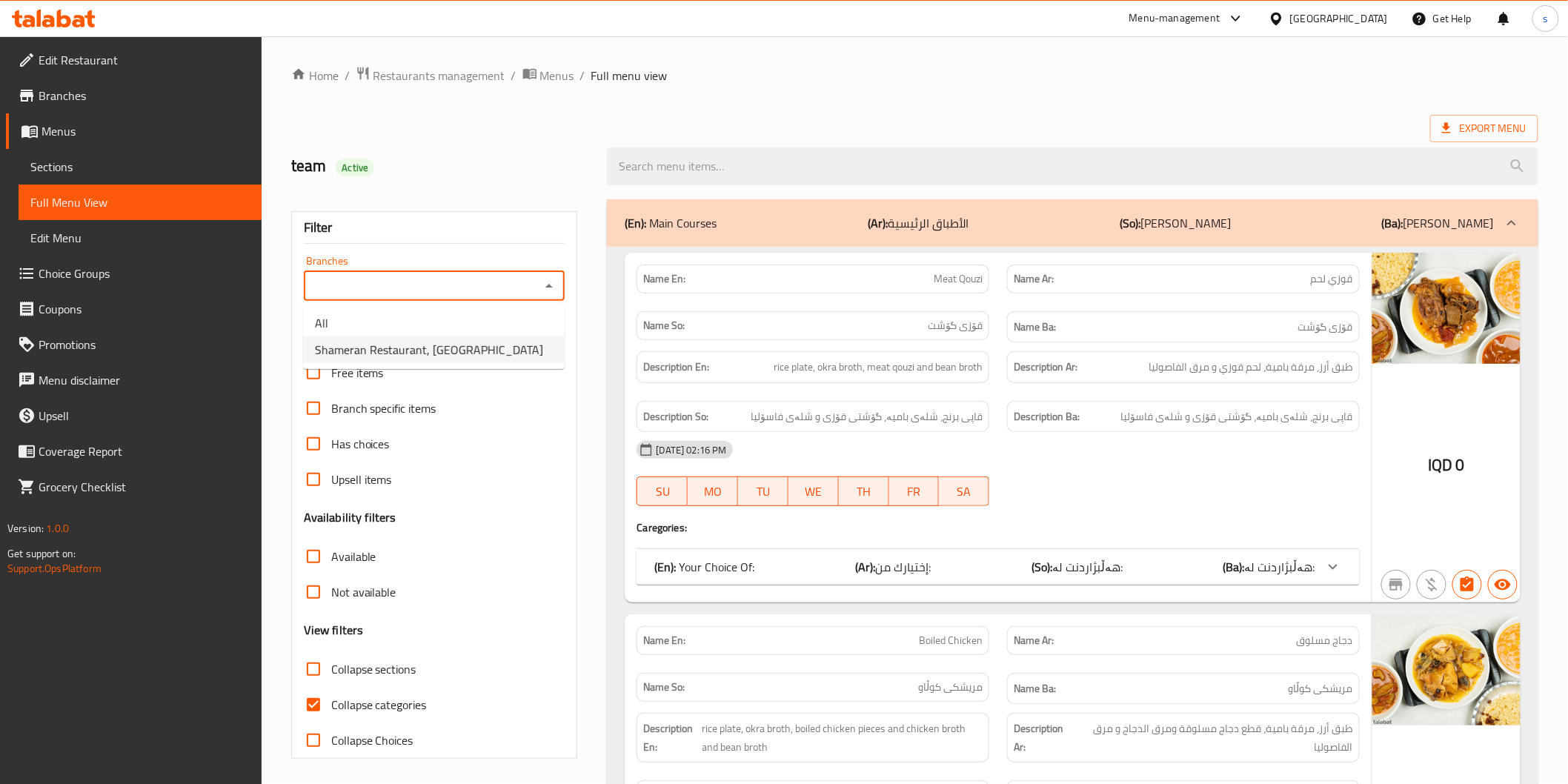
click at [446, 363] on ul "All Shameran Restaurant, [GEOGRAPHIC_DATA]" at bounding box center [433, 336] width 261 height 65
click at [454, 349] on span "Shameran Restaurant, [GEOGRAPHIC_DATA]" at bounding box center [429, 349] width 229 height 17
type input "Shameran Restaurant, [GEOGRAPHIC_DATA]"
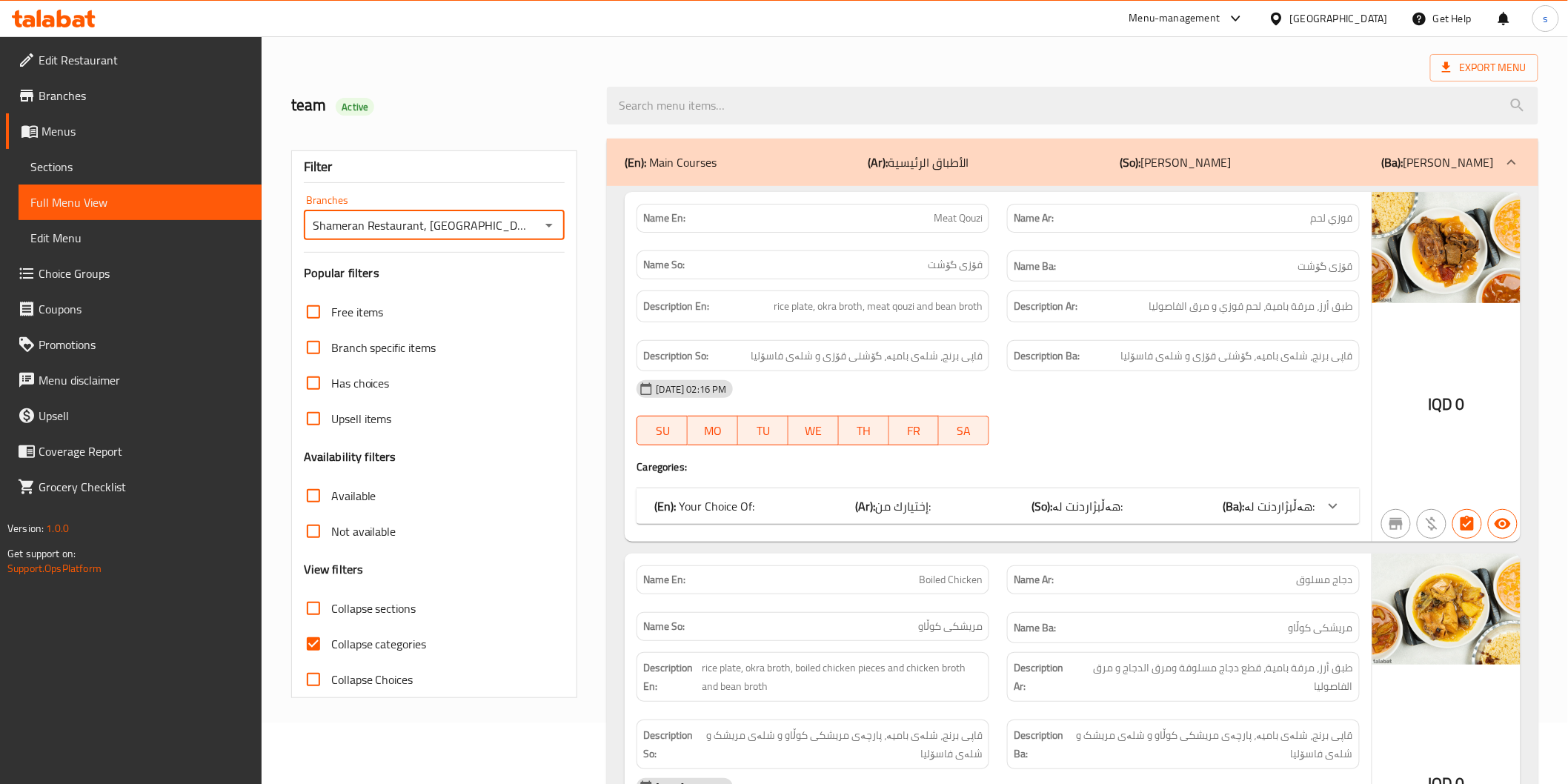
scroll to position [168, 0]
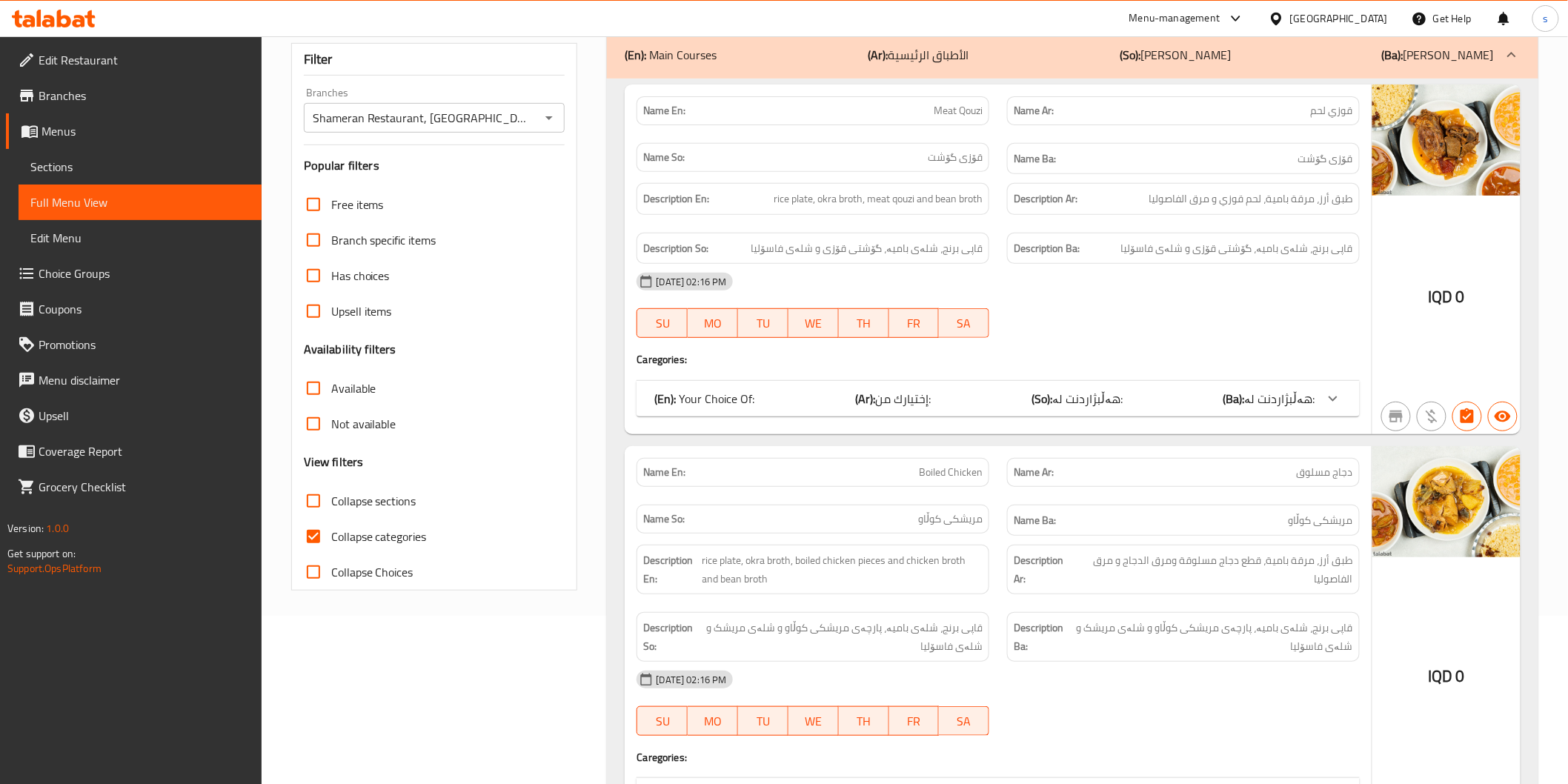
click at [389, 537] on span "Collapse categories" at bounding box center [379, 536] width 96 height 17
click at [331, 537] on input "Collapse categories" at bounding box center [313, 536] width 36 height 36
checkbox input "false"
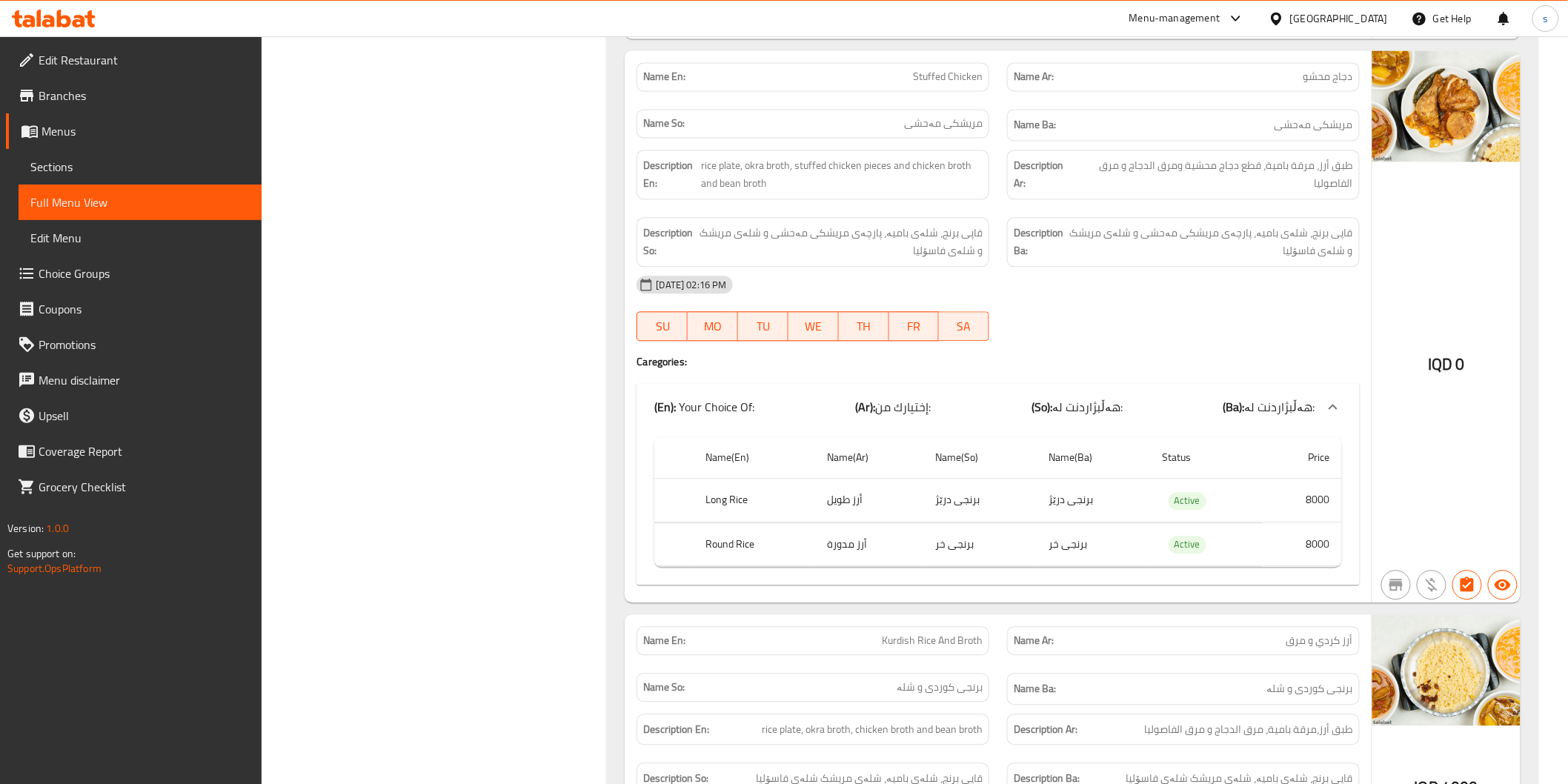
scroll to position [1322, 0]
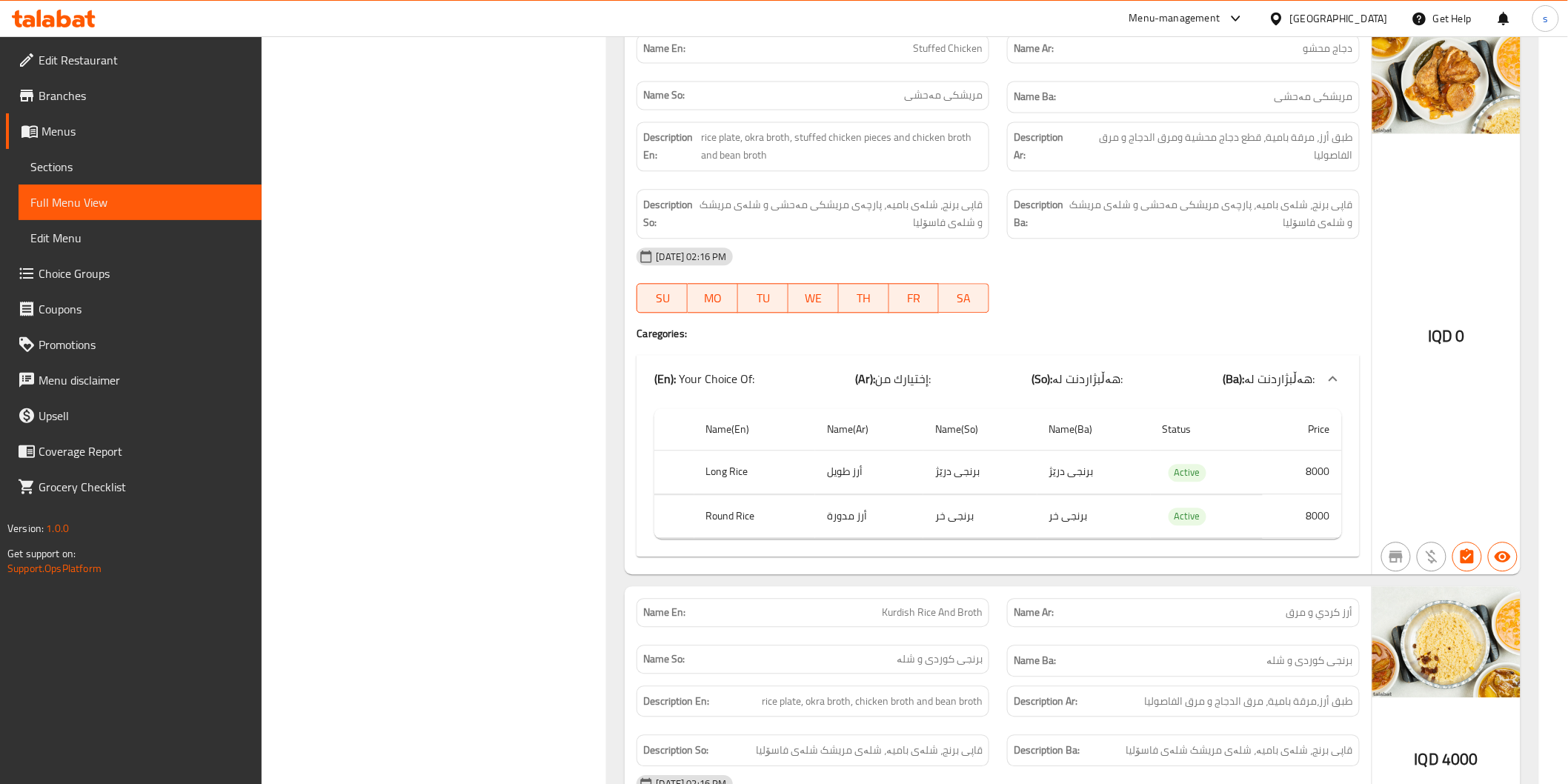
click at [1061, 205] on strong "Description Ba:" at bounding box center [1040, 214] width 53 height 37
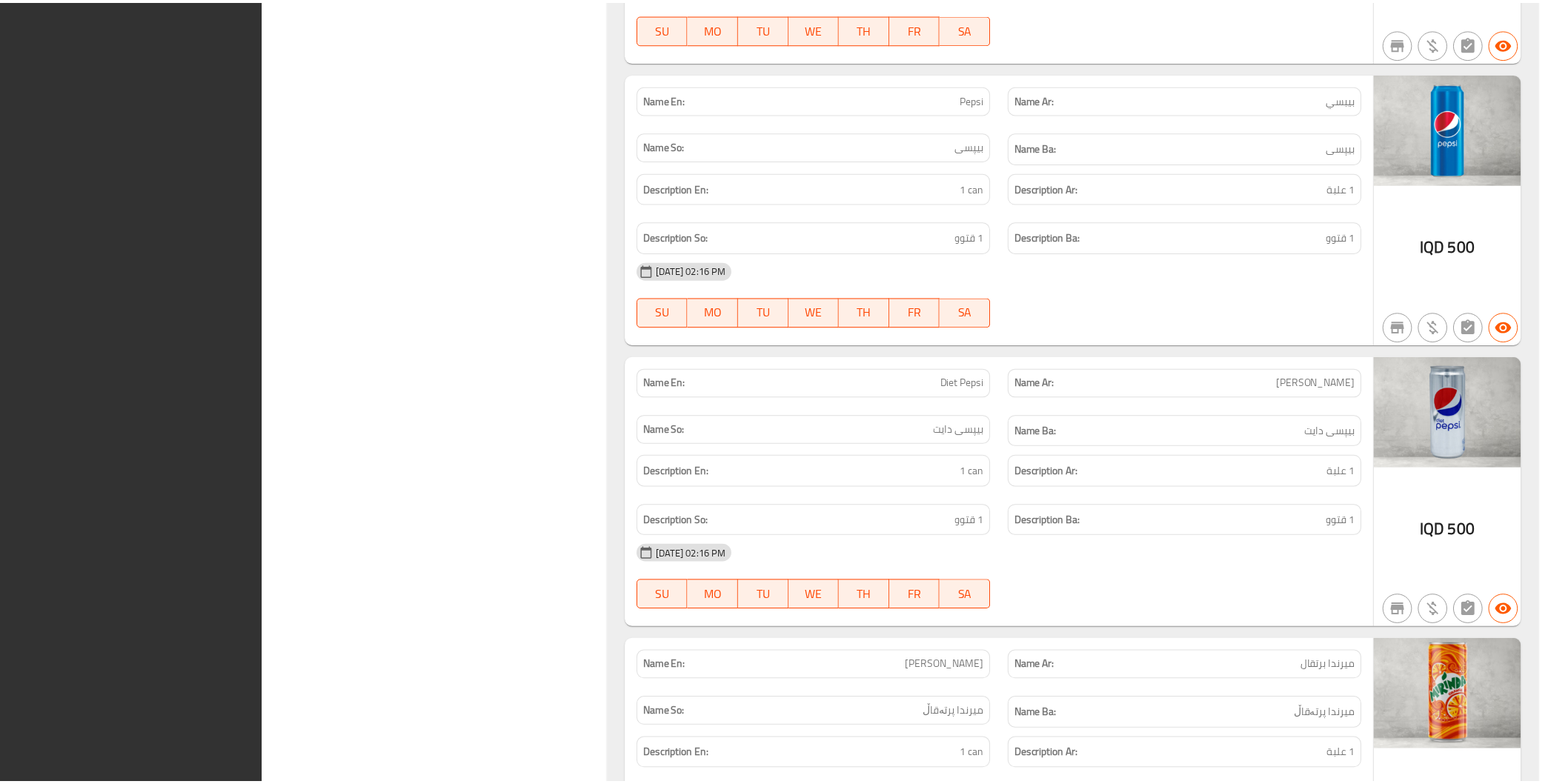
scroll to position [10636, 0]
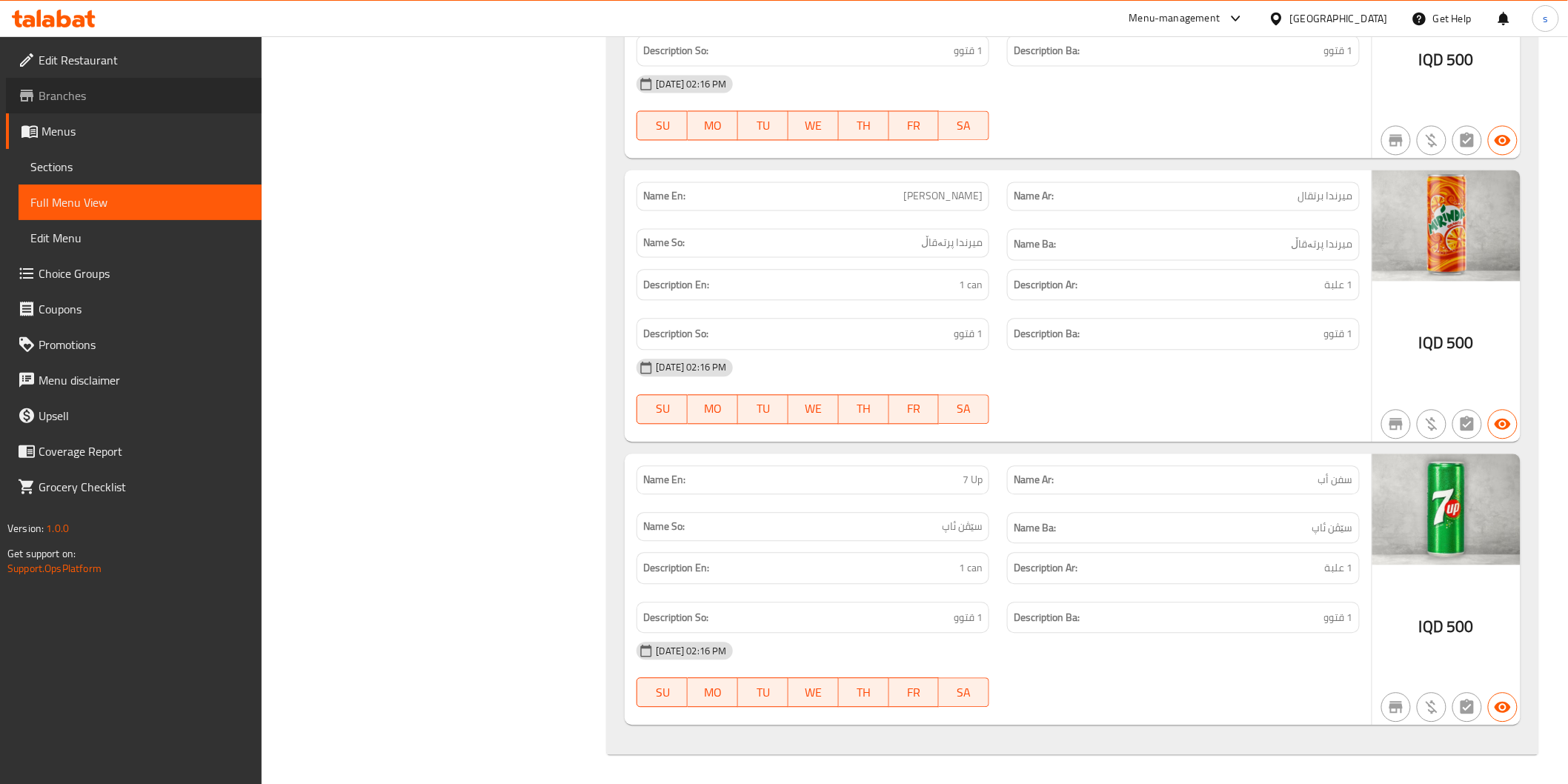
click at [130, 81] on link "Branches" at bounding box center [133, 95] width 256 height 36
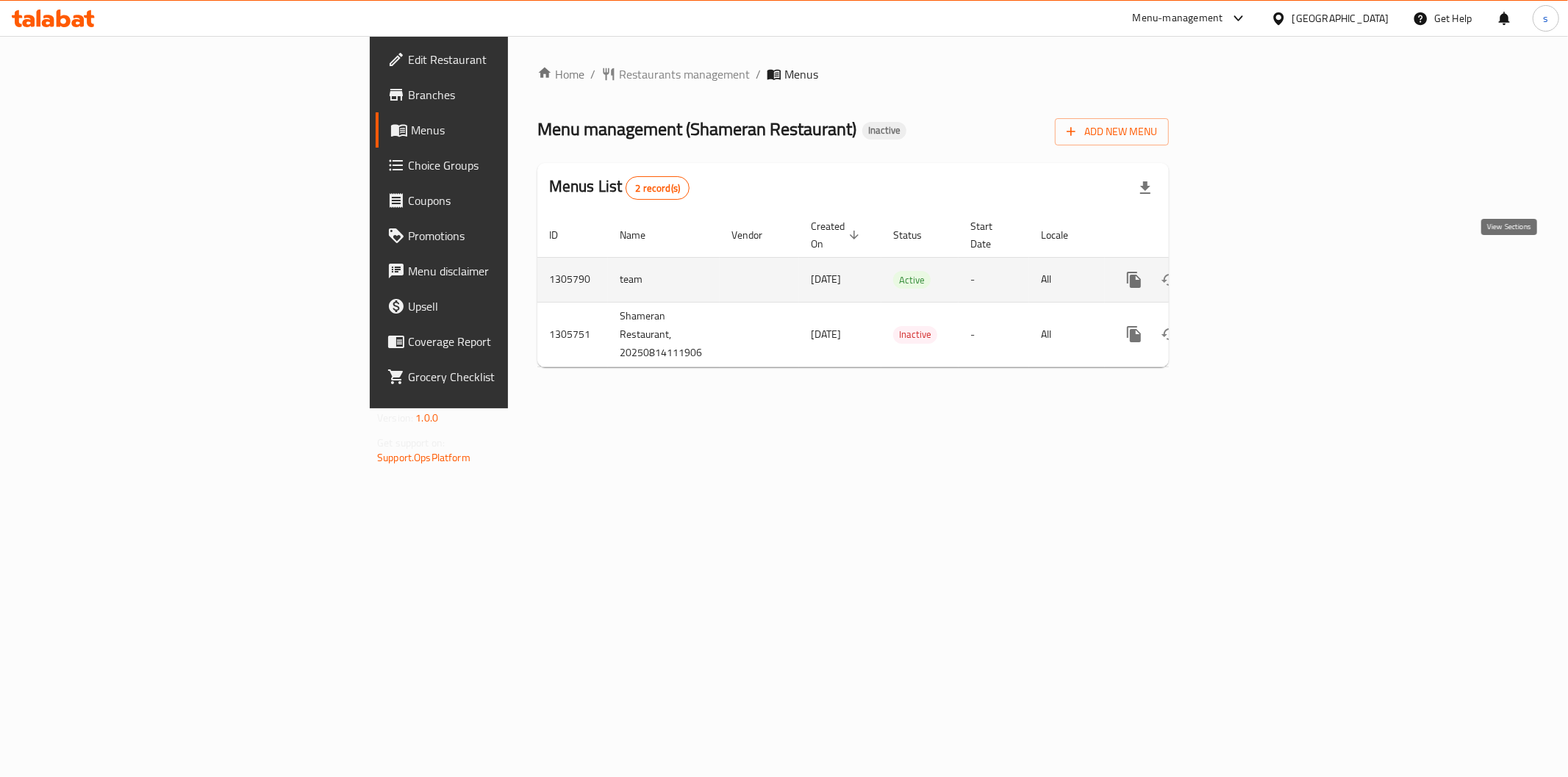
click at [1258, 266] on link "enhanced table" at bounding box center [1240, 279] width 35 height 35
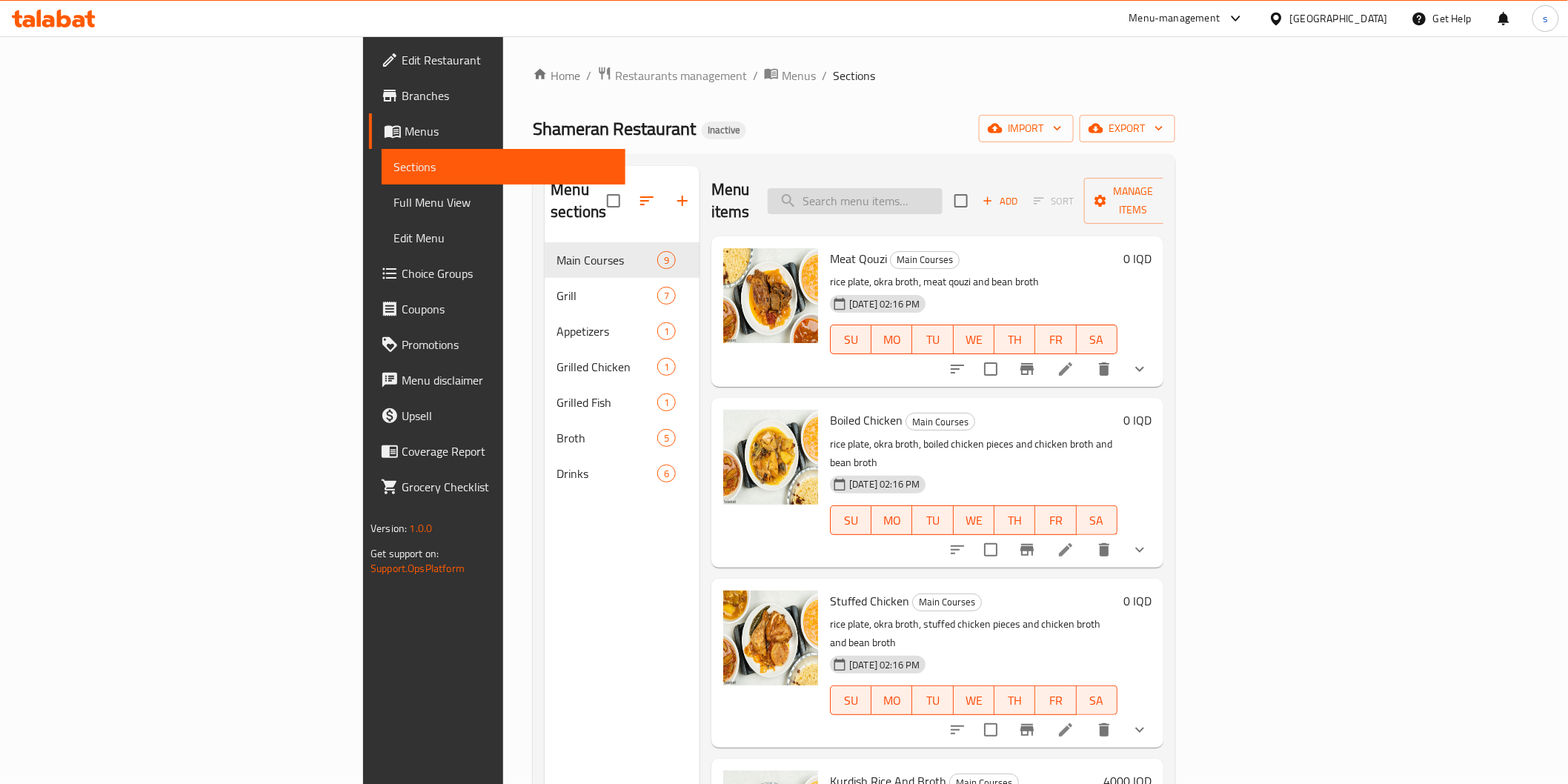
click at [943, 194] on input "search" at bounding box center [855, 201] width 175 height 26
type input "kebab"
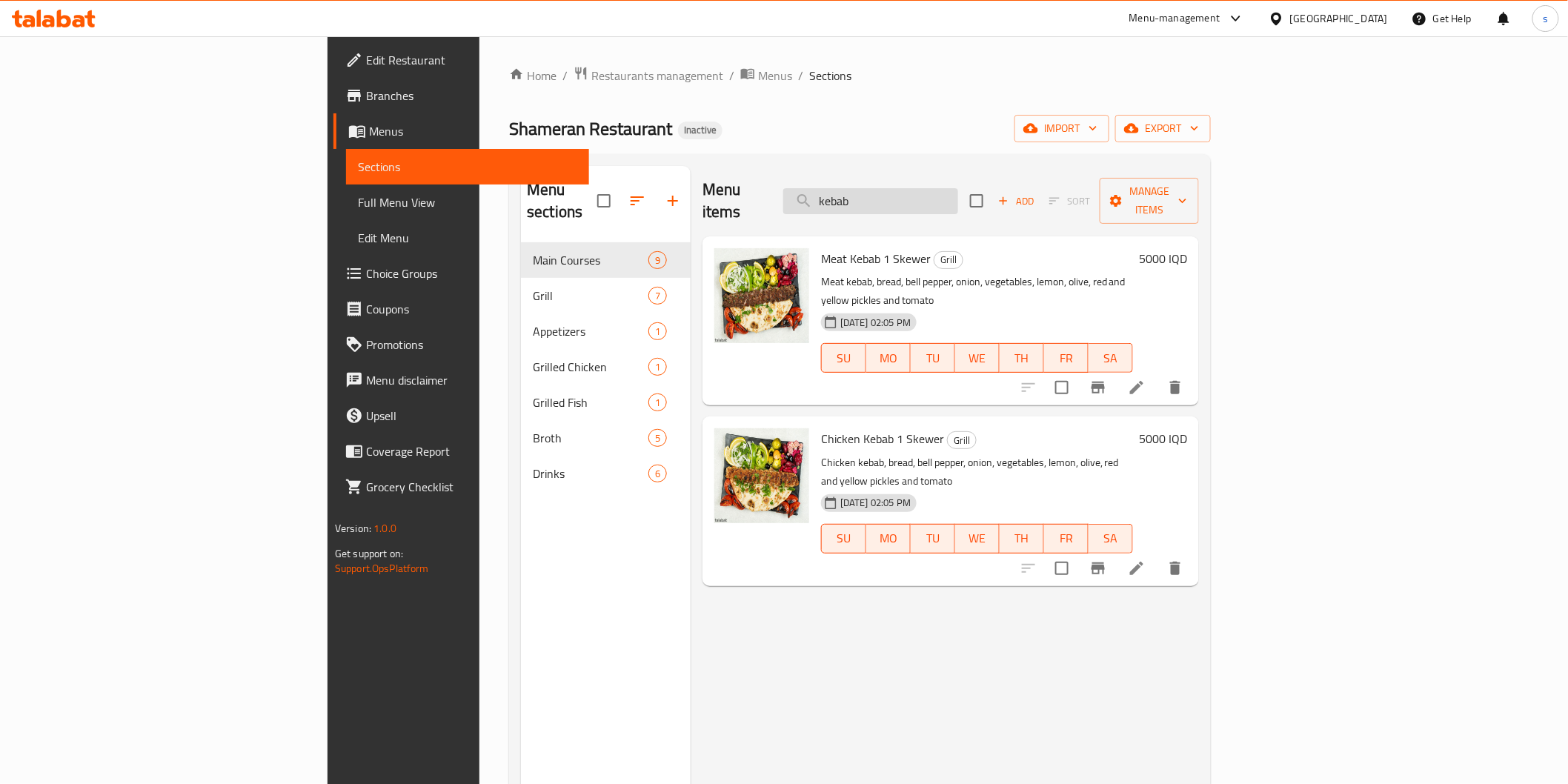
drag, startPoint x: 978, startPoint y: 178, endPoint x: 922, endPoint y: 184, distance: 56.3
click at [922, 188] on input "kebab" at bounding box center [870, 201] width 175 height 26
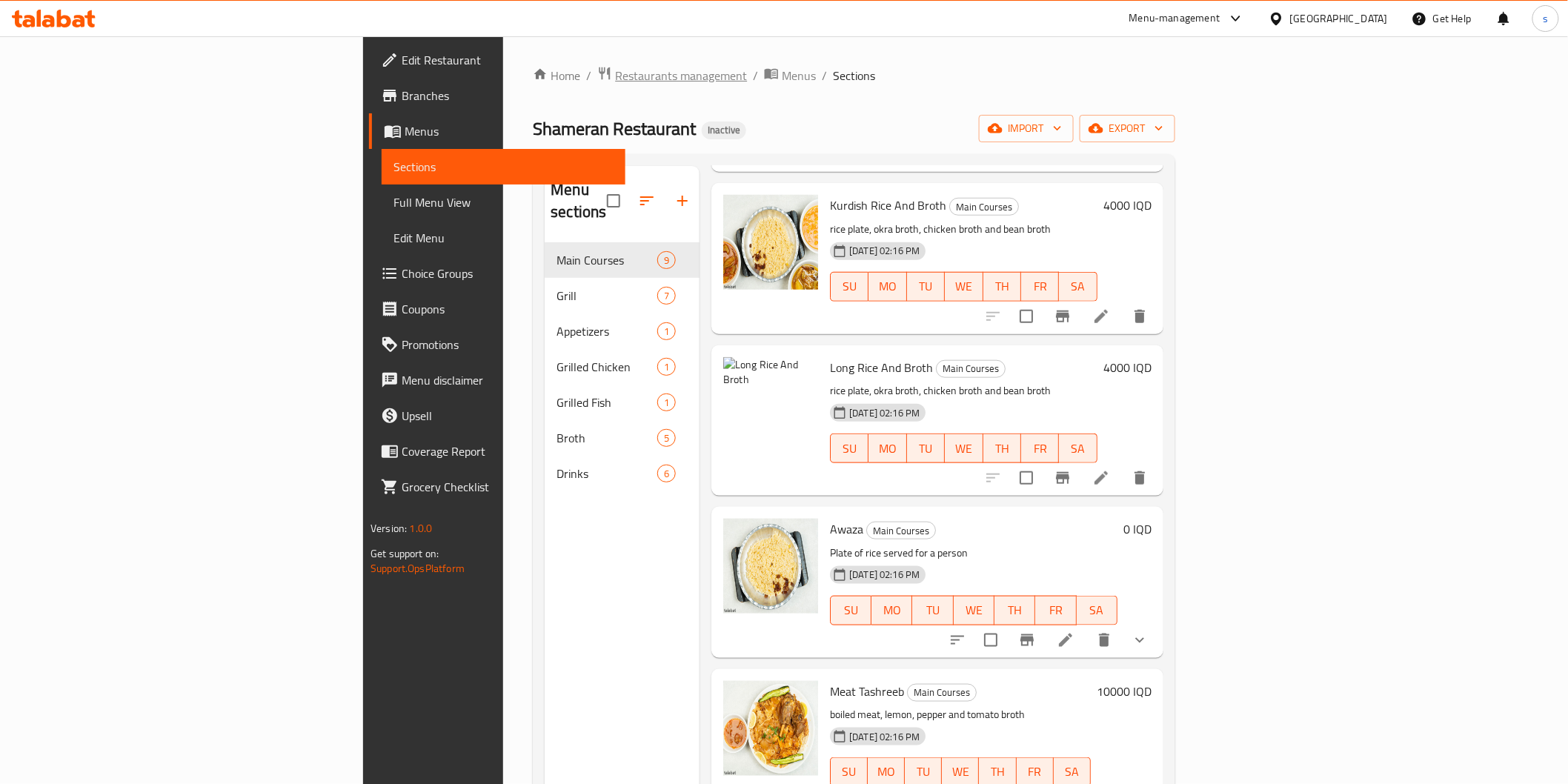
click at [615, 74] on span "Restaurants management" at bounding box center [681, 75] width 132 height 17
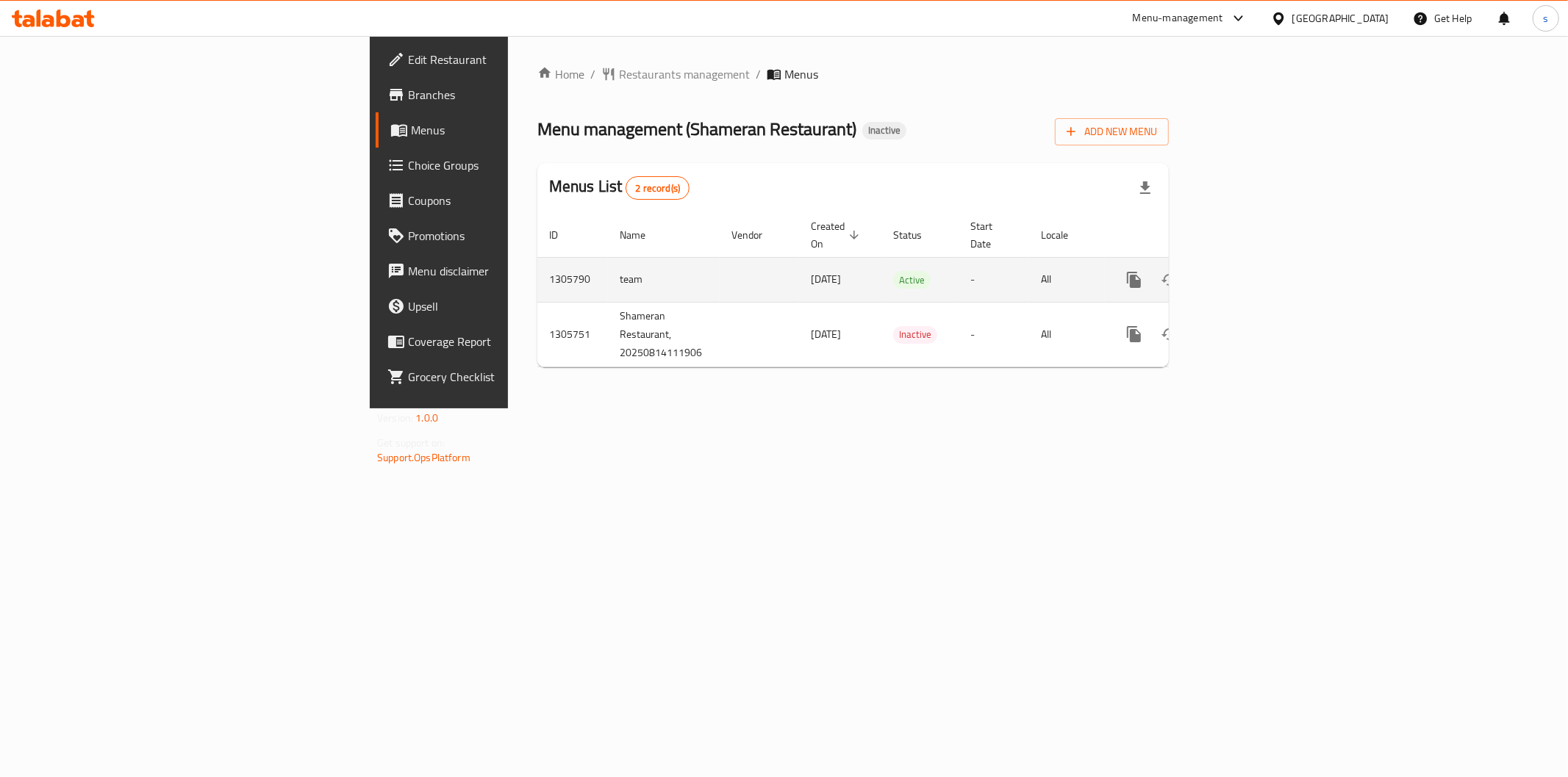
click at [1258, 273] on link "enhanced table" at bounding box center [1240, 279] width 35 height 35
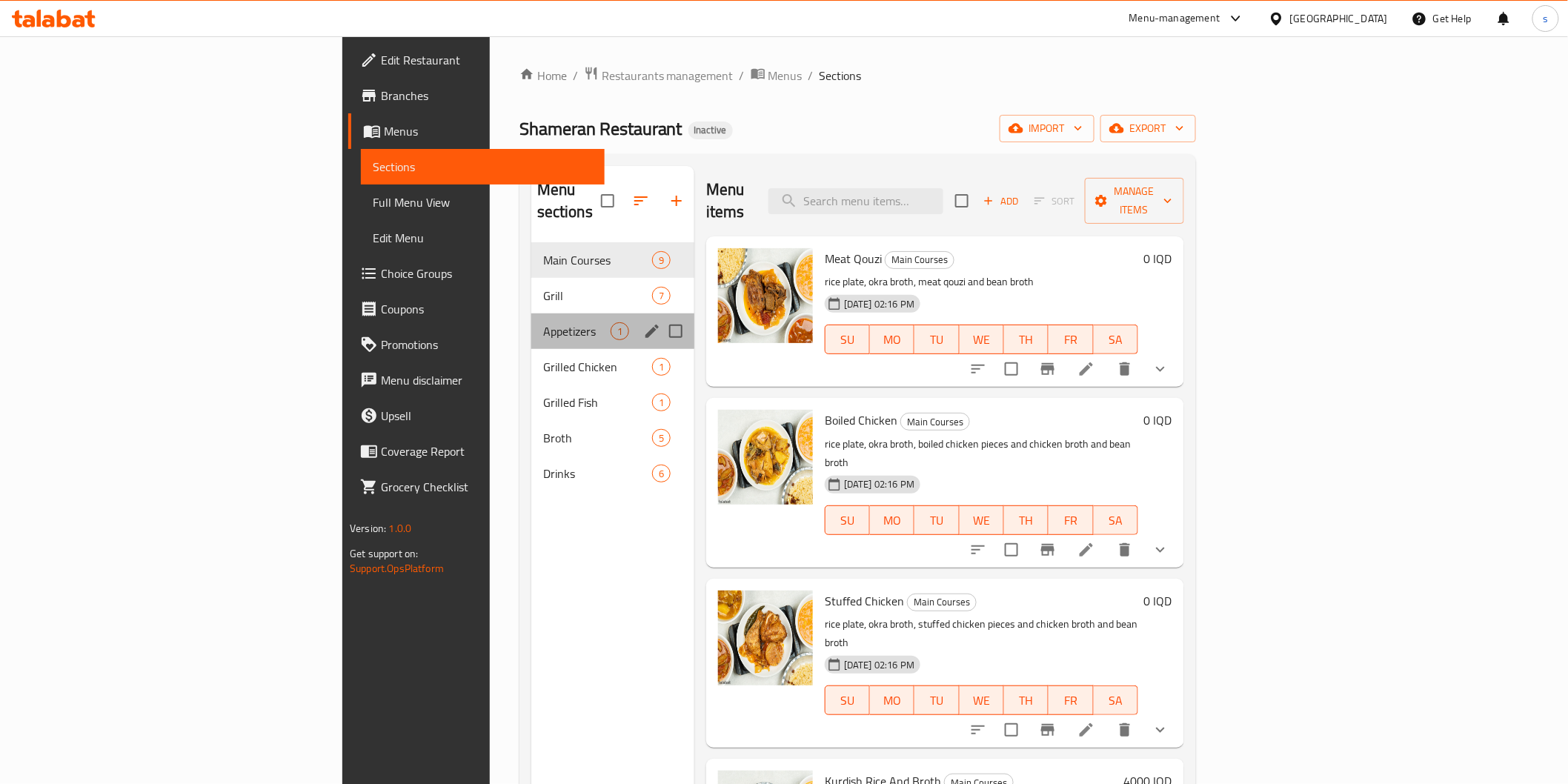
click at [531, 314] on div "Appetizers 1" at bounding box center [613, 331] width 163 height 36
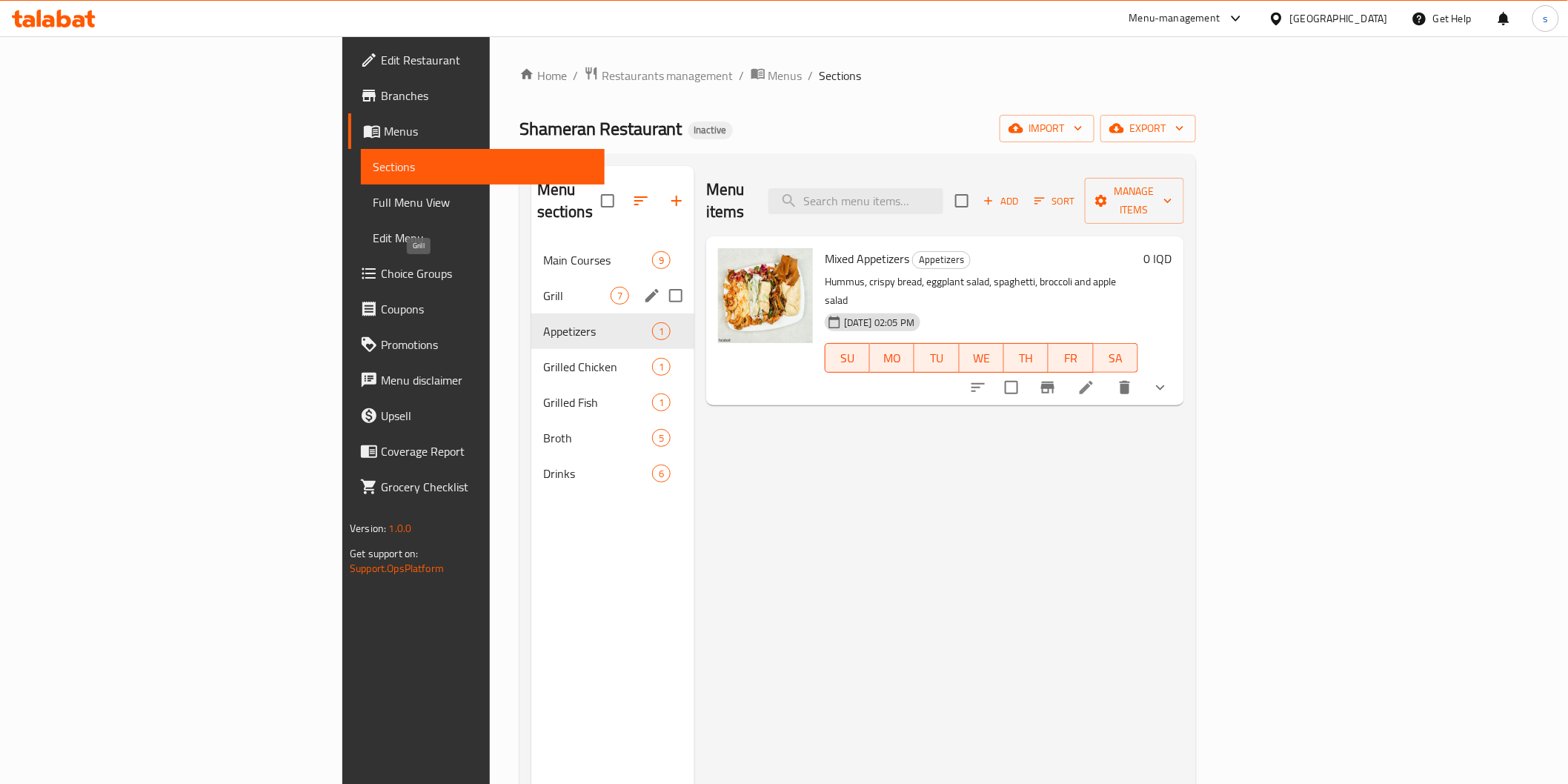
click at [543, 287] on span "Grill" at bounding box center [577, 295] width 68 height 17
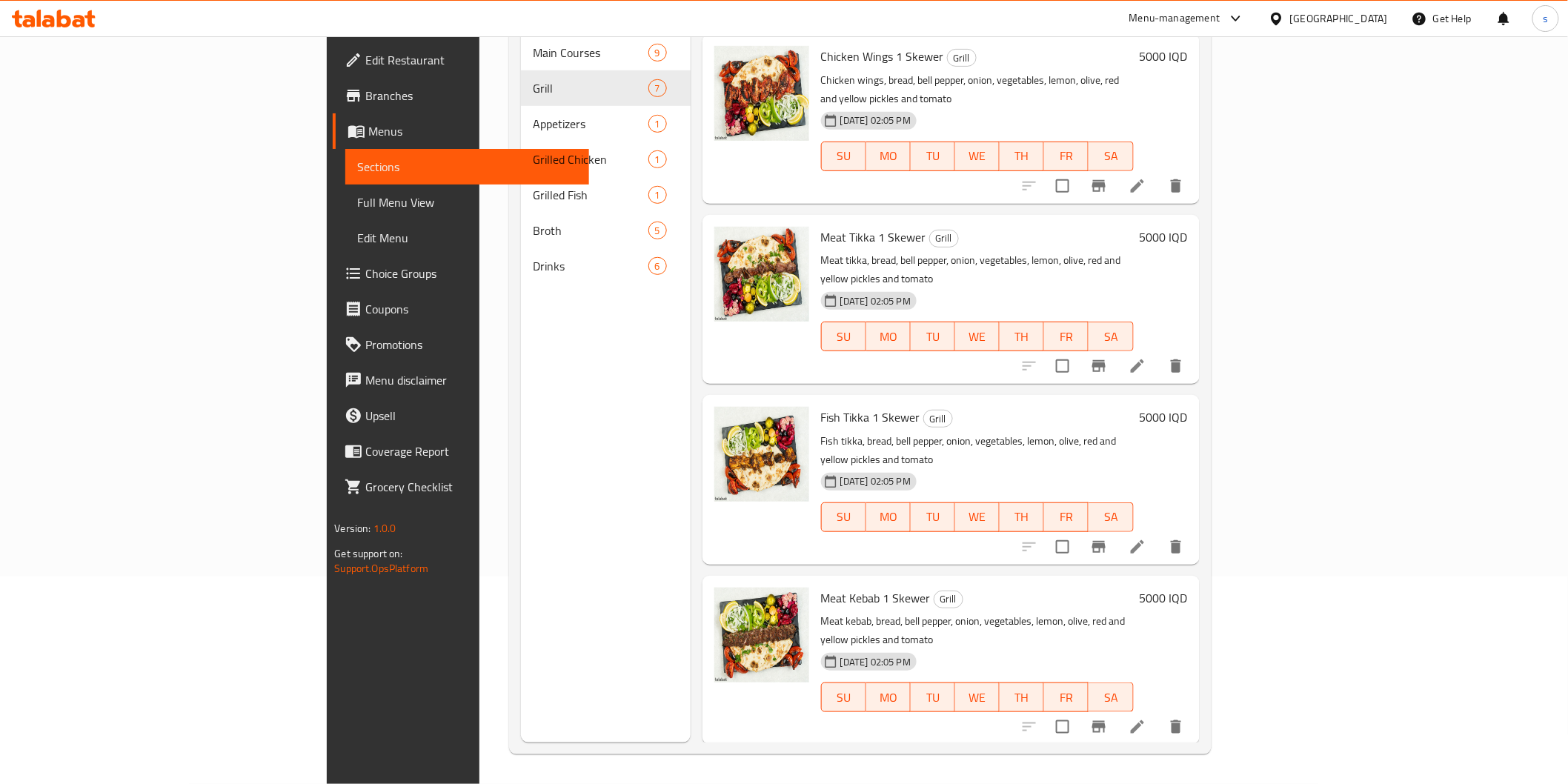
scroll to position [138, 0]
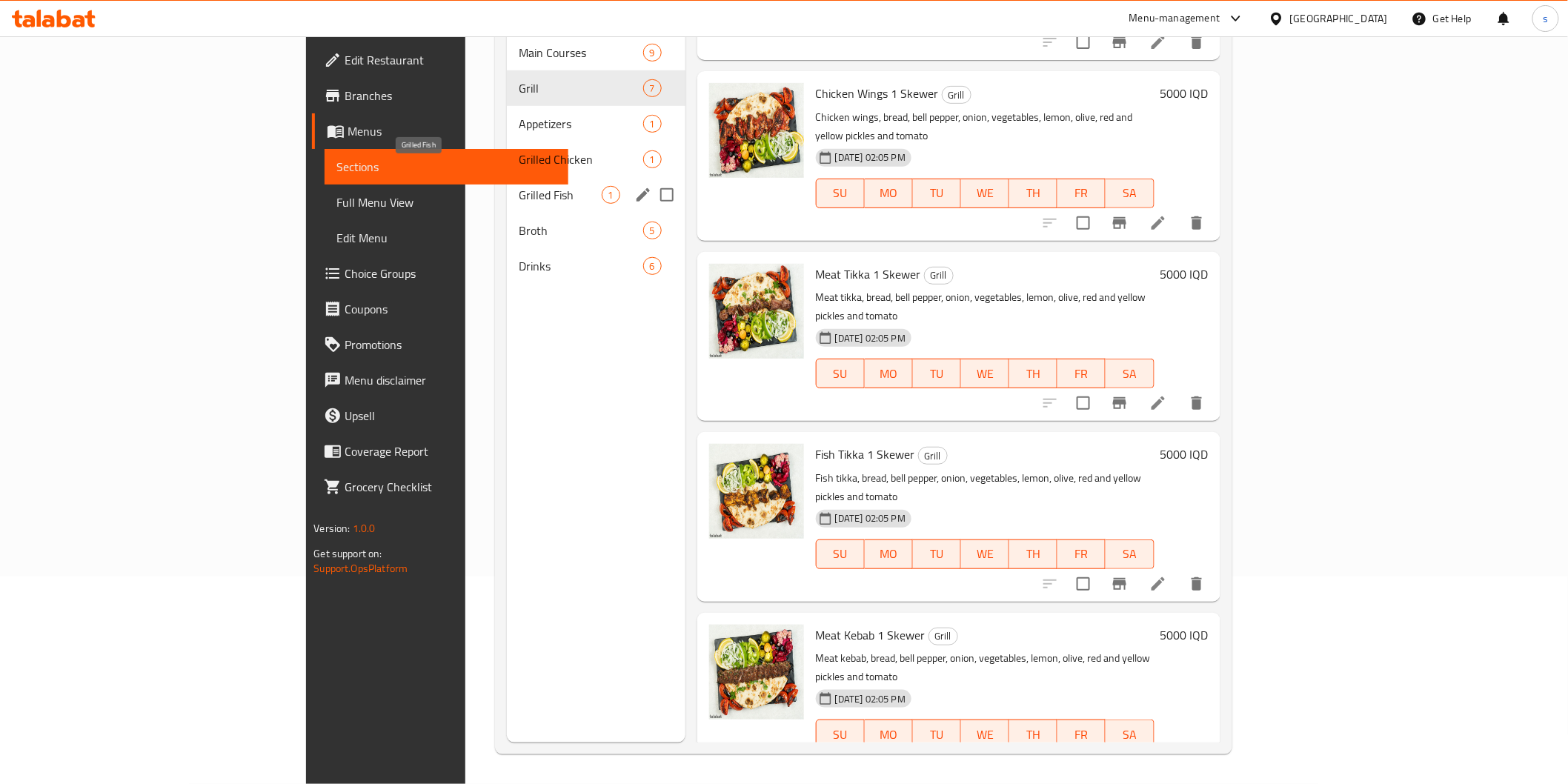
click at [507, 177] on div "Grilled Fish 1" at bounding box center [595, 195] width 178 height 36
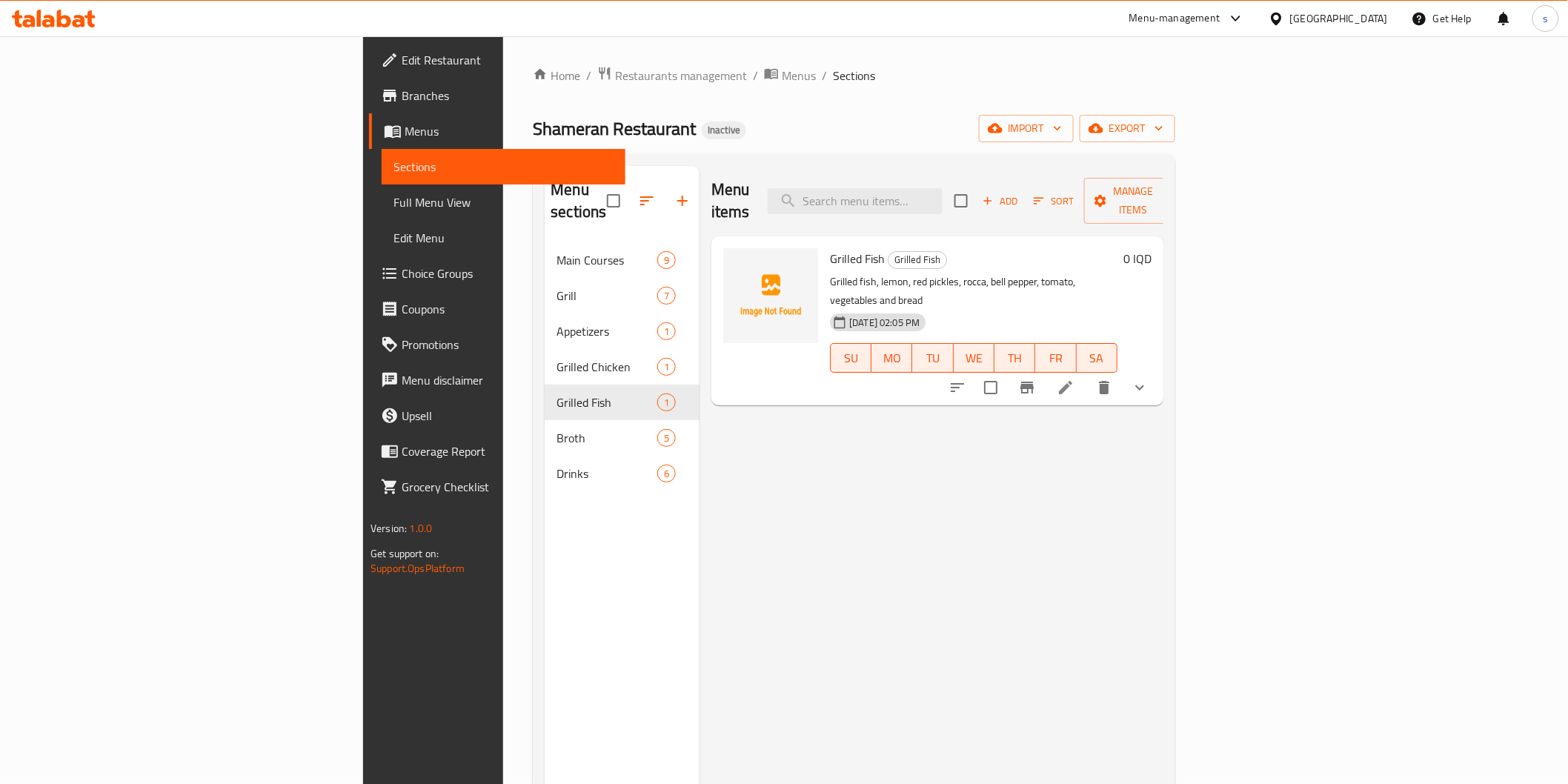
click at [743, 381] on div "Menu items Add Sort Manage items Grilled Fish Grilled Fish Grilled fish, lemon,…" at bounding box center [931, 558] width 464 height 784
click at [615, 76] on span "Restaurants management" at bounding box center [681, 75] width 132 height 17
